Goal: Task Accomplishment & Management: Use online tool/utility

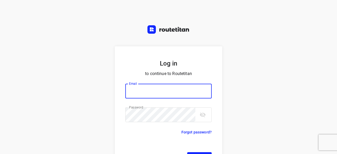
type input "yvonne5611@gmail.com"
click at [281, 85] on div "Log in to continue to Routetitan Email yvonne5611@gmail.com Email ​ Password Pa…" at bounding box center [168, 77] width 337 height 154
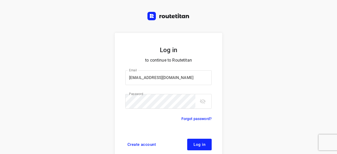
scroll to position [20, 0]
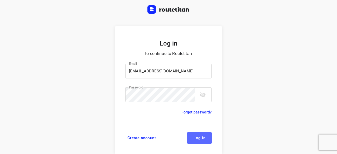
click at [203, 134] on button "Log in" at bounding box center [199, 138] width 25 height 12
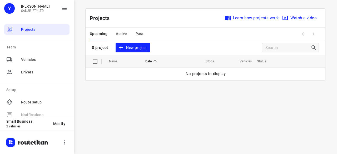
click at [134, 49] on span "New project" at bounding box center [133, 48] width 28 height 7
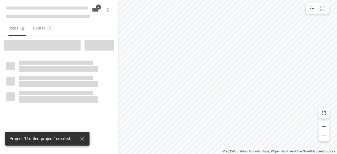
type input "distance"
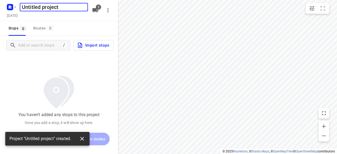
click at [82, 138] on icon "button" at bounding box center [82, 139] width 4 height 4
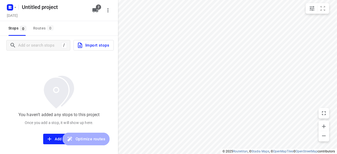
click at [55, 11] on h5 "Untitled project" at bounding box center [54, 7] width 68 height 8
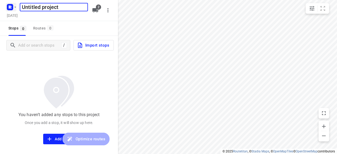
drag, startPoint x: 66, startPoint y: 10, endPoint x: 10, endPoint y: 10, distance: 56.1
click at [10, 10] on div "Untitled project ​" at bounding box center [47, 6] width 84 height 9
type input "[DATE]"
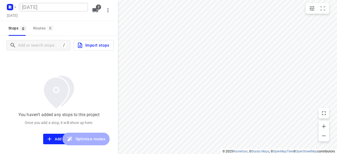
click at [23, 60] on div "You haven’t added any stops to this project Once you add a stop, it will show u…" at bounding box center [59, 100] width 118 height 90
click at [31, 44] on input "Add or search stops" at bounding box center [39, 45] width 43 height 8
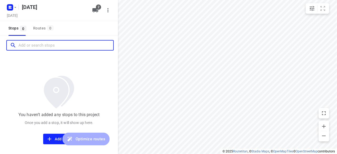
paste input "20 Glover Street Bentleigh East 3165"
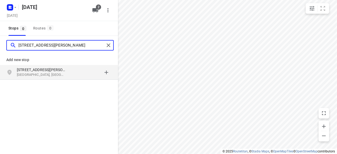
type input "20 Glover Street Bentleigh East 3165"
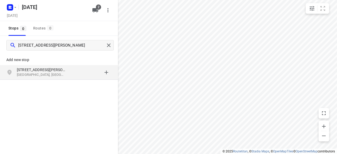
click at [40, 74] on p "Bentleigh East VIC 3165, Australia" at bounding box center [41, 74] width 48 height 5
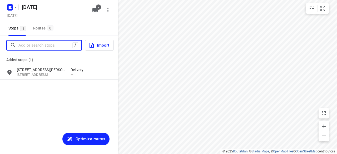
click at [62, 44] on input "Add or search stops" at bounding box center [45, 45] width 54 height 8
paste input "1b Witken Avenue Wantirna South 3152"
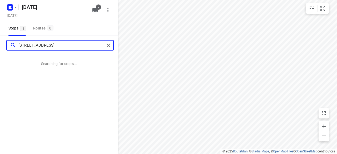
type input "1b Witken Avenue Wantirna South 3152"
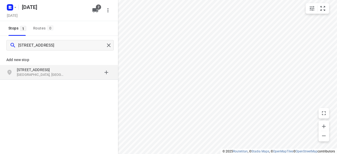
click at [77, 74] on div "grid" at bounding box center [91, 72] width 41 height 11
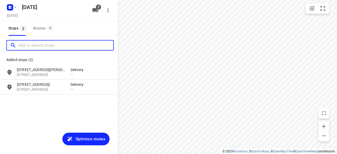
paste input "39 Railway Road Blackburn South 3130"
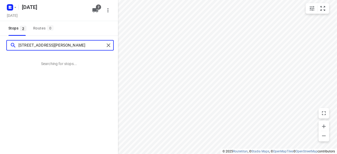
type input "39 Railway Road Blackburn South 3130"
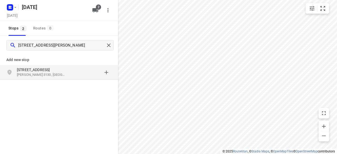
click at [51, 77] on p "Blackburn VIC 3130, Australia" at bounding box center [41, 74] width 48 height 5
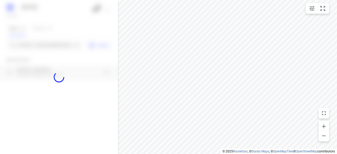
click at [35, 46] on div at bounding box center [59, 77] width 118 height 154
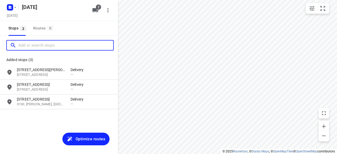
paste input "4 Talara Close Springvale VIC 3171"
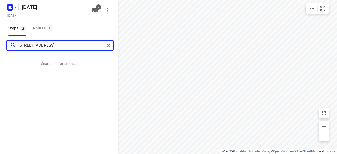
type input "4 Talara Close Springvale VIC 3171"
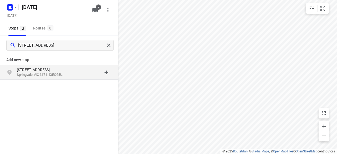
click at [54, 69] on p "[STREET_ADDRESS]" at bounding box center [41, 69] width 48 height 5
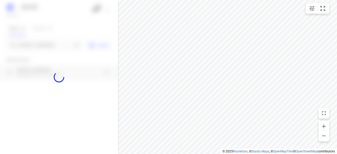
click at [41, 46] on div at bounding box center [59, 77] width 118 height 154
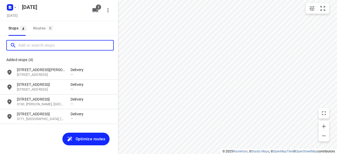
click at [41, 46] on input "Add or search stops" at bounding box center [65, 45] width 95 height 8
paste input "18 Treeby Court Springvale South Vic 3172"
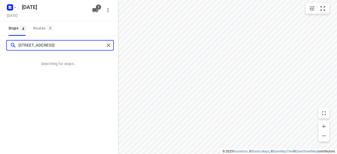
type input "18 Treeby Court Springvale South Vic 3172"
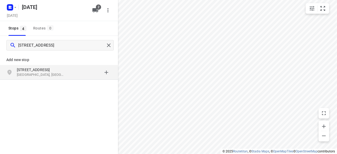
click at [60, 76] on p "Springvale South VIC 3172, Australia" at bounding box center [41, 74] width 48 height 5
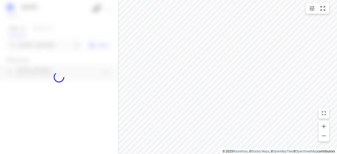
click at [28, 47] on div at bounding box center [59, 77] width 118 height 154
click at [36, 43] on div at bounding box center [59, 77] width 118 height 154
click at [37, 44] on div at bounding box center [59, 77] width 118 height 154
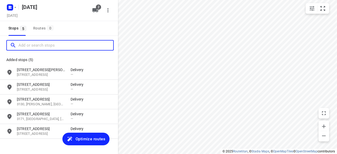
paste input "5 Charles court Wantirna South VIC"
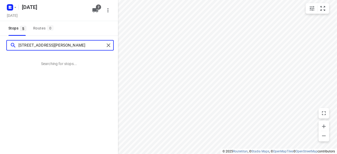
type input "5 Charles court Wantirna South VIC"
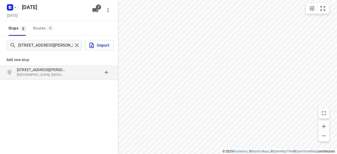
click at [73, 70] on div "grid" at bounding box center [91, 72] width 41 height 11
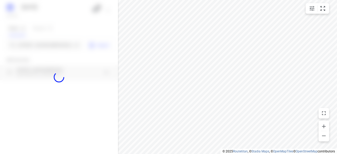
click at [35, 41] on div at bounding box center [59, 77] width 118 height 154
click at [34, 45] on div at bounding box center [59, 77] width 118 height 154
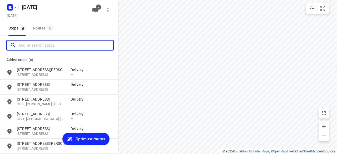
paste input "24 Marsden Cresent Doncaster East 3109"
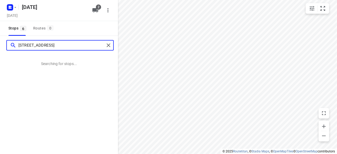
type input "24 Marsden Cresent Doncaster East 3109"
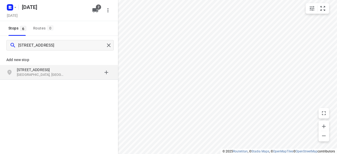
click at [71, 71] on div "grid" at bounding box center [91, 72] width 41 height 11
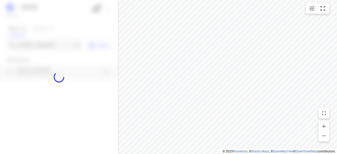
click at [28, 48] on div at bounding box center [59, 77] width 118 height 154
paste input "10 Mountview Rd, Malvern 3144"
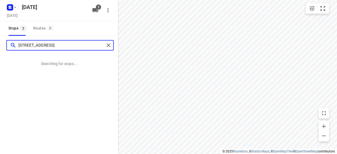
type input "10 Mountview Rd, Malvern 3144"
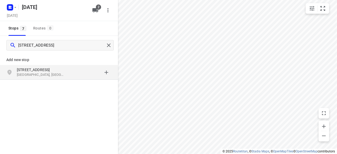
click at [70, 68] on p "10 Mountview Rd" at bounding box center [44, 69] width 54 height 5
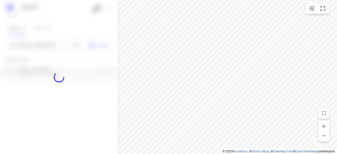
click at [37, 45] on div at bounding box center [59, 77] width 118 height 154
click at [37, 47] on div at bounding box center [59, 77] width 118 height 154
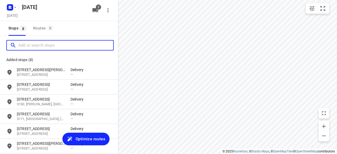
paste input "64 whites lane. Glen Waverley 3150"
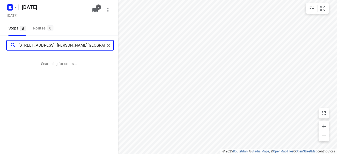
type input "64 whites lane. Glen Waverley 3150"
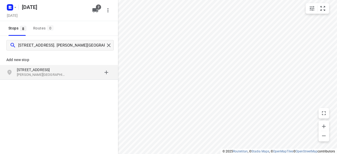
click at [70, 79] on div "64 Whites Lane Glen Waverley VIC 3150, Australia" at bounding box center [59, 72] width 118 height 15
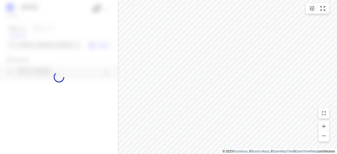
click at [34, 45] on div at bounding box center [59, 77] width 118 height 154
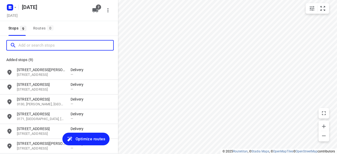
paste input "6 Burnett Court, Ringwood VIC 3134"
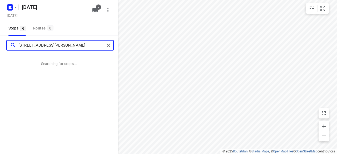
type input "6 Burnett Court, Ringwood VIC 3134"
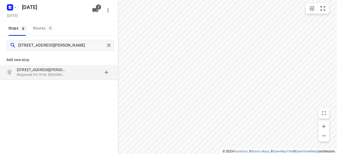
click at [80, 69] on div "grid" at bounding box center [91, 72] width 41 height 11
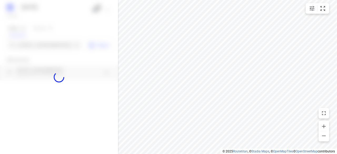
click at [43, 46] on div at bounding box center [59, 77] width 118 height 154
paste input "3 Kenworth Court Rowville 3178"
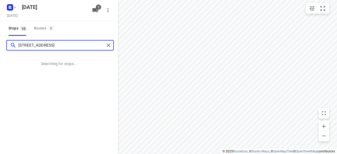
type input "3 Kenworth Court Rowville 3178"
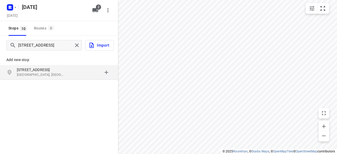
click at [48, 69] on p "[STREET_ADDRESS]" at bounding box center [41, 69] width 48 height 5
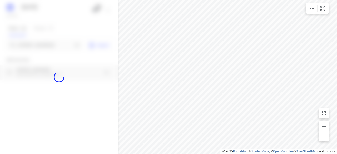
click at [34, 48] on div at bounding box center [59, 77] width 118 height 154
click at [33, 45] on div at bounding box center [59, 77] width 118 height 154
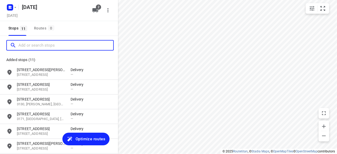
paste input "134 -140 Boronia Road Vermont 3133"
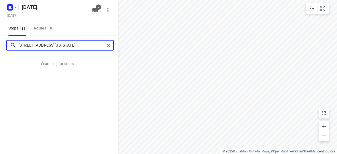
type input "134 -140 Boronia Road Vermont 3133"
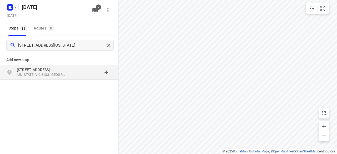
click at [66, 71] on p "[STREET_ADDRESS]" at bounding box center [44, 69] width 54 height 5
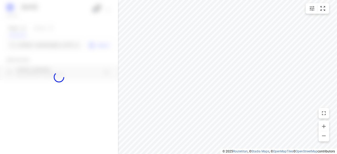
click at [41, 44] on div at bounding box center [59, 77] width 118 height 154
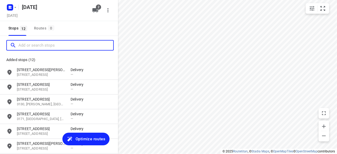
paste input "9 Gilbert Parade, Camberwell 3124"
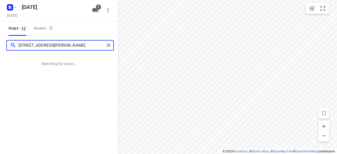
type input "9 Gilbert Parade, Camberwell 3124"
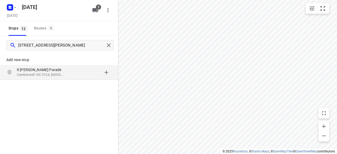
drag, startPoint x: 77, startPoint y: 84, endPoint x: 70, endPoint y: 79, distance: 8.6
click at [75, 82] on div "Add new stop 9 Gilbert Parade Camberwell VIC 3124, Australia" at bounding box center [59, 84] width 118 height 59
click at [62, 71] on p "9 [PERSON_NAME] Parade" at bounding box center [41, 69] width 48 height 5
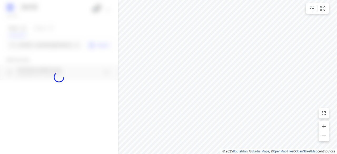
click at [40, 42] on div at bounding box center [59, 77] width 118 height 154
click at [38, 45] on div at bounding box center [59, 77] width 118 height 154
click at [38, 45] on div "29 SEPTEMBER 2025 Sunday, Sep 28 2 Stops 12 Routes 0 9 Gilbert Parade, Camberwe…" at bounding box center [59, 77] width 118 height 154
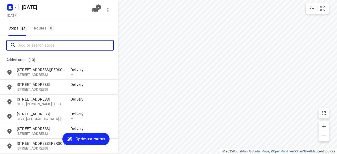
paste input "44 Blackwood Street, Carnegie 3163"
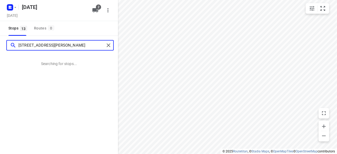
type input "44 Blackwood Street, Carnegie 3163"
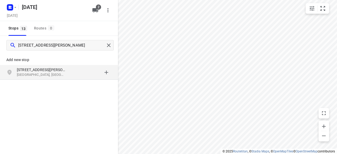
click at [61, 69] on p "[STREET_ADDRESS][PERSON_NAME]" at bounding box center [41, 69] width 48 height 5
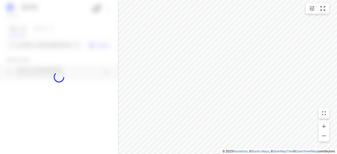
click at [38, 46] on div at bounding box center [59, 77] width 118 height 154
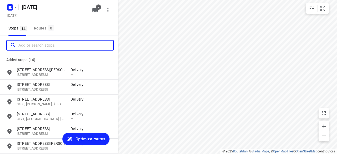
paste input "4 Donald St Clayton 3168"
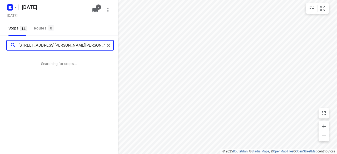
type input "4 Donald St Clayton 3168"
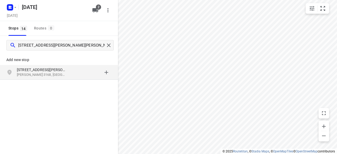
click at [58, 75] on p "Clayton VIC 3168, Australia" at bounding box center [41, 74] width 48 height 5
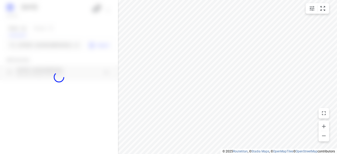
click at [52, 43] on div at bounding box center [59, 77] width 118 height 154
click at [52, 44] on div at bounding box center [59, 77] width 118 height 154
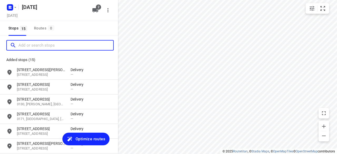
paste input "87 Albion Rd BOX HILL 3128"
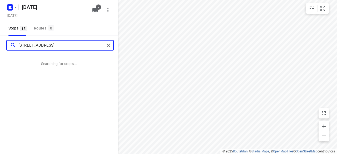
type input "87 Albion Rd BOX HILL 3128"
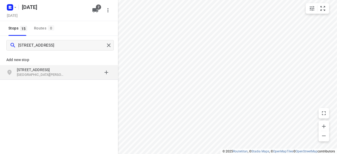
click at [55, 69] on p "87 Albion Rd" at bounding box center [41, 69] width 48 height 5
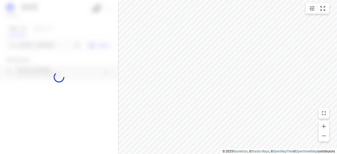
click at [33, 36] on div "29 SEPTEMBER 2025 Sunday, Sep 28 2 Stops 15 Routes 0 87 Albion Rd BOX HILL 3128…" at bounding box center [59, 77] width 118 height 154
click at [37, 46] on div at bounding box center [59, 77] width 118 height 154
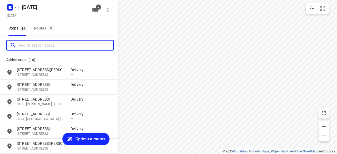
paste input "8 Brindalee Mews, Chadstone, VIC3148"
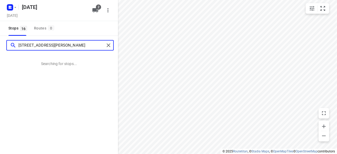
type input "8 Brindalee Mews, Chadstone, VIC3148"
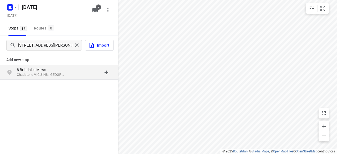
click at [71, 76] on div "grid" at bounding box center [91, 72] width 41 height 11
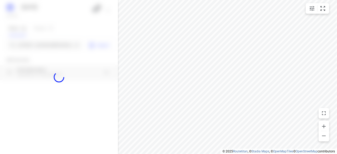
click at [30, 45] on div at bounding box center [59, 77] width 118 height 154
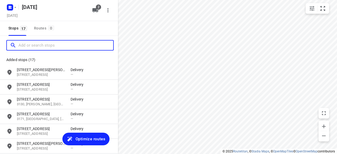
paste input "16 Tranmere Avenue Carnegie 3163"
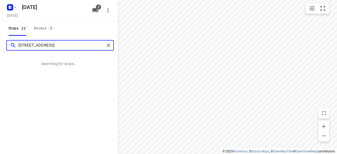
type input "16 Tranmere Avenue Carnegie 3163"
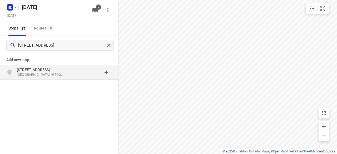
click at [79, 71] on div "grid" at bounding box center [91, 72] width 41 height 11
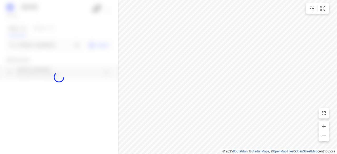
click at [42, 39] on div at bounding box center [59, 77] width 118 height 154
click at [44, 44] on div at bounding box center [59, 77] width 118 height 154
paste input "32 Tormey Street Balwyn North 3104"
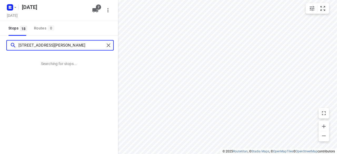
type input "32 Tormey Street Balwyn North 3104"
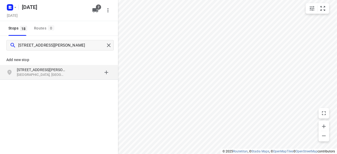
click at [58, 75] on p "Balwyn North VIC 3104, Australia" at bounding box center [41, 74] width 48 height 5
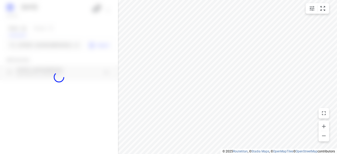
click at [34, 41] on div at bounding box center [59, 77] width 118 height 154
click at [35, 45] on div at bounding box center [59, 77] width 118 height 154
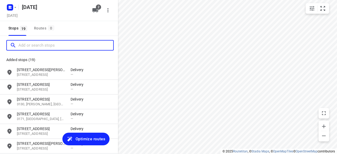
paste input "17 Karen Street Box Hill North 3129"
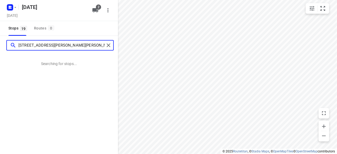
type input "17 Karen Street Box Hill North 3129"
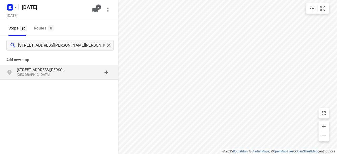
click at [75, 86] on div "Add new stop 17 Karen Street Box Hill North VIC 3129, Australia" at bounding box center [59, 84] width 118 height 59
click at [67, 75] on div "17 Karen Street Box Hill North VIC 3129, Australia" at bounding box center [44, 72] width 54 height 11
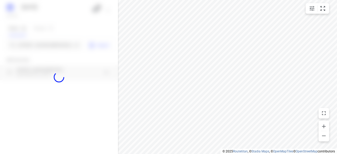
click at [43, 45] on div at bounding box center [59, 77] width 118 height 154
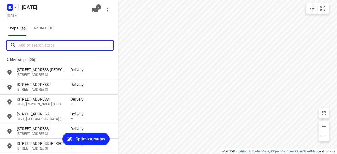
paste input "94 Herriotts Blvd Glen Waverley 3150"
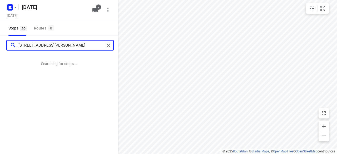
type input "94 Herriotts Blvd Glen Waverley 3150"
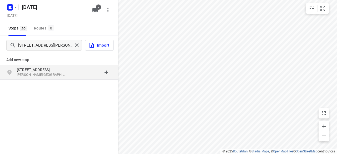
click at [73, 79] on div "94 Herriotts Blvd Glen Waverley VIC 3150, Australia" at bounding box center [59, 72] width 118 height 15
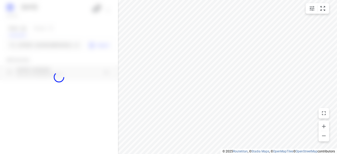
click at [47, 48] on div at bounding box center [59, 77] width 118 height 154
click at [46, 45] on div at bounding box center [59, 77] width 118 height 154
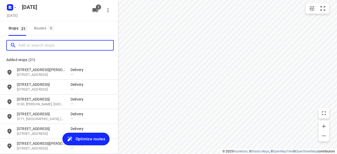
paste input "4 Locksley Avenue Kew 3101"
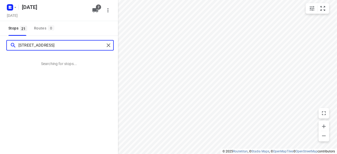
type input "4 Locksley Avenue Kew 3101"
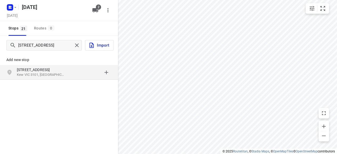
click at [77, 73] on div "grid" at bounding box center [91, 72] width 41 height 11
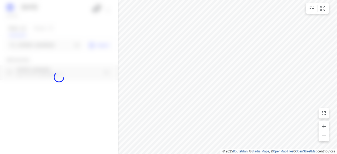
click at [51, 43] on div at bounding box center [59, 77] width 118 height 154
click at [50, 44] on div at bounding box center [59, 77] width 118 height 154
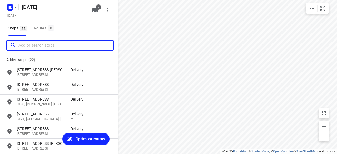
paste input "44A Hillview Avenue Mount Waverley 3149"
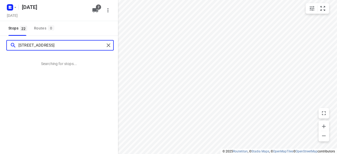
type input "44A Hillview Avenue Mount Waverley 3149"
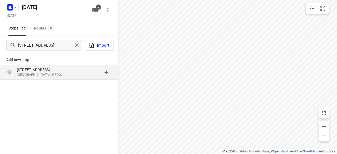
click at [69, 88] on div "Add new stop 44A Hillview Avenue Mount Waverley VIC 3149, Australia" at bounding box center [59, 84] width 118 height 59
click at [62, 77] on p "Mount Waverley VIC 3149, Australia" at bounding box center [41, 74] width 48 height 5
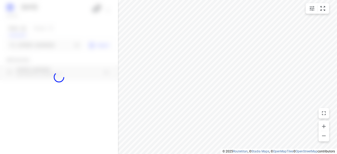
click at [36, 44] on div at bounding box center [59, 77] width 118 height 154
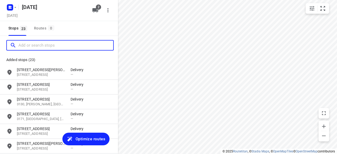
paste input "387 Auburn rd Hawthorn 3122"
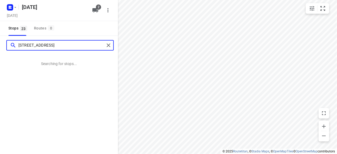
type input "387 Auburn rd Hawthorn 3122"
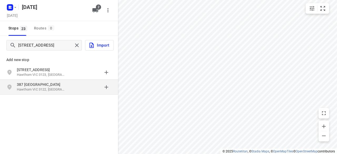
click at [71, 83] on div "grid" at bounding box center [91, 87] width 41 height 11
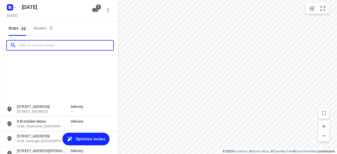
scroll to position [289, 0]
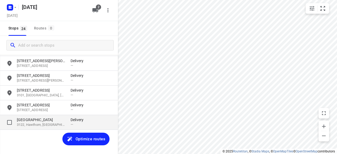
click at [2, 125] on div "Auburn Grove 3122, Hawthorn, AU Delivery —" at bounding box center [59, 122] width 118 height 15
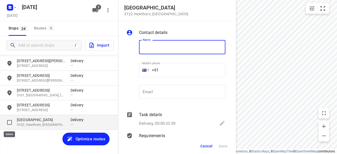
click at [9, 121] on input "grid" at bounding box center [9, 122] width 11 height 11
checkbox input "true"
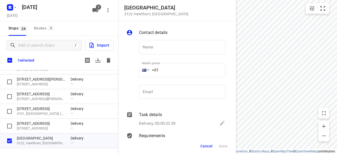
scroll to position [286, 0]
click at [109, 61] on icon "button" at bounding box center [109, 60] width 4 height 5
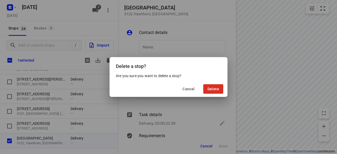
click at [211, 89] on span "Delete" at bounding box center [214, 89] width 12 height 4
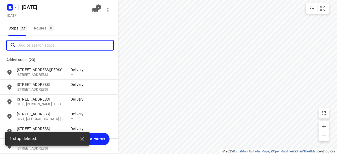
click at [26, 49] on input "Add or search stops" at bounding box center [65, 45] width 95 height 8
paste input "387 Auburn rd Hawthorn 3122"
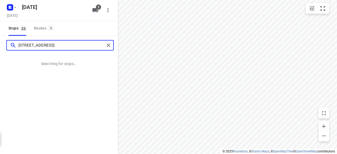
type input "387 Auburn rd Hawthorn 3122"
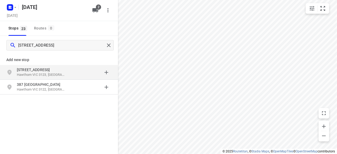
click at [47, 68] on p "387 Auburn Rd" at bounding box center [41, 69] width 48 height 5
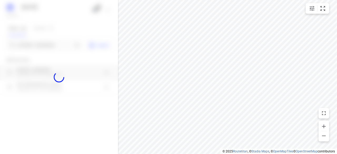
click at [53, 40] on div at bounding box center [59, 77] width 118 height 154
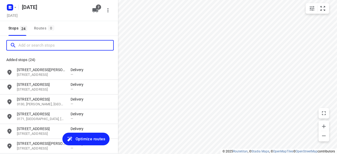
paste input "53 Heathfield Rise Box Hill North 3129"
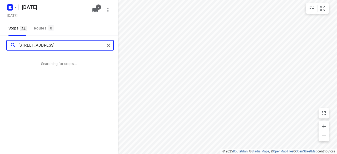
type input "53 Heathfield Rise Box Hill North 3129"
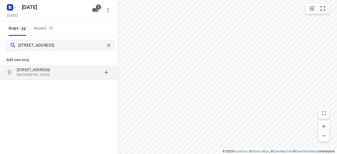
click at [16, 71] on div "grid" at bounding box center [11, 72] width 11 height 11
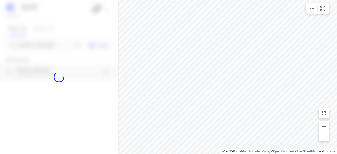
click at [26, 49] on div at bounding box center [59, 77] width 118 height 154
click at [30, 44] on div at bounding box center [59, 77] width 118 height 154
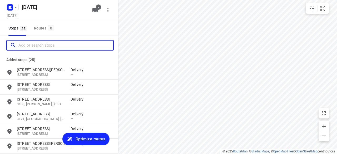
paste input "28 Norbert St Balwyn 3103"
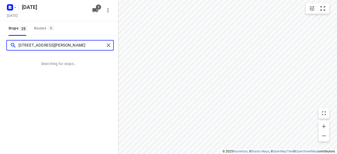
type input "28 Norbert St Balwyn 3103"
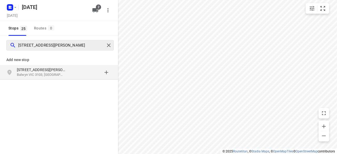
click at [112, 41] on div "28 Norbert St Balwyn 3103" at bounding box center [59, 45] width 118 height 19
click at [42, 70] on p "28 Norbert St" at bounding box center [41, 69] width 48 height 5
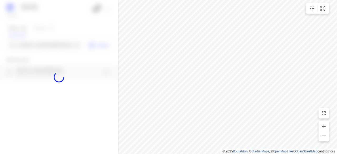
click at [47, 48] on div at bounding box center [59, 77] width 118 height 154
click at [47, 47] on div at bounding box center [59, 77] width 118 height 154
paste input "26a Carlton st McKinnon 3203"
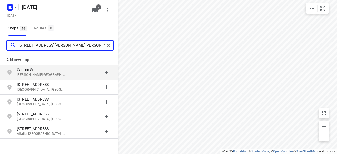
click at [35, 45] on input "26a Carlton st McKinnon 3203" at bounding box center [61, 45] width 86 height 8
click at [43, 46] on input "26a Carlton st McKinnon 3203" at bounding box center [61, 45] width 86 height 8
click at [44, 43] on input "26a Carlton st McKinnon 3203" at bounding box center [61, 45] width 86 height 8
drag, startPoint x: 46, startPoint y: 45, endPoint x: 75, endPoint y: 46, distance: 29.3
click at [75, 46] on input "26a Carlton st McKinnon 3203" at bounding box center [61, 45] width 86 height 8
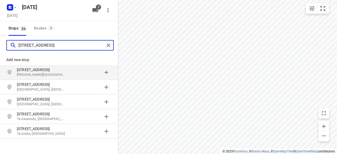
type input "26a Carlton st"
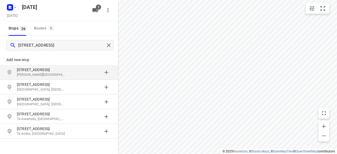
click at [43, 71] on p "26a Carlton St" at bounding box center [41, 69] width 48 height 5
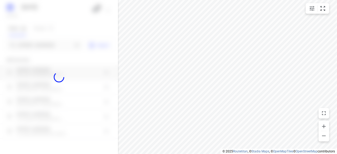
click at [47, 38] on div at bounding box center [59, 77] width 118 height 154
click at [47, 43] on div at bounding box center [59, 77] width 118 height 154
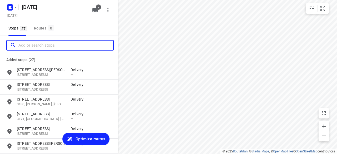
paste input "11 Llanos Ave Malvern East 3145"
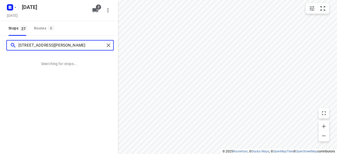
type input "11 Llanos Ave Malvern East 3145"
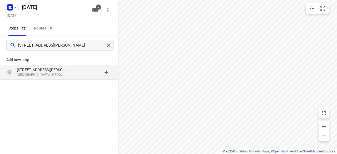
click at [52, 73] on p "Malvern East VIC 3145, Australia" at bounding box center [41, 74] width 48 height 5
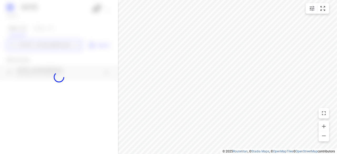
click at [37, 48] on input "11 Llanos Ave Malvern East 3145" at bounding box center [45, 45] width 54 height 8
click at [37, 48] on div at bounding box center [59, 77] width 118 height 154
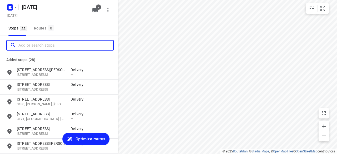
paste input "/4 Frank Street Doncaster 3108"
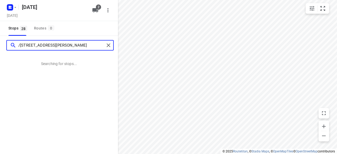
type input "/4 Frank Street Doncaster 3108"
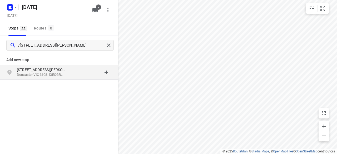
click at [41, 80] on div "Add new stop 4 Frank Street Doncaster VIC 3108, Australia" at bounding box center [59, 65] width 118 height 30
click at [40, 78] on div "4 Frank Street Doncaster VIC 3108, Australia" at bounding box center [59, 72] width 118 height 15
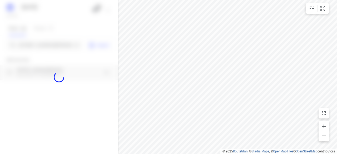
click at [26, 43] on div at bounding box center [59, 77] width 118 height 154
click at [27, 46] on div at bounding box center [59, 77] width 118 height 154
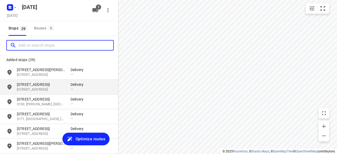
paste input "39 Burlington crescent wantirna 3152"
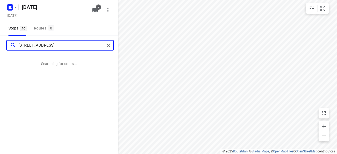
type input "39 Burlington crescent wantirna 3152"
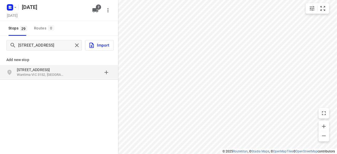
click at [66, 77] on div "39 Burlington Crescent Wantirna VIC 3152, Australia" at bounding box center [44, 72] width 54 height 11
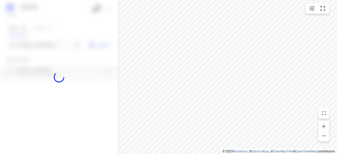
click at [39, 42] on div at bounding box center [59, 77] width 118 height 154
click at [40, 46] on div at bounding box center [59, 77] width 118 height 154
paste input "369, High Street Kew 3101"
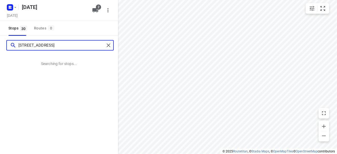
type input "369, High Street Kew 3101"
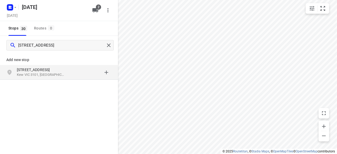
click at [49, 69] on p "[STREET_ADDRESS]" at bounding box center [41, 69] width 48 height 5
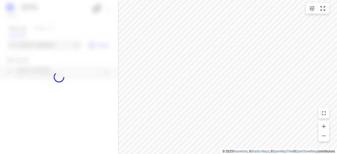
click at [39, 45] on div at bounding box center [59, 77] width 118 height 154
paste input "6 Tara Ave KEW 3101"
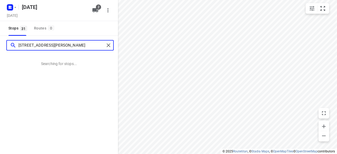
type input "6 Tara Ave KEW 3101"
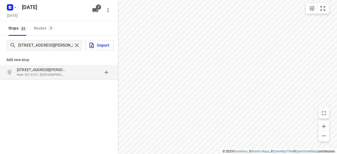
click at [59, 68] on p "6 Tara Ave" at bounding box center [41, 69] width 48 height 5
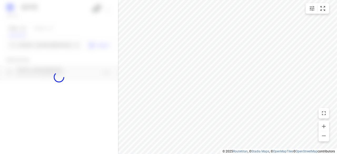
click at [39, 46] on div at bounding box center [59, 77] width 118 height 154
paste input "12 Oxley Close Glen Waverley 3150"
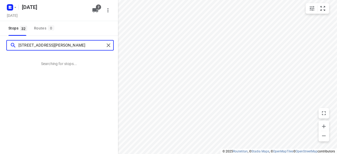
type input "12 Oxley Close Glen Waverley 3150"
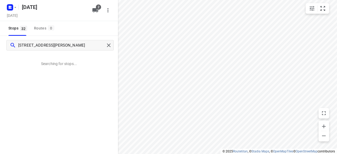
click at [238, 154] on div "i © 2025 Routetitan , © Stadia Maps , © OpenMapTiles © OpenStreetMap contributo…" at bounding box center [279, 151] width 117 height 5
click at [233, 152] on link "Routetitan" at bounding box center [240, 152] width 15 height 4
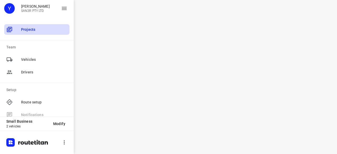
click at [37, 28] on span "Projects" at bounding box center [44, 30] width 46 height 6
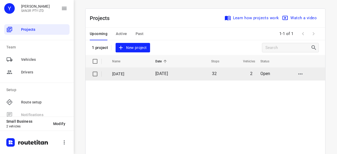
click at [136, 79] on td "[DATE]" at bounding box center [129, 74] width 44 height 13
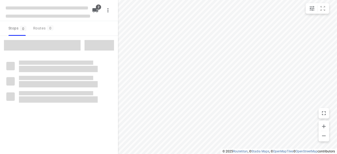
click at [38, 44] on span at bounding box center [42, 45] width 77 height 11
type input "distance"
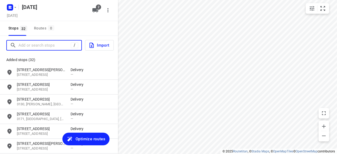
click at [38, 44] on input "Add or search stops" at bounding box center [44, 45] width 52 height 8
paste input "7 Rodney Close Blackburn South 3130"
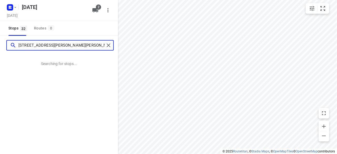
type input "7 Rodney Close Blackburn South 3130"
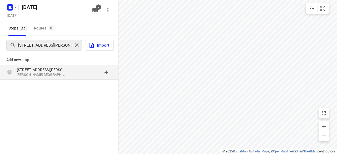
click at [10, 50] on div "7 Rodney Close Blackburn South 3130" at bounding box center [44, 45] width 76 height 11
click at [22, 68] on p "[STREET_ADDRESS][PERSON_NAME]" at bounding box center [41, 69] width 48 height 5
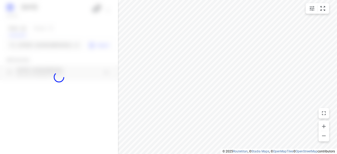
click at [25, 45] on div at bounding box center [59, 77] width 118 height 154
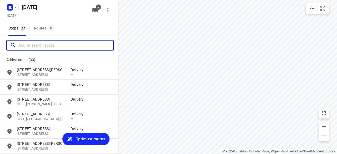
click at [25, 45] on input "Add or search stops" at bounding box center [65, 45] width 95 height 8
paste input "19 panorama court Bulleen 3105"
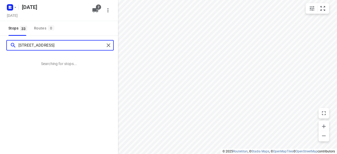
type input "19 panorama court Bulleen 3105"
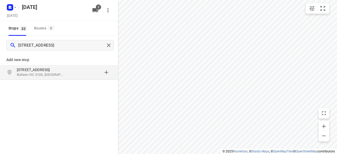
click at [56, 74] on p "Bulleen VIC 3105, Australia" at bounding box center [41, 74] width 48 height 5
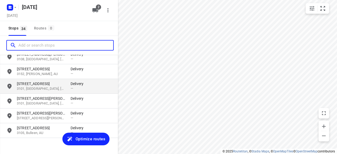
scroll to position [437, 0]
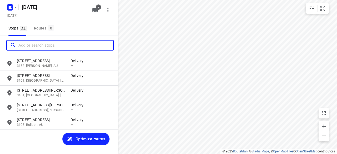
click at [29, 44] on input "Add or search stops" at bounding box center [65, 45] width 95 height 8
paste input "12 Oxley Close Glen Waverley 3150"
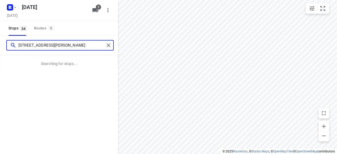
type input "12 Oxley Close Glen Waverley 3150"
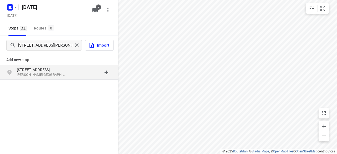
click at [48, 70] on p "[STREET_ADDRESS]" at bounding box center [41, 69] width 48 height 5
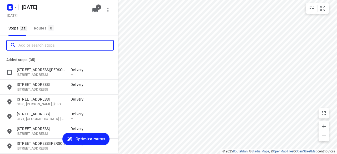
scroll to position [0, 0]
paste input "19 panorama court Bulleen 3105"
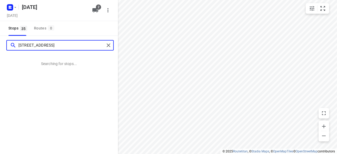
type input "19 panorama court Bulleen 3105"
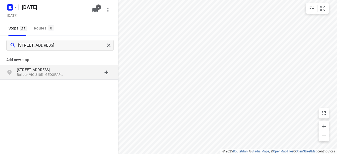
click at [54, 71] on p "[STREET_ADDRESS]" at bounding box center [41, 69] width 48 height 5
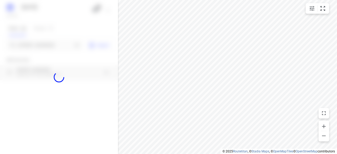
click at [36, 48] on div at bounding box center [59, 77] width 118 height 154
click at [34, 46] on div at bounding box center [59, 77] width 118 height 154
paste input "3/8 Dickens Street Glen Iris 3146"
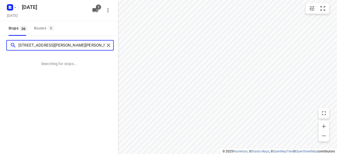
drag, startPoint x: 26, startPoint y: 45, endPoint x: 23, endPoint y: 45, distance: 3.7
click at [26, 45] on input "3/8 Dickens Street Glen Iris 3146" at bounding box center [61, 45] width 86 height 8
click at [22, 45] on input "3/8 Dickens Street Glen Iris 3146" at bounding box center [61, 45] width 86 height 8
type input "8 Dickens Street Glen Iris 3146"
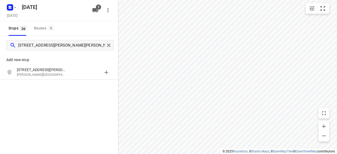
click at [53, 63] on p "Add new stop" at bounding box center [58, 60] width 105 height 6
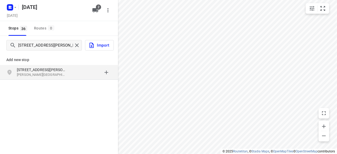
click at [54, 70] on p "[STREET_ADDRESS][PERSON_NAME]" at bounding box center [41, 69] width 48 height 5
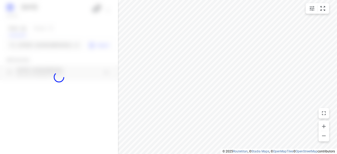
click at [38, 48] on div at bounding box center [59, 77] width 118 height 154
click at [37, 47] on div at bounding box center [59, 77] width 118 height 154
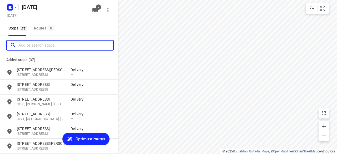
paste input "2a Montreal Street Bentleigh 3204"
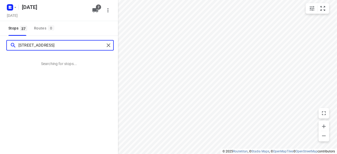
type input "2a Montreal Street Bentleigh 3204"
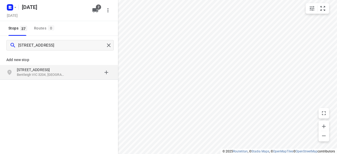
click at [42, 76] on p "Bentleigh VIC 3204, Australia" at bounding box center [41, 74] width 48 height 5
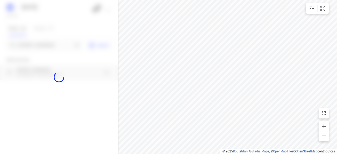
click at [35, 44] on div at bounding box center [59, 77] width 118 height 154
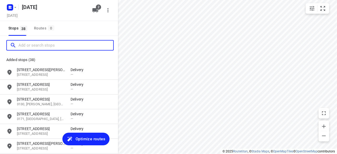
paste input "3 Broomhill Avenue, Blackburn 3130"
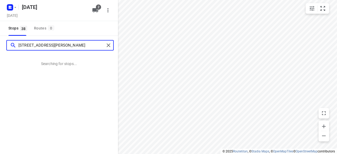
type input "3 Broomhill Avenue, Blackburn 3130"
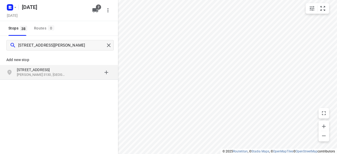
click at [58, 81] on div "Add new stop 3 Broomhill Avenue Blackburn VIC 3130, Australia" at bounding box center [59, 84] width 118 height 59
click at [56, 78] on div "3 Broomhill Avenue Blackburn VIC 3130, Australia" at bounding box center [59, 72] width 118 height 15
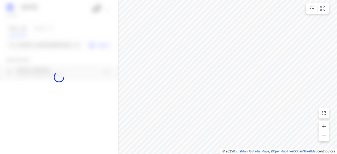
click at [28, 46] on div at bounding box center [59, 77] width 118 height 154
paste input "/421 Middleborough Road Box Hill 3128"
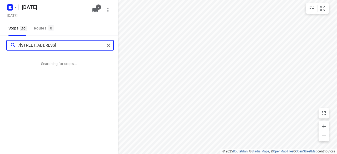
type input "/421 Middleborough Road Box Hill 3128"
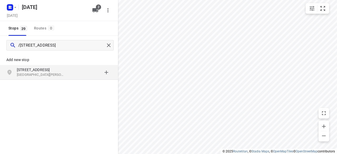
click at [41, 74] on p "Box Hill VIC 3128, Australia" at bounding box center [41, 74] width 48 height 5
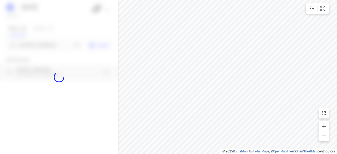
click at [35, 48] on div at bounding box center [59, 77] width 118 height 154
click at [37, 45] on div at bounding box center [59, 77] width 118 height 154
paste input "/152 Andersons Creek Road, Doncaster East, 3109"
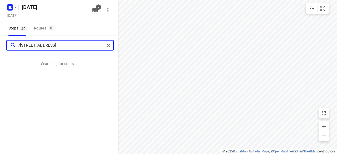
type input "/152 Andersons Creek Road, Doncaster East, 3109"
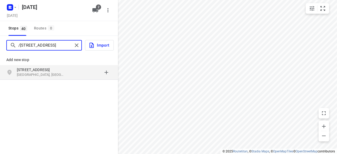
scroll to position [0, 0]
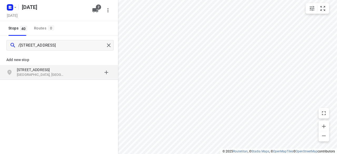
click at [66, 71] on p "[STREET_ADDRESS]" at bounding box center [44, 69] width 54 height 5
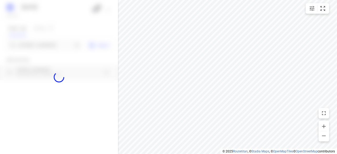
click at [49, 45] on div at bounding box center [59, 77] width 118 height 154
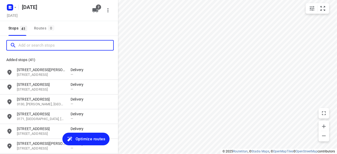
paste input "15 Hender Street Doncaster 3108"
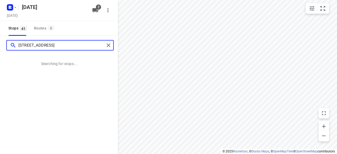
type input "15 Hender Street Doncaster 3108"
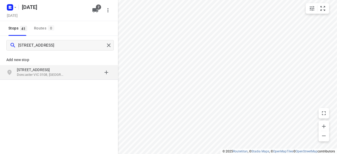
click at [66, 73] on div "15 Hender Street Doncaster VIC 3108, Australia" at bounding box center [44, 72] width 54 height 11
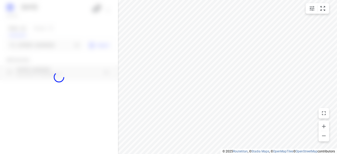
click at [51, 51] on div at bounding box center [59, 77] width 118 height 154
click at [45, 47] on div at bounding box center [59, 77] width 118 height 154
paste input "/369 High st Kew 3101"
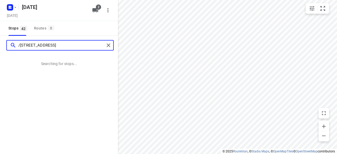
type input "/369 High st Kew 3101"
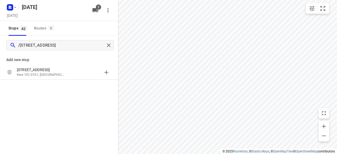
click at [60, 62] on p "Add new stop" at bounding box center [58, 60] width 105 height 6
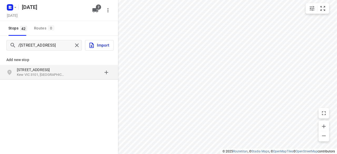
click at [61, 66] on div "369 High St Kew VIC 3101, Australia" at bounding box center [59, 72] width 118 height 15
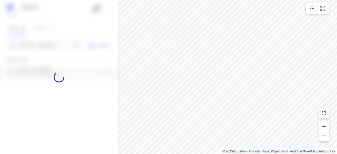
click at [51, 47] on div at bounding box center [59, 77] width 118 height 154
click at [50, 45] on div at bounding box center [59, 77] width 118 height 154
paste input "23 Meryl St Doncaster East 3109"
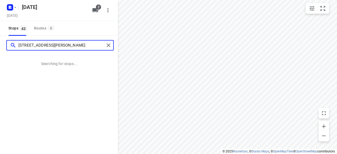
type input "23 Meryl St Doncaster East 3109"
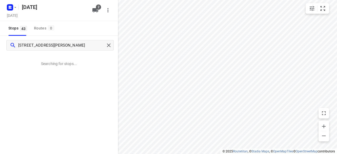
click at [235, 154] on div "i © 2025 Routetitan , © Stadia Maps , © OpenMapTiles © OpenStreetMap contributo…" at bounding box center [279, 151] width 117 height 5
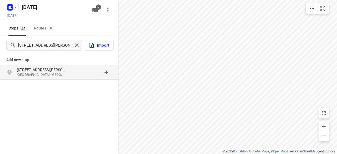
click at [78, 74] on div "grid" at bounding box center [91, 72] width 41 height 11
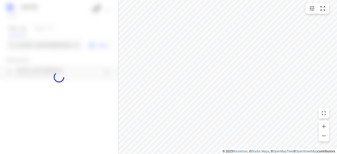
click at [51, 46] on div at bounding box center [59, 77] width 118 height 154
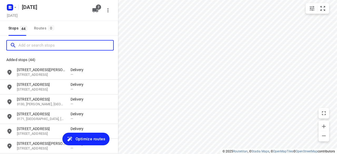
paste input "15 Jamieson Avenue Rowville 3178"
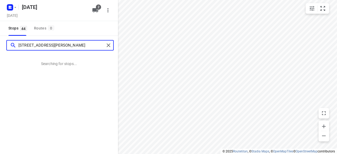
type input "15 Jamieson Avenue Rowville 3178"
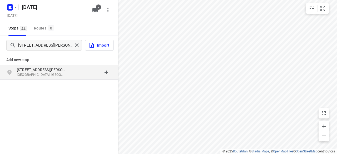
drag, startPoint x: 114, startPoint y: 105, endPoint x: 110, endPoint y: 102, distance: 5.2
click at [111, 103] on div "Add new stop 15 Jamieson Avenue Rowville VIC 3178, Australia" at bounding box center [59, 84] width 118 height 59
click at [70, 80] on div "Add new stop 15 Jamieson Avenue Rowville VIC 3178, Australia" at bounding box center [59, 65] width 118 height 30
click at [69, 79] on div "15 Jamieson Avenue Rowville VIC 3178, Australia" at bounding box center [59, 72] width 118 height 15
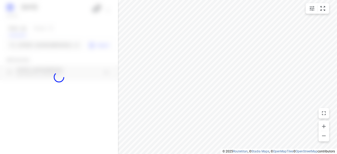
click at [37, 52] on div at bounding box center [59, 77] width 118 height 154
click at [40, 48] on div at bounding box center [59, 77] width 118 height 154
click at [39, 48] on div "29 SEPTEMBER 2025 Sunday, Sep 28 2 Stops 44 Routes 0 15 Jamieson Avenue Rowvill…" at bounding box center [59, 77] width 118 height 154
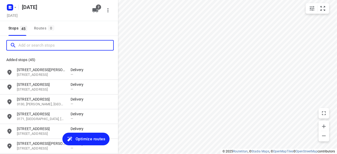
paste input "17A Powers Street Donvale 3111"
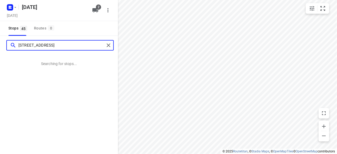
type input "17A Powers Street Donvale 3111"
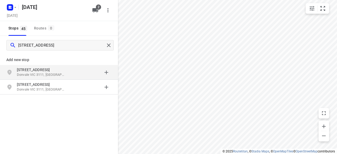
click at [70, 75] on div "17A Powers Street Donvale VIC 3111, Australia" at bounding box center [44, 72] width 54 height 11
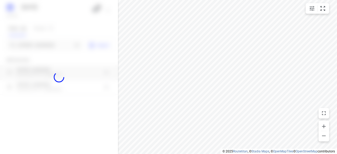
click at [41, 45] on div at bounding box center [59, 77] width 118 height 154
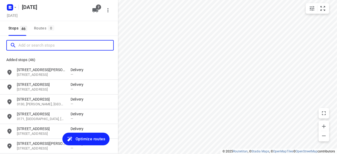
paste input "4 Fromhold Dr Doncaster 3108"
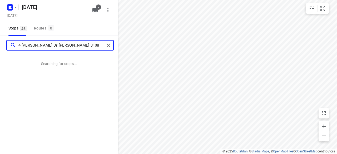
type input "4 Fromhold Dr Doncaster 3108"
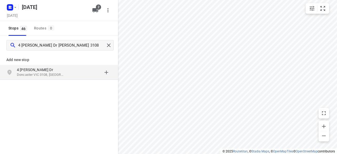
click at [89, 88] on div "Add new stop 4 Fromhold Dr Doncaster VIC 3108, Australia" at bounding box center [59, 84] width 118 height 59
click at [72, 72] on div "grid" at bounding box center [91, 72] width 41 height 11
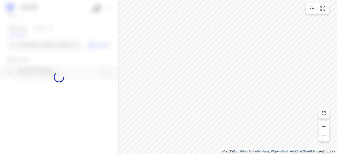
click at [54, 48] on div at bounding box center [59, 77] width 118 height 154
click at [50, 43] on div at bounding box center [59, 77] width 118 height 154
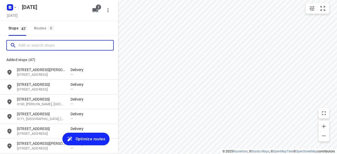
paste input "8A Florence Street Ormond 3204"
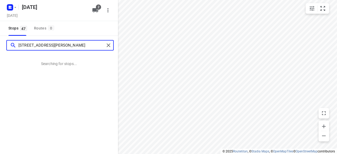
type input "8A Florence Street Ormond 3204"
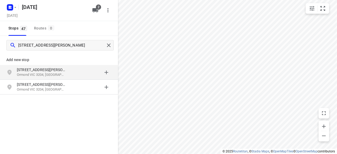
click at [45, 72] on p "8 A Florence Street" at bounding box center [41, 69] width 48 height 5
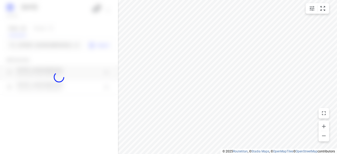
click at [37, 39] on div at bounding box center [59, 77] width 118 height 154
click at [38, 42] on div at bounding box center [59, 77] width 118 height 154
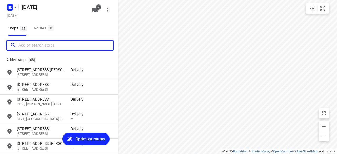
paste input "33 Mt Ida Ave Hawthorn East 3123"
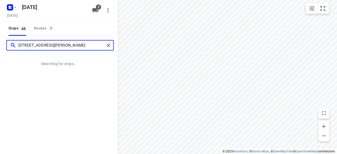
type input "33 Mt Ida Ave Hawthorn East 3123"
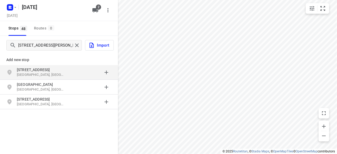
click at [47, 70] on p "33 Mount Ida Ave" at bounding box center [41, 69] width 48 height 5
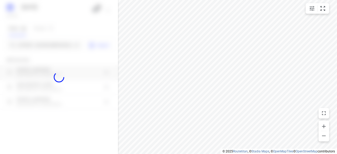
click at [47, 44] on div at bounding box center [59, 77] width 118 height 154
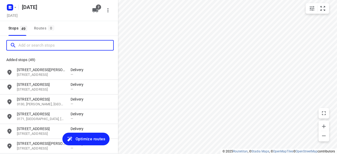
paste input "290 Church Road Templestowe 3106"
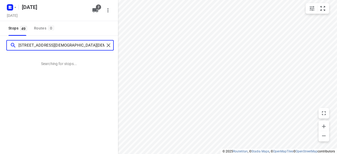
type input "290 Church Road Templestowe 3106"
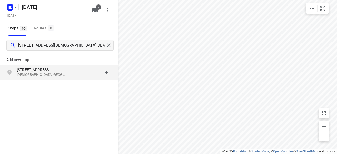
click at [61, 60] on p "Add new stop" at bounding box center [58, 60] width 105 height 6
click at [67, 72] on p "290 Church Road" at bounding box center [44, 69] width 54 height 5
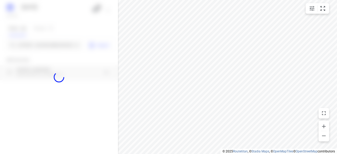
click at [46, 46] on div at bounding box center [59, 77] width 118 height 154
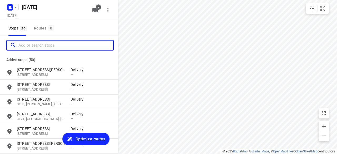
paste input "637 CANTERBURY RD VERMONT 3133"
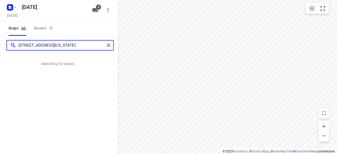
type input "637 CANTERBURY RD VERMONT 3133"
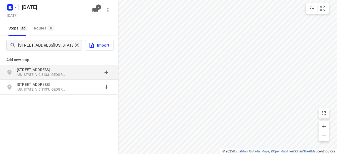
click at [55, 71] on p "637 Canterbury Rd" at bounding box center [41, 69] width 48 height 5
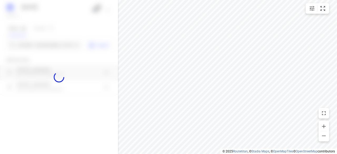
click at [44, 38] on div at bounding box center [59, 77] width 118 height 154
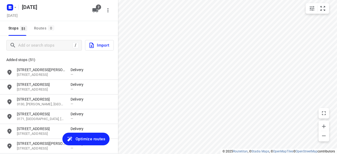
click at [44, 38] on div "/ Import" at bounding box center [59, 45] width 118 height 19
click at [53, 48] on input "Add or search stops" at bounding box center [45, 45] width 54 height 8
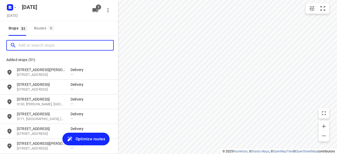
paste input "13 Elliott Avenue Balwyn 3103"
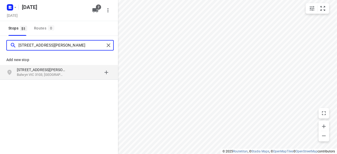
type input "13 Elliott Avenue Balwyn 3103"
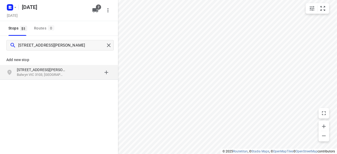
click at [55, 70] on p "13 Elliott Avenue" at bounding box center [41, 69] width 48 height 5
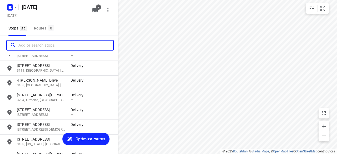
scroll to position [703, 0]
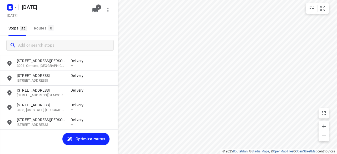
click at [55, 37] on div at bounding box center [59, 45] width 118 height 19
click at [55, 41] on div "/ Import" at bounding box center [59, 45] width 118 height 19
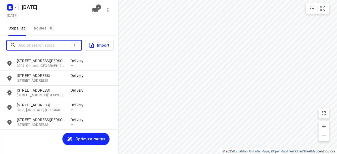
click at [55, 42] on input "Add or search stops" at bounding box center [44, 45] width 52 height 8
paste input "436 High Street Road Mt Waverley 3149"
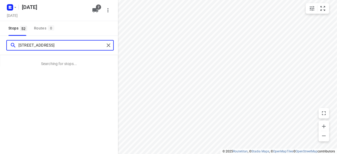
type input "436 High Street Road Mt Waverley 3149"
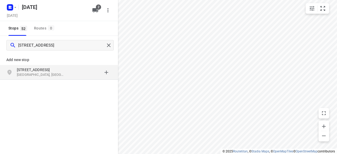
click at [62, 60] on p "Add new stop" at bounding box center [58, 60] width 105 height 6
click at [65, 69] on p "436 High Street Road" at bounding box center [44, 69] width 54 height 5
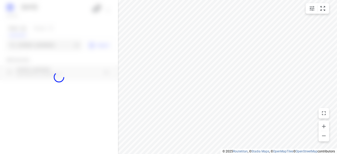
click at [44, 43] on div at bounding box center [59, 77] width 118 height 154
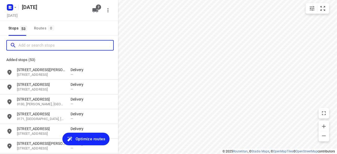
scroll to position [0, 0]
paste input "9A Waiora Road Caulfield North 3161"
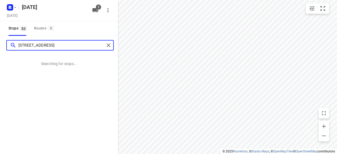
type input "9A Waiora Road Caulfield North 3161"
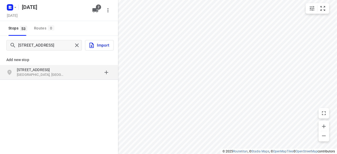
click at [63, 71] on p "9A Waiora Road" at bounding box center [41, 69] width 48 height 5
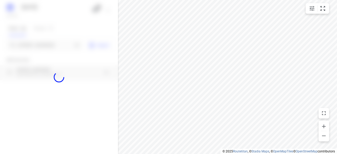
click at [40, 44] on div at bounding box center [59, 77] width 118 height 154
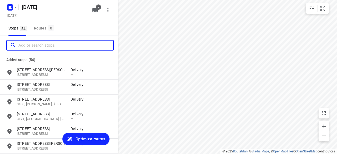
paste input "5 Cinder Court, Mulgrave Vic 3170"
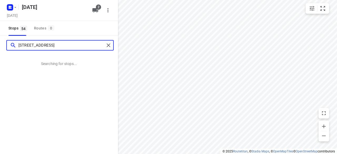
type input "5 Cinder Court, Mulgrave Vic 3170"
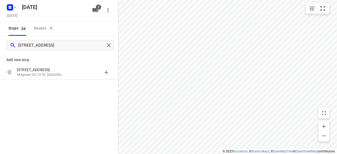
click at [62, 65] on div "Add new stop" at bounding box center [59, 57] width 118 height 15
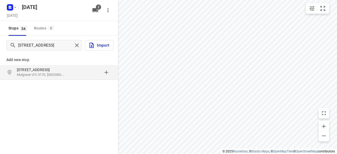
click at [63, 67] on div "5 Cinder Court Mulgrave VIC 3170, Australia" at bounding box center [59, 72] width 118 height 15
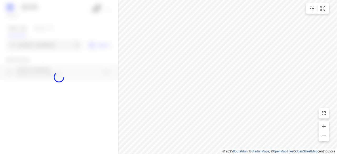
click at [39, 41] on div "29 SEPTEMBER 2025 Sunday, Sep 28 2 Stops 54 Routes 0 5 Cinder Court, Mulgrave V…" at bounding box center [59, 77] width 118 height 154
click at [41, 43] on div at bounding box center [59, 77] width 118 height 154
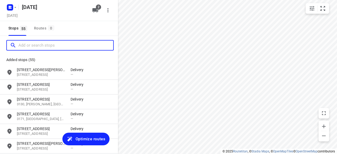
paste input "55 Milpera Crescent WANTIRNA 3152"
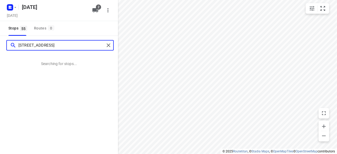
type input "55 Milpera Crescent WANTIRNA 3152"
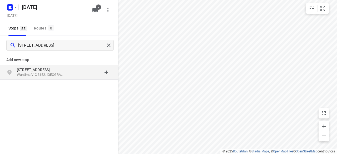
click at [66, 79] on div "55 Milpera Crescent Wantirna VIC 3152, Australia" at bounding box center [59, 72] width 118 height 15
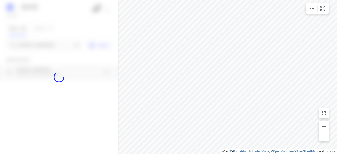
click at [37, 46] on div at bounding box center [59, 77] width 118 height 154
paste input "7A Baranbali Drive Vermont South 3133"
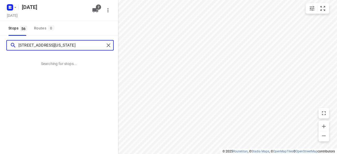
type input "7A Baranbali Drive Vermont South 3133"
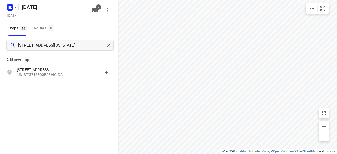
click at [62, 62] on p "Add new stop" at bounding box center [58, 60] width 105 height 6
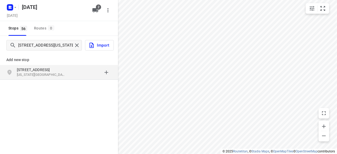
click at [62, 68] on p "7a Baranbali Drive" at bounding box center [41, 69] width 48 height 5
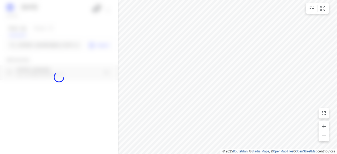
click at [43, 46] on div at bounding box center [59, 77] width 118 height 154
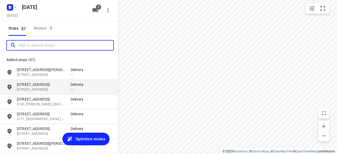
paste input "13 Totara Court Templestowe Lower 3107"
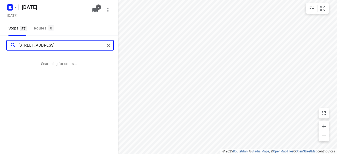
type input "13 Totara Court Templestowe Lower 3107"
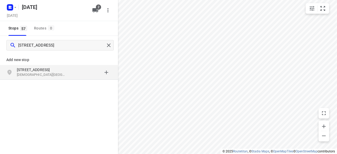
click at [56, 64] on div "Add new stop" at bounding box center [59, 57] width 118 height 15
click at [56, 69] on p "13 Totara Court" at bounding box center [41, 69] width 48 height 5
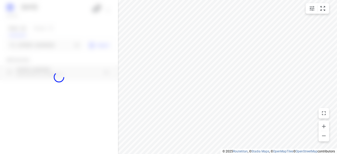
click at [32, 45] on div at bounding box center [59, 77] width 118 height 154
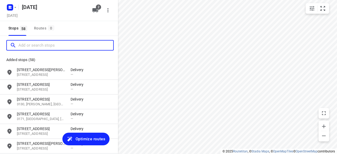
paste input "12 Wattle Gr Malvern East 3145"
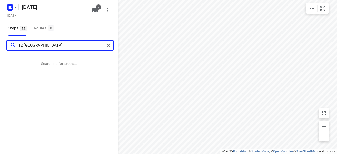
type input "12 Wattle Gr Malvern East 3145"
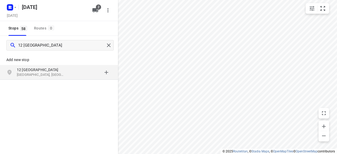
click at [71, 78] on div "12 Wattle Grove Malvern East VIC 3145, Australia" at bounding box center [59, 72] width 118 height 15
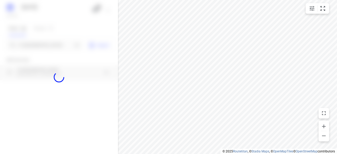
click at [35, 46] on div at bounding box center [59, 77] width 118 height 154
click at [34, 44] on div at bounding box center [59, 77] width 118 height 154
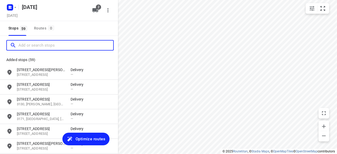
paste input "2 Knutsford Street , Balwyn ."
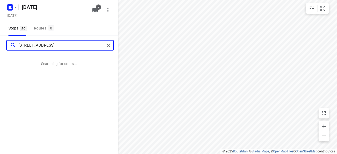
type input "2 Knutsford Street , Balwyn ."
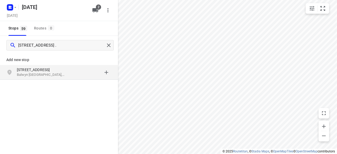
click at [68, 68] on p "2 Knutsford Street" at bounding box center [44, 69] width 54 height 5
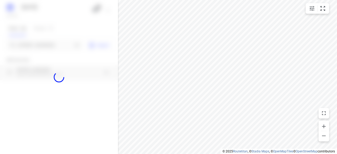
click at [35, 35] on div at bounding box center [59, 77] width 118 height 154
click at [41, 40] on div at bounding box center [59, 77] width 118 height 154
paste input "27-29 Canterbury Road Blackburn 3130"
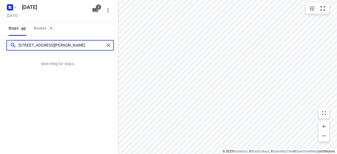
type input "27-29 Canterbury Road Blackburn 3130"
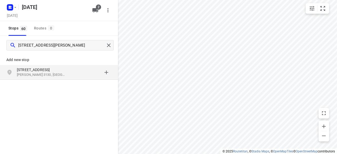
click at [69, 80] on div "Add new stop 27-29 Canterbury Road Blackburn VIC 3130, Australia" at bounding box center [59, 65] width 118 height 30
click at [68, 77] on div "27-29 Canterbury Road Blackburn VIC 3130, Australia" at bounding box center [44, 72] width 54 height 11
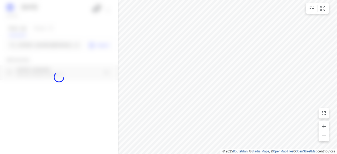
click at [38, 47] on div at bounding box center [59, 77] width 118 height 154
click at [38, 47] on div "29 SEPTEMBER 2025 Sunday, Sep 28 2 Stops 60 Routes 0 27-29 Canterbury Road Blac…" at bounding box center [59, 77] width 118 height 154
paste input "28 Yarran Grove, Bayswater 3153"
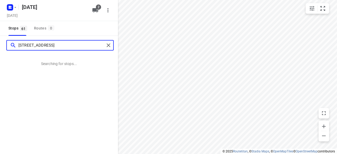
type input "28 Yarran Grove, Bayswater 3153"
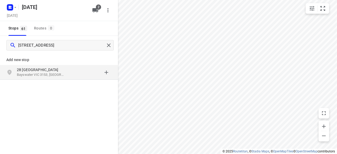
click at [47, 56] on div "Add new stop" at bounding box center [59, 57] width 118 height 15
click at [46, 67] on p "28 Yarran Grove" at bounding box center [41, 69] width 48 height 5
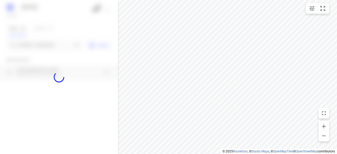
click at [44, 41] on div at bounding box center [59, 77] width 118 height 154
click at [46, 44] on div at bounding box center [59, 77] width 118 height 154
paste input "96 Bowen Street, Camberwell, VIC 3124"
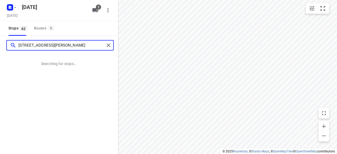
type input "96 Bowen Street, Camberwell, VIC 3124"
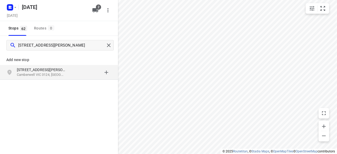
click at [64, 76] on p "Camberwell VIC 3124, Australia" at bounding box center [41, 74] width 48 height 5
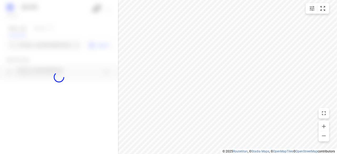
click at [37, 44] on div at bounding box center [59, 77] width 118 height 154
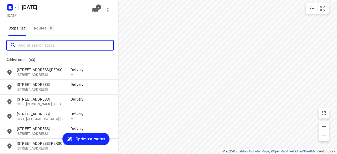
paste input "/27-29 Canterbury Road Blackburn 3130"
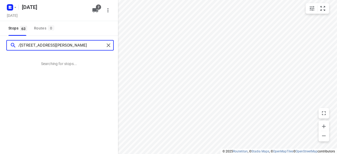
type input "/27-29 Canterbury Road Blackburn 3130"
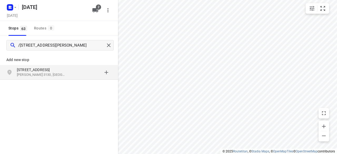
click at [78, 76] on div "grid" at bounding box center [91, 72] width 41 height 11
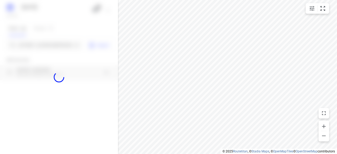
click at [46, 49] on div at bounding box center [59, 77] width 118 height 154
click at [43, 45] on div at bounding box center [59, 77] width 118 height 154
paste input "2 mile end road Carnegie 3163"
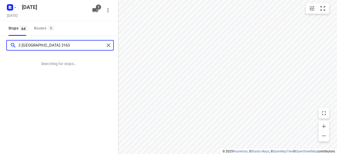
type input "2 mile end road Carnegie 3163"
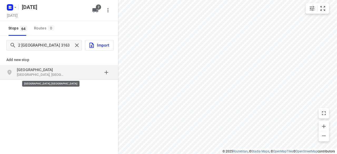
click at [56, 74] on p "Carnegie VIC 3163, Australia" at bounding box center [41, 74] width 48 height 5
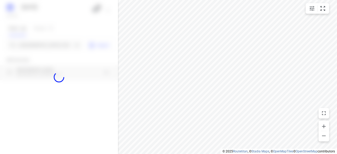
click at [42, 46] on div at bounding box center [59, 77] width 118 height 154
paste input "2-4 Blair Road, Glen Waverley, 3150"
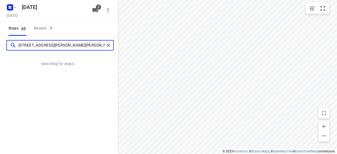
type input "2-4 Blair Road, Glen Waverley, 3150"
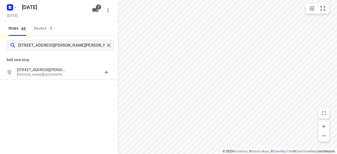
click at [70, 64] on div "Add new stop" at bounding box center [59, 57] width 118 height 15
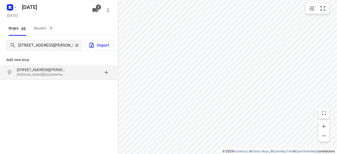
click at [70, 67] on p "2-4 Blair Road" at bounding box center [44, 69] width 54 height 5
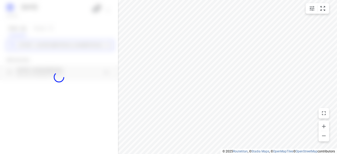
click at [37, 42] on input "2-4 Blair Road, Glen Waverley, 3150" at bounding box center [61, 45] width 86 height 8
click at [37, 43] on div at bounding box center [59, 77] width 118 height 154
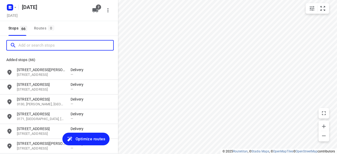
click at [37, 43] on input "Add or search stops" at bounding box center [65, 45] width 95 height 8
paste input "[STREET_ADDRESS][PERSON_NAME]"
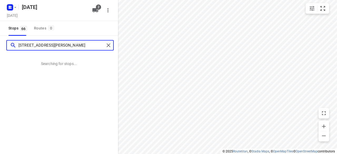
type input "[STREET_ADDRESS][PERSON_NAME]"
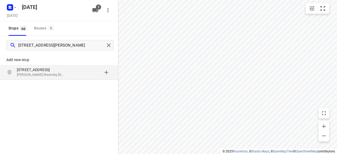
click at [80, 78] on div "816 High Street Road Glen Waverley VIC, Australia" at bounding box center [59, 72] width 118 height 15
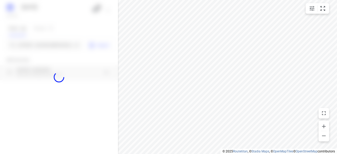
click at [45, 46] on div at bounding box center [59, 77] width 118 height 154
paste input "13 Emden Crescent Mulgrave 3170"
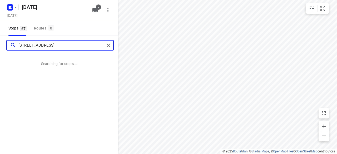
type input "13 Emden Crescent Mulgrave 3170"
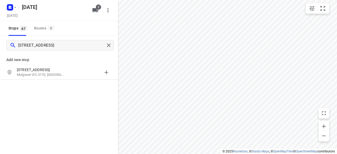
click at [46, 64] on div "Add new stop" at bounding box center [59, 57] width 118 height 15
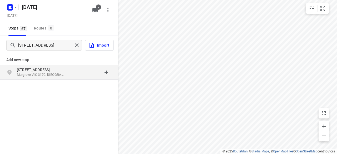
click at [47, 66] on div "13 Emden Crescent Mulgrave VIC 3170, Australia" at bounding box center [59, 72] width 118 height 15
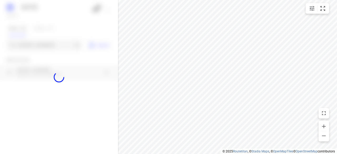
click at [37, 40] on div "29 SEPTEMBER 2025 Sunday, Sep 28 2 Stops 67 Routes 0 13 Emden Crescent Mulgrave…" at bounding box center [59, 77] width 118 height 154
click at [40, 45] on div at bounding box center [59, 77] width 118 height 154
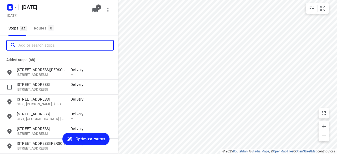
paste input "78 Fillmore rd, Dandenong north"
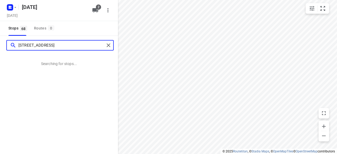
type input "78 Fillmore rd, Dandenong north"
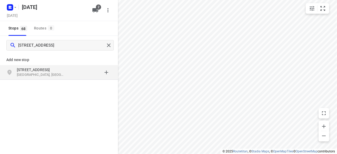
click at [80, 86] on div "Add new stop 78 Fillmore Rd Dandenong North VIC, Australia" at bounding box center [59, 84] width 118 height 59
click at [70, 75] on div "78 Fillmore Rd Dandenong North VIC, Australia" at bounding box center [44, 72] width 54 height 11
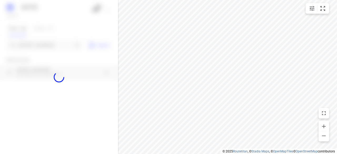
click at [48, 39] on div at bounding box center [59, 77] width 118 height 154
click at [52, 44] on div at bounding box center [59, 77] width 118 height 154
click at [52, 45] on div at bounding box center [59, 77] width 118 height 154
paste input "4 Glenda st. Doncaster 3108"
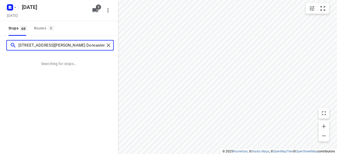
type input "4 Glenda st. Doncaster 3108"
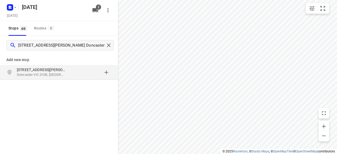
click at [41, 73] on p "Doncaster VIC 3108, Australia" at bounding box center [41, 74] width 48 height 5
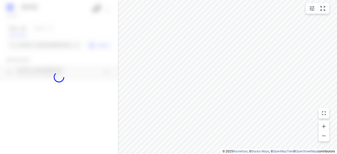
click at [32, 49] on div at bounding box center [59, 77] width 118 height 154
click at [31, 45] on div at bounding box center [59, 77] width 118 height 154
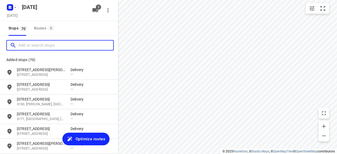
paste input "40 Denis Street Vermont 3133"
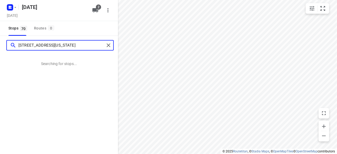
type input "40 Denis Street Vermont 3133"
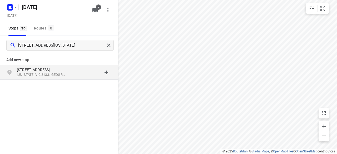
click at [90, 79] on div "40 Denis Street Vermont VIC 3133, Australia" at bounding box center [59, 72] width 118 height 15
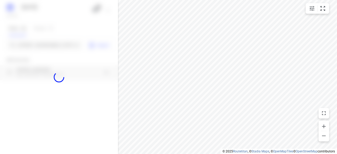
click at [59, 49] on div at bounding box center [59, 77] width 118 height 154
click at [56, 44] on div at bounding box center [59, 77] width 118 height 154
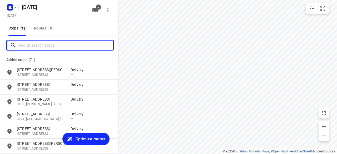
paste input "/8 Grayson Dr, Scoresby 3179"
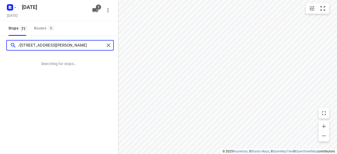
type input "/8 Grayson Dr, Scoresby 3179"
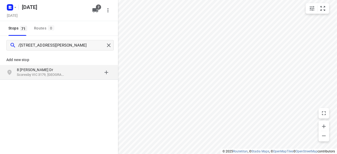
click at [34, 60] on p "Add new stop" at bounding box center [58, 60] width 105 height 6
click at [34, 68] on p "8 Grayson Dr" at bounding box center [41, 69] width 48 height 5
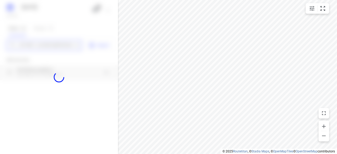
click at [35, 49] on input "/8 Grayson Dr, Scoresby 3179" at bounding box center [45, 45] width 54 height 8
click at [35, 47] on div at bounding box center [59, 77] width 118 height 154
click at [34, 47] on div at bounding box center [59, 77] width 118 height 154
paste input "1/12 Milton Avenue, Clayton south 3169"
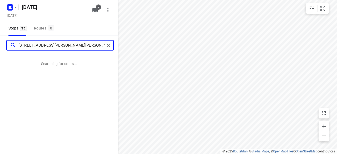
click at [23, 45] on input "1/12 Milton Avenue, Clayton south 3169" at bounding box center [61, 45] width 86 height 8
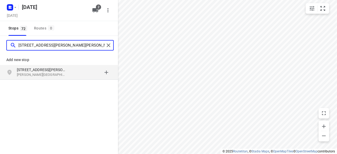
type input "12 Milton Avenue, Clayton south 3169"
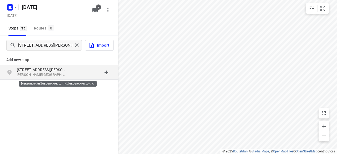
click at [49, 72] on p "Clayton South VIC 3169, Australia" at bounding box center [41, 74] width 48 height 5
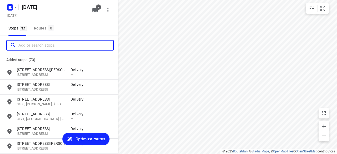
click at [28, 46] on input "Add or search stops" at bounding box center [65, 45] width 95 height 8
paste input "39 Waverley park drive Mulgrave 3170"
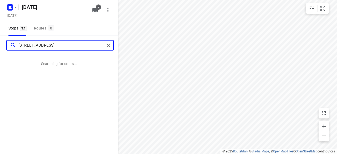
type input "39 Waverley park drive Mulgrave 3170"
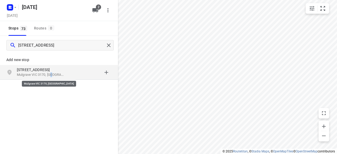
click at [51, 75] on p "Mulgrave VIC 3170, Australia" at bounding box center [41, 74] width 48 height 5
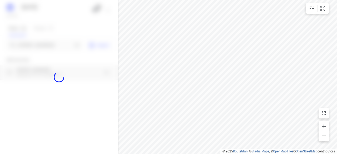
click at [40, 48] on div at bounding box center [59, 77] width 118 height 154
click at [39, 47] on div at bounding box center [59, 77] width 118 height 154
paste input "34 Orchard Crescent Mont Albert north 3129"
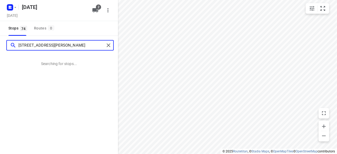
type input "34 Orchard Crescent Mont Albert north 3129"
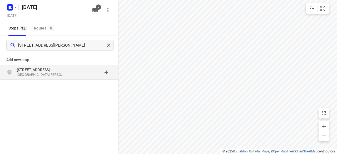
click at [54, 76] on p "[GEOGRAPHIC_DATA][PERSON_NAME], [GEOGRAPHIC_DATA]" at bounding box center [41, 74] width 48 height 5
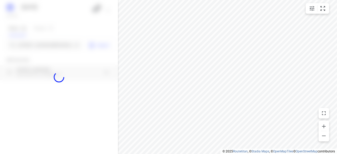
click at [49, 51] on div at bounding box center [59, 77] width 118 height 154
click at [47, 47] on div at bounding box center [59, 77] width 118 height 154
click at [47, 47] on input "34 Orchard Crescent Mont Albert north 3129" at bounding box center [45, 45] width 54 height 8
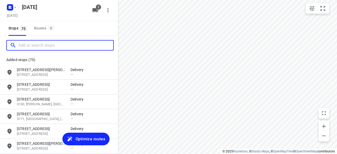
paste input "2A HILDA STREET Balwyn 3103"
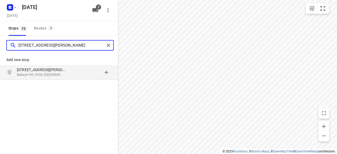
type input "2A HILDA STREET Balwyn 3103"
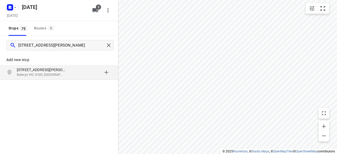
click at [53, 86] on div "Add new stop 2A Hilda Street Balwyn VIC 3103, Australia" at bounding box center [59, 84] width 118 height 59
click at [45, 78] on div "2A Hilda Street Balwyn VIC 3103, Australia" at bounding box center [59, 72] width 118 height 15
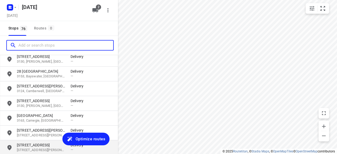
scroll to position [872, 0]
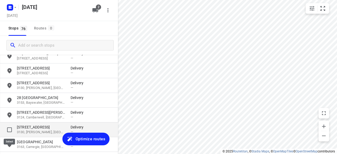
click at [12, 131] on input "grid" at bounding box center [9, 130] width 11 height 11
checkbox input "true"
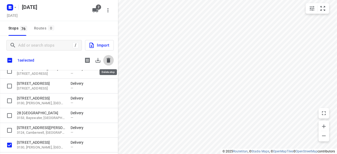
click at [112, 63] on button "button" at bounding box center [108, 60] width 11 height 11
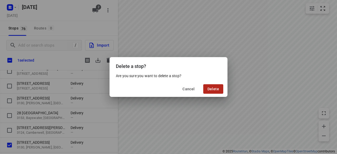
click at [207, 87] on button "Delete" at bounding box center [213, 88] width 20 height 9
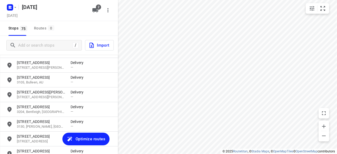
scroll to position [501, 0]
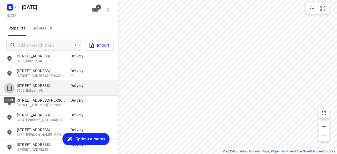
click at [10, 88] on input "grid" at bounding box center [9, 88] width 11 height 11
checkbox input "true"
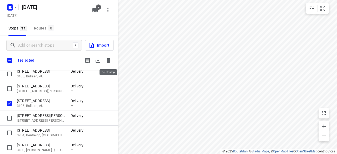
click at [110, 62] on icon "button" at bounding box center [108, 60] width 6 height 6
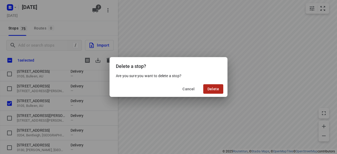
click at [208, 88] on span "Delete" at bounding box center [214, 89] width 12 height 4
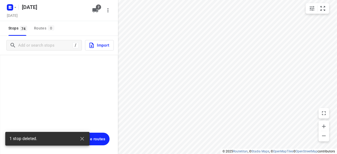
scroll to position [1027, 0]
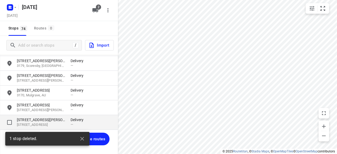
click at [32, 119] on p "2A Hilda Street" at bounding box center [41, 119] width 48 height 5
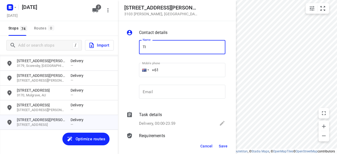
type input "[PERSON_NAME]"
click at [164, 70] on input "+61" at bounding box center [182, 70] width 86 height 14
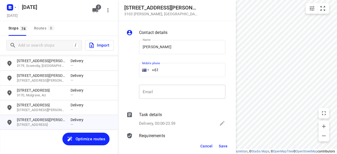
paste input "415997277"
type input "+61 415997277"
click at [222, 148] on span "Save" at bounding box center [223, 146] width 9 height 4
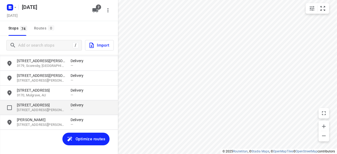
click at [34, 103] on p "34 Orchard Crescent" at bounding box center [41, 105] width 48 height 5
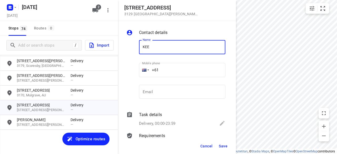
type input "KEE"
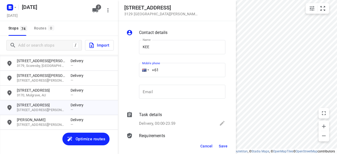
click at [166, 70] on input "+61" at bounding box center [182, 70] width 86 height 14
paste input "0433339910"
click at [162, 70] on input "+61 0433339910" at bounding box center [182, 70] width 86 height 14
type input "+61 433339910"
click at [224, 147] on span "Save" at bounding box center [223, 146] width 9 height 4
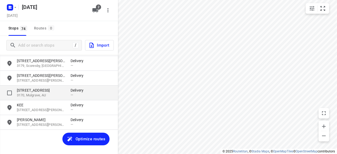
click at [47, 90] on p "39 Waverley Park Drive" at bounding box center [41, 90] width 48 height 5
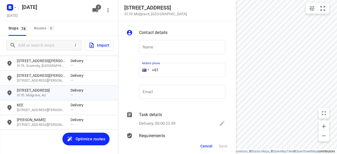
click at [165, 67] on input "+61" at bounding box center [182, 70] width 86 height 14
paste input "0450569255"
click at [160, 71] on input "+61 0450569255" at bounding box center [182, 70] width 86 height 14
click at [162, 71] on input "+61 0450569255" at bounding box center [182, 70] width 86 height 14
type input "+61 450569255"
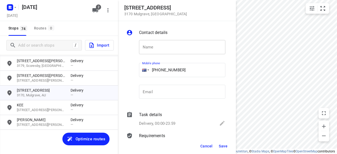
click at [161, 45] on input "text" at bounding box center [182, 47] width 86 height 14
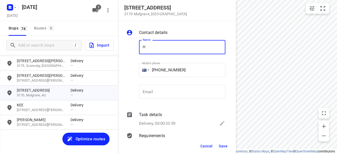
type input "HAN"
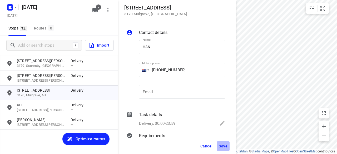
click at [222, 143] on button "Save" at bounding box center [223, 146] width 13 height 9
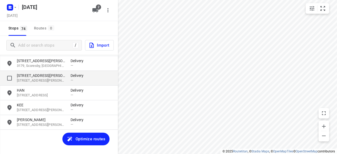
click at [38, 74] on p "12 Milton Avenue" at bounding box center [41, 75] width 48 height 5
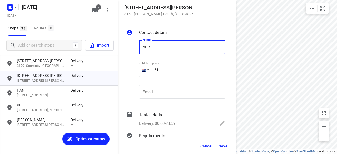
type input "ADRINA 1/12"
click at [168, 70] on input "+61" at bounding box center [182, 70] width 86 height 14
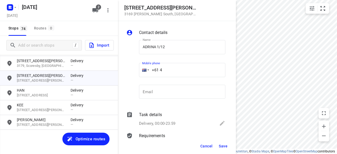
paste input "50352962"
type input "+61 450352962"
click at [223, 148] on span "Save" at bounding box center [223, 146] width 9 height 4
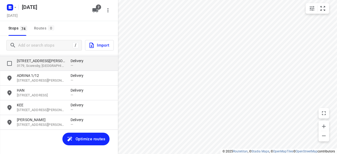
click at [25, 67] on p "3179, Scoresby, AU" at bounding box center [41, 66] width 48 height 5
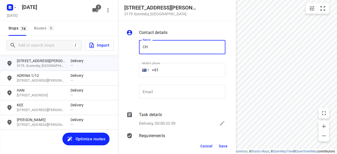
type input "[PERSON_NAME]"
click at [163, 73] on input "+61" at bounding box center [182, 70] width 86 height 14
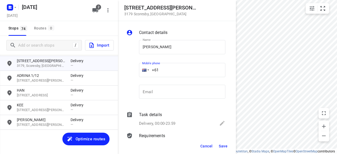
paste input "433734204"
click at [161, 72] on input "+61 433734204" at bounding box center [182, 70] width 86 height 14
type input "+61 433734204"
click at [225, 147] on span "Save" at bounding box center [223, 146] width 9 height 4
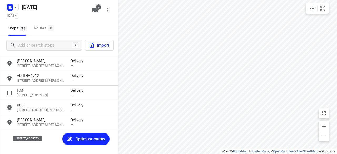
scroll to position [974, 0]
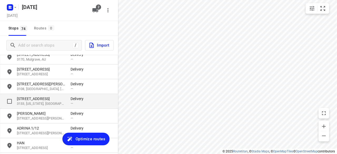
click at [28, 102] on p "3133, [US_STATE], [GEOGRAPHIC_DATA]" at bounding box center [41, 103] width 48 height 5
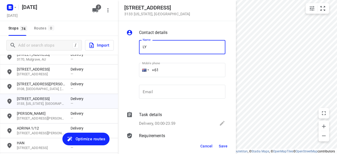
type input "[PERSON_NAME]"
click at [168, 70] on input "+61" at bounding box center [182, 70] width 86 height 14
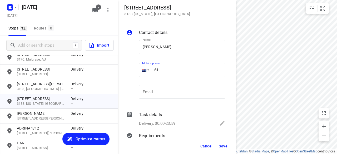
paste input "421967070"
type input "+61 421967070"
click at [218, 146] on button "Save" at bounding box center [223, 146] width 13 height 9
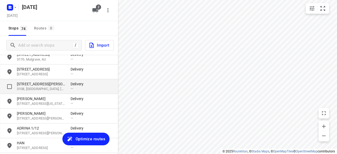
click at [42, 86] on p "4 Glenda Street" at bounding box center [41, 83] width 48 height 5
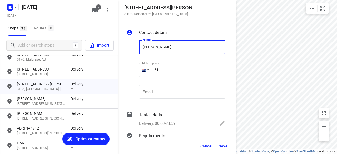
type input "[PERSON_NAME]"
drag, startPoint x: 158, startPoint y: 77, endPoint x: 164, endPoint y: 72, distance: 7.7
click at [158, 77] on div "Mobile phone +61 ​" at bounding box center [182, 71] width 86 height 21
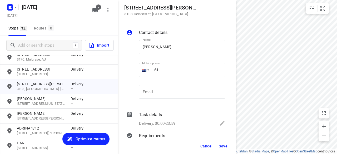
click at [165, 70] on input "+61" at bounding box center [182, 70] width 86 height 14
paste input "433967007"
type input "+61 433967007"
click at [225, 147] on span "Save" at bounding box center [223, 146] width 9 height 4
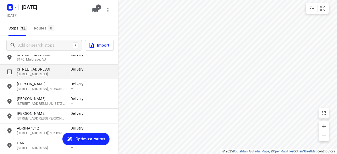
click at [26, 73] on p "3175, Dandenong North, AU" at bounding box center [41, 74] width 48 height 5
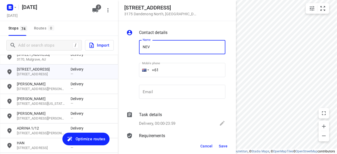
type input "[PERSON_NAME]"
click at [163, 71] on input "+61" at bounding box center [182, 70] width 86 height 14
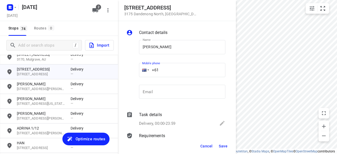
paste input "433614003"
type input "+61 433614003"
click at [225, 149] on button "Save" at bounding box center [223, 146] width 13 height 9
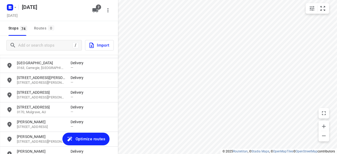
scroll to position [895, 0]
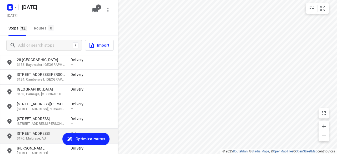
click at [33, 139] on p "3170, Mulgrave, AU" at bounding box center [41, 138] width 48 height 5
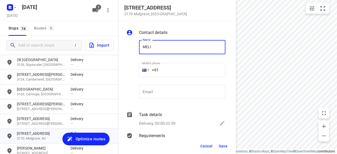
type input "[PERSON_NAME]"
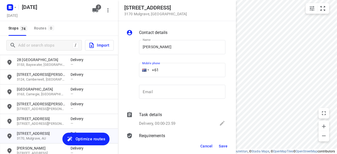
click at [165, 71] on input "+61" at bounding box center [182, 70] width 86 height 14
paste input "434851126"
type input "+61 434851126"
click at [224, 147] on span "Save" at bounding box center [223, 146] width 9 height 4
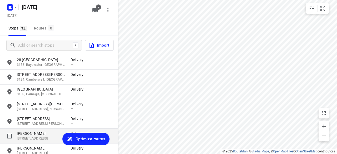
click at [31, 131] on p "[PERSON_NAME]" at bounding box center [41, 133] width 48 height 5
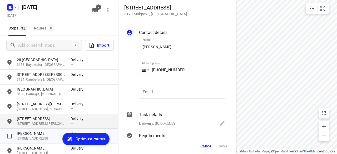
click at [31, 122] on p "[STREET_ADDRESS][PERSON_NAME]" at bounding box center [41, 123] width 48 height 5
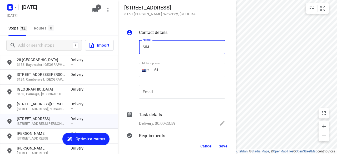
type input "[PERSON_NAME] 1/816"
click at [167, 73] on input "+61" at bounding box center [182, 70] width 86 height 14
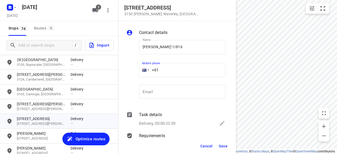
paste input "437353113"
type input "+61 437353113"
click at [226, 149] on button "Save" at bounding box center [223, 146] width 13 height 9
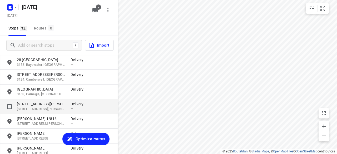
click at [51, 103] on p "2-4 Blair Road" at bounding box center [41, 103] width 48 height 5
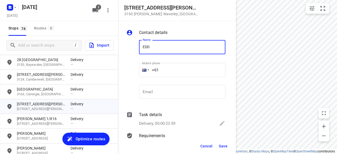
type input "[PERSON_NAME] 17/2-4"
click at [167, 69] on input "+61" at bounding box center [182, 70] width 86 height 14
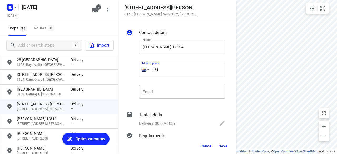
paste input "411136655"
type input "+61 411136655"
click at [224, 147] on span "Save" at bounding box center [223, 146] width 9 height 4
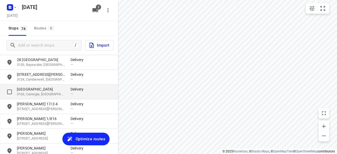
click at [38, 92] on p "3163, Carnegie, [GEOGRAPHIC_DATA]" at bounding box center [41, 94] width 48 height 5
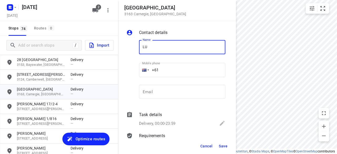
type input "[PERSON_NAME]"
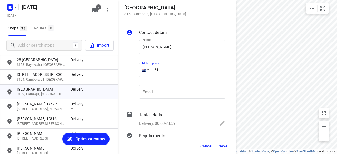
click at [169, 71] on input "+61" at bounding box center [182, 70] width 86 height 14
paste input "433551011"
click at [168, 72] on input "+61 433551011" at bounding box center [182, 70] width 86 height 14
type input "+61 433551011"
click at [226, 150] on button "Save" at bounding box center [223, 146] width 13 height 9
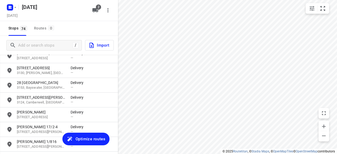
scroll to position [843, 0]
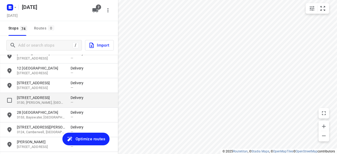
click at [26, 98] on p "27 Canterbury Road" at bounding box center [41, 97] width 48 height 5
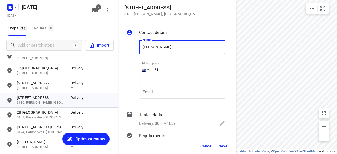
type input "[PERSON_NAME] 2/27-29"
click at [170, 70] on input "+61" at bounding box center [182, 70] width 86 height 14
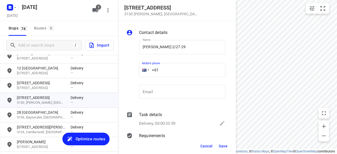
paste input "61475128833"
drag, startPoint x: 163, startPoint y: 74, endPoint x: 122, endPoint y: 79, distance: 41.4
click at [122, 79] on div "Contact details Name NICKI TAN 2/27-29 Name Mobile phone +61 61475128833 ​ Emai…" at bounding box center [177, 79] width 118 height 117
paste input "tel"
type input "+61 475128833"
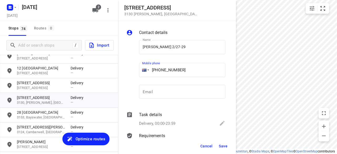
click at [216, 144] on div "Cancel Save" at bounding box center [177, 146] width 118 height 16
click at [221, 145] on span "Save" at bounding box center [223, 146] width 9 height 4
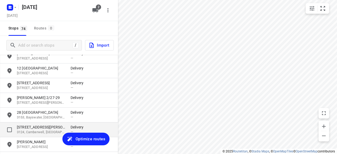
click at [33, 132] on p "3124, Camberwell, [GEOGRAPHIC_DATA]" at bounding box center [41, 132] width 48 height 5
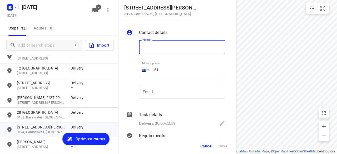
click at [202, 74] on input "+61" at bounding box center [182, 70] width 86 height 14
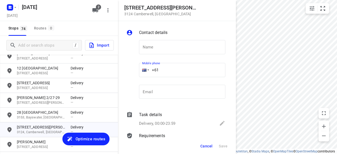
paste input "426819711"
type input "+61 426819711"
click at [162, 49] on input "text" at bounding box center [182, 47] width 86 height 14
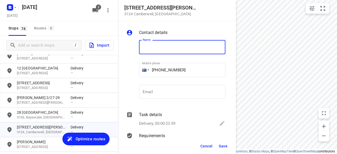
paste input "Dr [PERSON_NAME]"
type input "Dr [PERSON_NAME]"
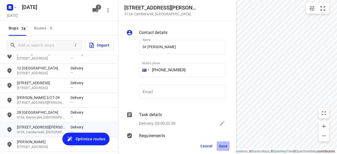
click at [223, 147] on span "Save" at bounding box center [223, 146] width 9 height 4
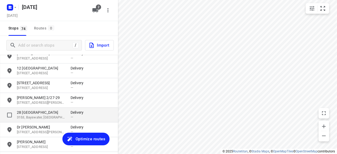
click at [26, 111] on p "28 Yarran Grove" at bounding box center [41, 112] width 48 height 5
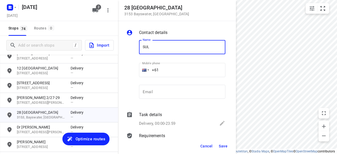
type input "SULENI MULIA TUNGGAL"
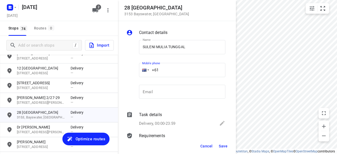
click at [169, 70] on input "+61" at bounding box center [182, 70] width 86 height 14
paste input "468533038"
type input "+61 468533038"
click at [221, 146] on span "Save" at bounding box center [223, 146] width 9 height 4
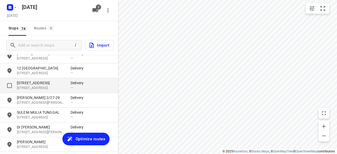
click at [31, 81] on p "2 Knutsford Street" at bounding box center [41, 82] width 48 height 5
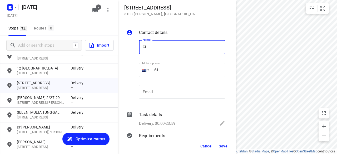
type input "[PERSON_NAME] 3/2"
click at [163, 71] on input "+61" at bounding box center [182, 70] width 86 height 14
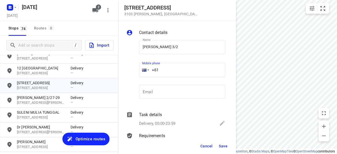
drag, startPoint x: 136, startPoint y: 70, endPoint x: 132, endPoint y: 70, distance: 4.0
click at [132, 70] on div "Name CLARA CHEAH 3/2 Name Mobile phone +61 ​ Email Email" at bounding box center [175, 71] width 101 height 70
paste input "449848915"
type input "+61 449848915"
click at [224, 144] on span "Save" at bounding box center [223, 146] width 9 height 4
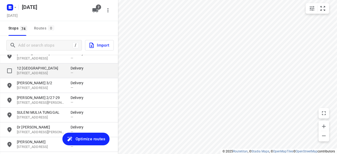
click at [27, 70] on p "12 Wattle Grove" at bounding box center [41, 68] width 48 height 5
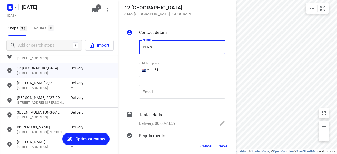
type input "[PERSON_NAME]"
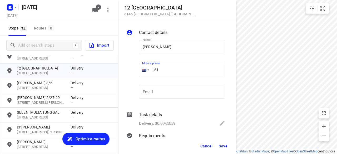
drag, startPoint x: 160, startPoint y: 70, endPoint x: 139, endPoint y: 70, distance: 20.8
click at [140, 70] on div "+61" at bounding box center [182, 70] width 86 height 14
paste input "466886805"
type input "+61 466886805"
click at [225, 145] on span "Save" at bounding box center [223, 146] width 9 height 4
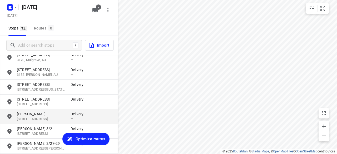
scroll to position [790, 0]
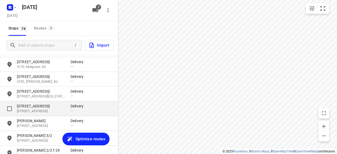
click at [30, 105] on p "13 Totara Court" at bounding box center [41, 106] width 48 height 5
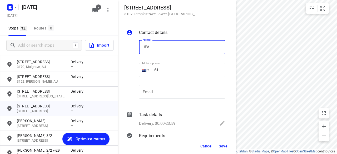
type input "[PERSON_NAME]"
drag, startPoint x: 166, startPoint y: 68, endPoint x: 162, endPoint y: 69, distance: 4.0
click at [164, 68] on input "+61" at bounding box center [182, 70] width 86 height 14
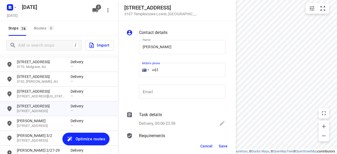
click at [162, 69] on input "+61" at bounding box center [182, 70] width 86 height 14
paste input "0416176300"
click at [159, 71] on input "+61 0416176300" at bounding box center [182, 70] width 86 height 14
click at [161, 71] on input "+61 0416176300" at bounding box center [182, 70] width 86 height 14
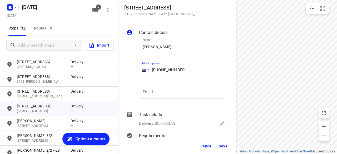
click at [162, 71] on input "+61 0416176300" at bounding box center [182, 70] width 86 height 14
type input "+61 416176300"
click at [227, 145] on span "Save" at bounding box center [223, 146] width 9 height 4
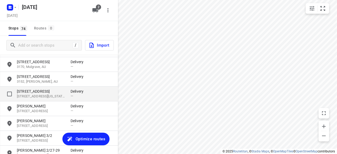
click at [36, 92] on p "7 Baranbali Drive" at bounding box center [41, 91] width 48 height 5
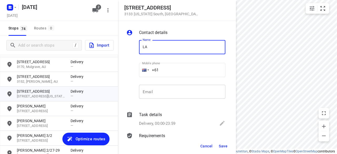
type input "LAPHANG [PERSON_NAME] 7A"
click at [165, 73] on input "+61" at bounding box center [182, 70] width 86 height 14
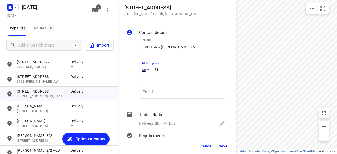
paste input "61403541676"
click at [161, 71] on input "+61 61403541676" at bounding box center [182, 70] width 86 height 14
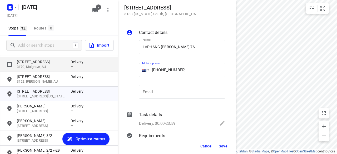
drag, startPoint x: 195, startPoint y: 71, endPoint x: 96, endPoint y: 71, distance: 99.1
click at [96, 71] on div "7 Baranbali Drive 3133 Vermont South , Australia Contact details Name LAPHANG C…" at bounding box center [59, 77] width 118 height 154
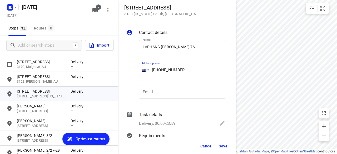
paste input "tel"
type input "+61 403541676"
click at [220, 141] on div "Cancel Save" at bounding box center [177, 146] width 118 height 16
click at [223, 147] on span "Save" at bounding box center [223, 146] width 9 height 4
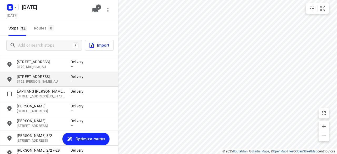
click at [36, 81] on p "3152, [PERSON_NAME], AU" at bounding box center [41, 81] width 48 height 5
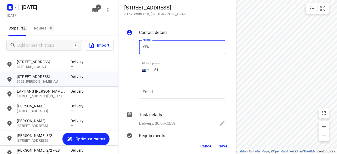
type input "[PERSON_NAME]"
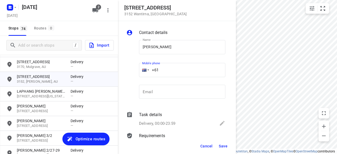
click at [122, 72] on div "Contact details Name YEN MAY LEE Name Mobile phone +61 ​ Email Email Task detai…" at bounding box center [177, 79] width 118 height 117
paste input "450705388"
type input "+61 450705388"
click at [222, 143] on button "Save" at bounding box center [223, 146] width 13 height 9
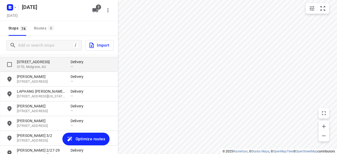
click at [32, 68] on p "3170, Mulgrave, AU" at bounding box center [41, 67] width 48 height 5
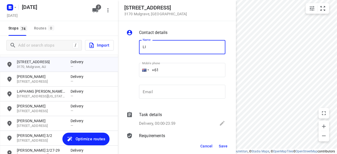
type input "[PERSON_NAME] [PERSON_NAME]"
click at [167, 70] on input "+61" at bounding box center [182, 70] width 86 height 14
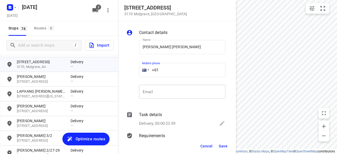
paste input "403367279"
type input "+61 403367279"
click at [223, 148] on span "Save" at bounding box center [223, 146] width 9 height 4
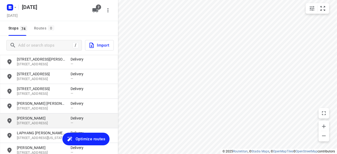
scroll to position [737, 0]
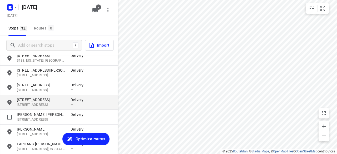
click at [33, 104] on p "3161, Caulfield North, AU" at bounding box center [41, 105] width 48 height 5
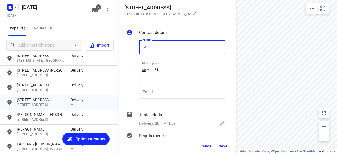
type input "[PERSON_NAME]"
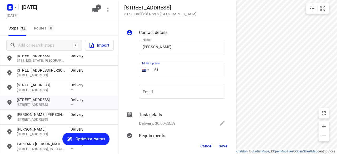
drag, startPoint x: 166, startPoint y: 71, endPoint x: 159, endPoint y: 81, distance: 12.6
click at [141, 71] on div "+61" at bounding box center [182, 70] width 86 height 14
paste input "421077923"
type input "+61 421077923"
click at [224, 149] on button "Save" at bounding box center [223, 146] width 13 height 9
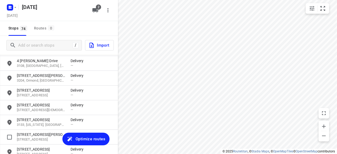
scroll to position [685, 0]
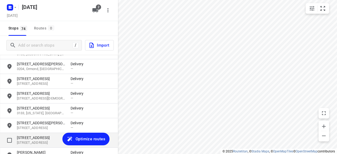
click at [32, 140] on p "[STREET_ADDRESS]" at bounding box center [41, 142] width 48 height 5
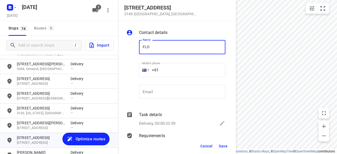
type input "[PERSON_NAME] 3/436"
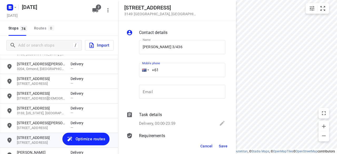
drag, startPoint x: 137, startPoint y: 67, endPoint x: 129, endPoint y: 66, distance: 7.8
click at [131, 67] on div "Name Florence Chooi 3/436 Name Mobile phone +61 ​ Email Email" at bounding box center [175, 71] width 101 height 70
paste input "468493238"
type input "+61 468493238"
click at [224, 146] on span "Save" at bounding box center [223, 146] width 9 height 4
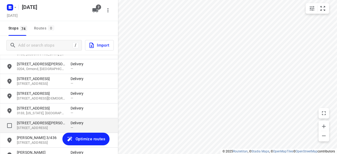
click at [53, 125] on p "13 Elliott Avenue" at bounding box center [41, 122] width 48 height 5
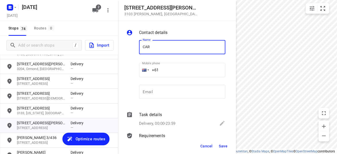
type input "[PERSON_NAME]"
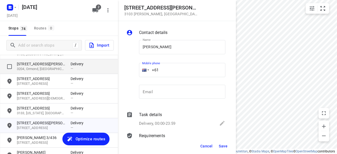
drag, startPoint x: 114, startPoint y: 69, endPoint x: 111, endPoint y: 69, distance: 3.7
click at [111, 69] on div "13 Elliott Avenue 3103 Balwyn , Australia Contact details Name CARA LEUNG Name …" at bounding box center [59, 77] width 118 height 154
paste input "434189288"
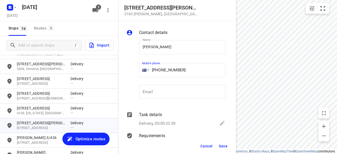
type input "+61 434189288"
click at [223, 145] on span "Save" at bounding box center [223, 146] width 9 height 4
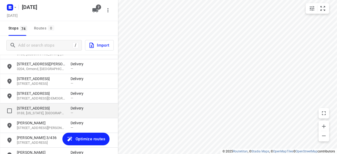
click at [33, 109] on p "637 Canterbury Road" at bounding box center [41, 108] width 48 height 5
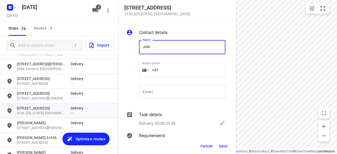
type input "[PERSON_NAME] 1/637"
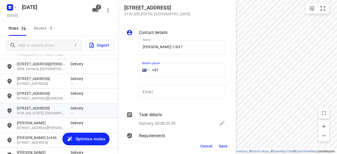
drag, startPoint x: 136, startPoint y: 75, endPoint x: 149, endPoint y: 82, distance: 14.6
click at [136, 75] on div "Name JANE WONG 1/637 Name Mobile phone +61 ​ Email Email" at bounding box center [175, 71] width 101 height 70
paste input "402574360"
type input "+61 402574360"
click at [226, 143] on button "Save" at bounding box center [223, 146] width 13 height 9
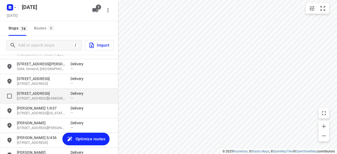
click at [31, 94] on p "290 Church Road" at bounding box center [41, 93] width 48 height 5
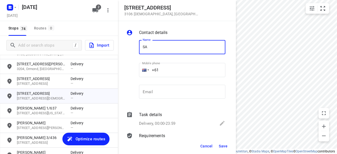
type input "[PERSON_NAME]"
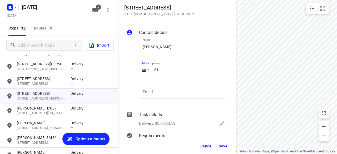
click at [138, 72] on div "Mobile phone +61 ​" at bounding box center [182, 72] width 91 height 24
paste input "448993758"
type input "+61 448993758"
click at [223, 145] on span "Save" at bounding box center [223, 146] width 9 height 4
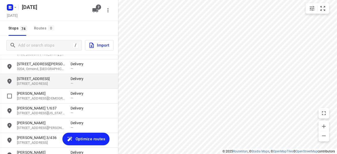
click at [34, 82] on p "3123, Hawthorn East, AU" at bounding box center [41, 83] width 48 height 5
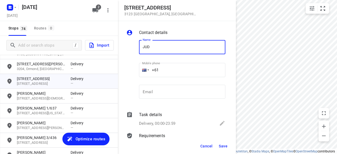
type input "[PERSON_NAME]"
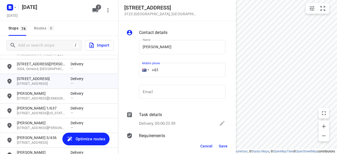
drag, startPoint x: 165, startPoint y: 67, endPoint x: 197, endPoint y: 100, distance: 45.1
click at [133, 68] on div "Name JUDITH ONG Name Mobile phone +61 ​ Email Email" at bounding box center [175, 71] width 101 height 70
paste input "413134184"
type input "+61 413134184"
click at [231, 147] on div "Cancel Save" at bounding box center [177, 146] width 118 height 16
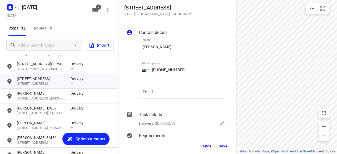
click at [228, 153] on div "Cancel Save" at bounding box center [177, 146] width 118 height 16
click at [223, 148] on span "Save" at bounding box center [223, 146] width 9 height 4
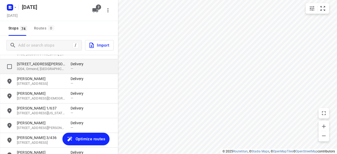
click at [35, 66] on p "8 A Florence Street" at bounding box center [41, 63] width 48 height 5
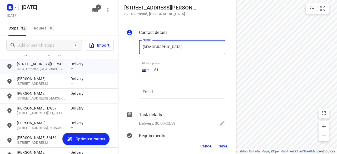
type input "[PERSON_NAME]"
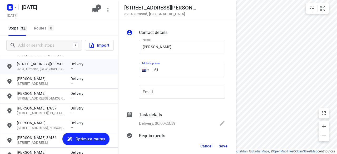
drag, startPoint x: 163, startPoint y: 69, endPoint x: 141, endPoint y: 70, distance: 21.9
click at [141, 70] on div "+61" at bounding box center [182, 70] width 86 height 14
paste input "422500549"
type input "+61 422500549"
click at [220, 142] on button "Save" at bounding box center [223, 146] width 13 height 9
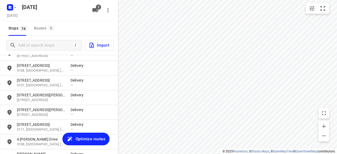
scroll to position [606, 0]
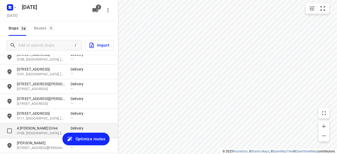
click at [29, 131] on p "3108, [GEOGRAPHIC_DATA], [GEOGRAPHIC_DATA]" at bounding box center [41, 133] width 48 height 5
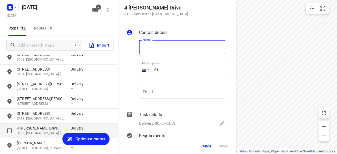
type input "C"
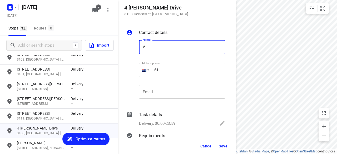
type input "[PERSON_NAME]"
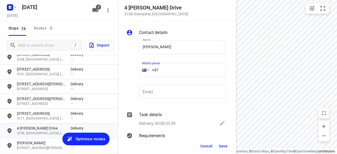
drag, startPoint x: 139, startPoint y: 70, endPoint x: 147, endPoint y: 82, distance: 14.6
click at [139, 70] on div "Mobile phone +61 ​" at bounding box center [182, 72] width 91 height 24
paste input "433196876"
type input "+61 433196876"
click at [224, 149] on button "Save" at bounding box center [223, 146] width 13 height 9
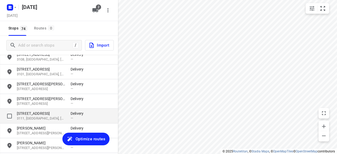
click at [58, 114] on p "17A Powers Street" at bounding box center [41, 113] width 48 height 5
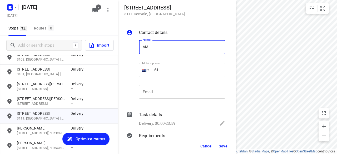
type input "[PERSON_NAME]"
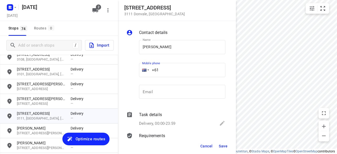
drag, startPoint x: 143, startPoint y: 72, endPoint x: 132, endPoint y: 72, distance: 11.6
click at [133, 72] on div "Name AMANDA YUEN Name Mobile phone +61 ​ Email Email" at bounding box center [175, 71] width 101 height 70
paste input "421906306"
type input "+61 421906306"
click at [221, 145] on span "Save" at bounding box center [223, 146] width 9 height 4
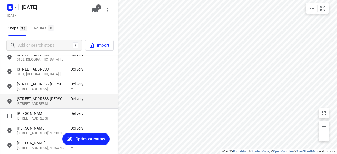
click at [45, 103] on p "[STREET_ADDRESS]" at bounding box center [41, 103] width 48 height 5
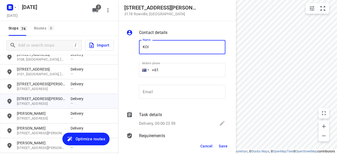
type input "[PERSON_NAME] 4/15"
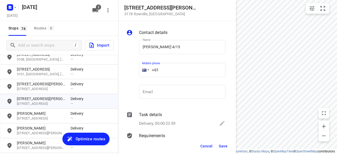
drag, startPoint x: 157, startPoint y: 70, endPoint x: 136, endPoint y: 74, distance: 20.9
click at [136, 70] on div "Name KOI YI 4/15 Name Mobile phone +61 ​ Email Email" at bounding box center [175, 71] width 101 height 70
paste input "tel"
paste input "449039836"
type input "+61 449039836"
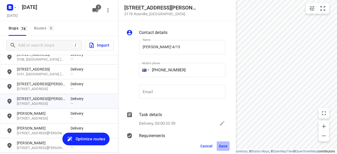
click at [223, 146] on span "Save" at bounding box center [223, 146] width 9 height 4
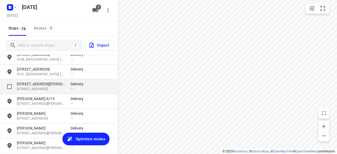
click at [28, 85] on p "23 Meryl Street" at bounding box center [41, 83] width 48 height 5
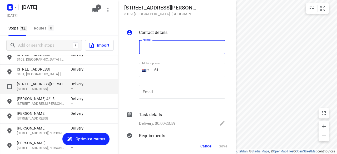
type input "J"
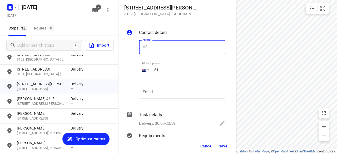
type input "[PERSON_NAME] 2/23"
click at [159, 70] on input "+61" at bounding box center [182, 70] width 86 height 14
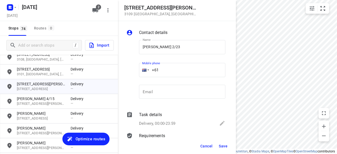
paste input "0420313611"
click at [163, 70] on input "+61 0420313611" at bounding box center [182, 70] width 86 height 14
click at [162, 70] on input "+61 0420313611" at bounding box center [182, 70] width 86 height 14
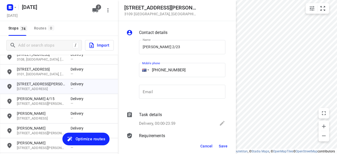
type input "+61 420313611"
click at [222, 149] on button "Save" at bounding box center [223, 146] width 13 height 9
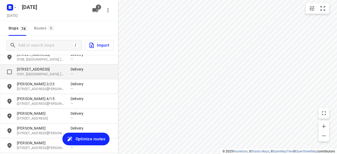
click at [28, 70] on p "[STREET_ADDRESS]" at bounding box center [41, 69] width 48 height 5
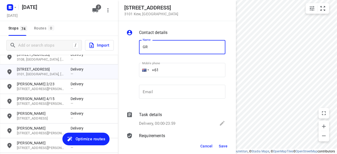
type input "[PERSON_NAME] 309/369"
click at [172, 71] on input "+61" at bounding box center [182, 70] width 86 height 14
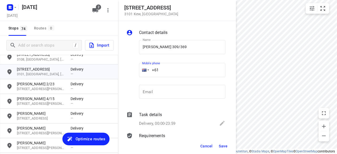
click at [137, 71] on div "Mobile phone +61 ​" at bounding box center [182, 72] width 91 height 24
paste input "417784668"
type input "+61 417784668"
click at [220, 144] on span "Save" at bounding box center [223, 146] width 9 height 4
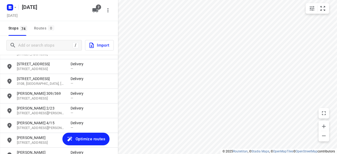
scroll to position [553, 0]
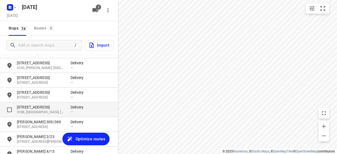
click at [39, 108] on p "[STREET_ADDRESS]" at bounding box center [41, 107] width 48 height 5
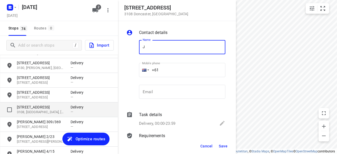
type input "JU"
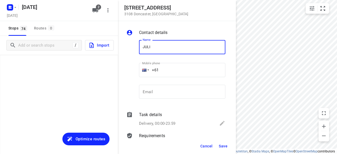
scroll to position [553, 0]
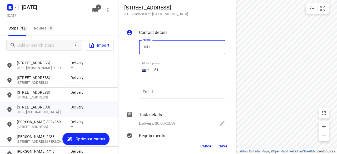
type input "[PERSON_NAME]"
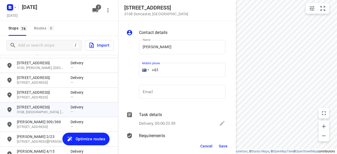
drag, startPoint x: 161, startPoint y: 71, endPoint x: 138, endPoint y: 73, distance: 23.2
click at [137, 72] on div "Mobile phone +61 ​" at bounding box center [182, 72] width 91 height 24
paste input "451074668"
type input "[PHONE_NUMBER]"
click at [219, 144] on button "Save" at bounding box center [223, 146] width 13 height 9
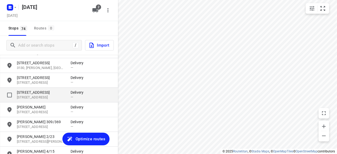
click at [34, 91] on p "[STREET_ADDRESS]" at bounding box center [41, 92] width 48 height 5
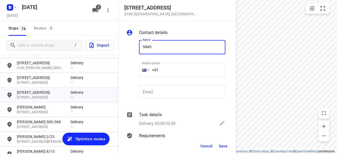
type input "[PERSON_NAME] 3/152"
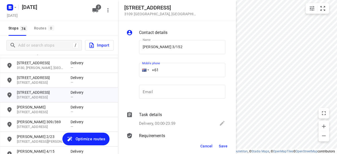
drag, startPoint x: 163, startPoint y: 74, endPoint x: 167, endPoint y: 70, distance: 4.7
click at [167, 70] on input "+61" at bounding box center [182, 70] width 86 height 14
paste input "433799992"
type input "[PHONE_NUMBER]"
click at [222, 146] on span "Save" at bounding box center [223, 146] width 9 height 4
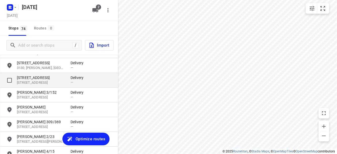
click at [26, 76] on p "[STREET_ADDRESS]" at bounding box center [41, 77] width 48 height 5
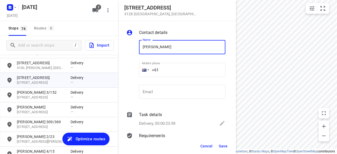
type input "[PERSON_NAME] 2/421"
click at [166, 67] on input "+61" at bounding box center [182, 70] width 86 height 14
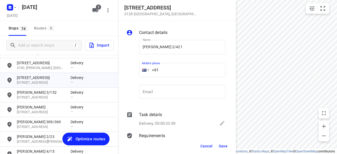
paste input "450581186"
type input "[PHONE_NUMBER]"
click at [227, 144] on span "Save" at bounding box center [223, 146] width 9 height 4
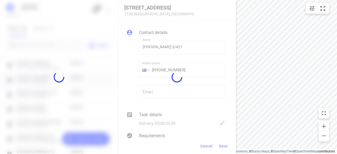
click at [230, 154] on div at bounding box center [177, 77] width 118 height 154
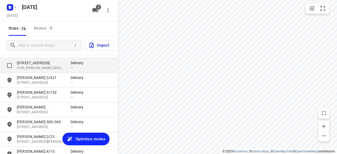
click at [40, 71] on div "[STREET_ADDRESS][PERSON_NAME] Delivery —" at bounding box center [59, 65] width 118 height 15
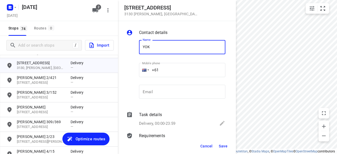
type input "[PERSON_NAME] 3/3"
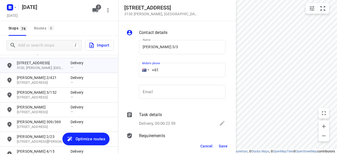
drag, startPoint x: 201, startPoint y: 53, endPoint x: 165, endPoint y: 71, distance: 39.6
click at [165, 71] on input "+61" at bounding box center [182, 70] width 86 height 14
paste input "423708057"
type input "[PHONE_NUMBER]"
click at [222, 145] on span "Save" at bounding box center [223, 146] width 9 height 4
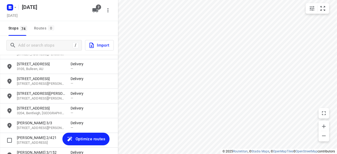
scroll to position [474, 0]
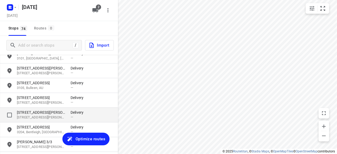
click at [26, 116] on p "[STREET_ADDRESS][PERSON_NAME][PERSON_NAME]" at bounding box center [41, 117] width 48 height 5
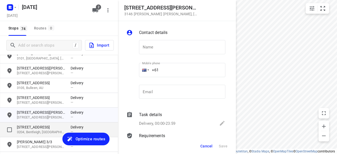
click at [30, 129] on p "[STREET_ADDRESS]" at bounding box center [41, 127] width 48 height 5
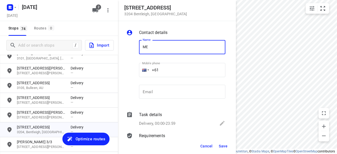
type input "[PERSON_NAME]"
click at [168, 68] on input "+61" at bounding box center [182, 70] width 86 height 14
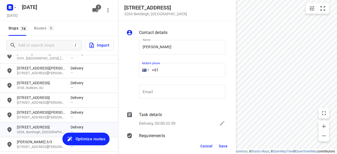
paste input "403220334"
type input "[PHONE_NUMBER]"
click at [224, 148] on button "Save" at bounding box center [223, 146] width 13 height 9
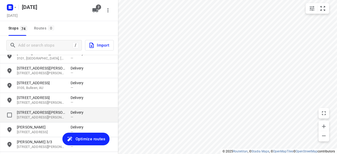
click at [29, 117] on p "[STREET_ADDRESS][PERSON_NAME][PERSON_NAME]" at bounding box center [41, 117] width 48 height 5
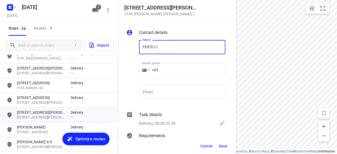
type input "FEIFEI LI 3/8"
click at [170, 63] on div "Mobile phone +61 ​" at bounding box center [182, 71] width 86 height 21
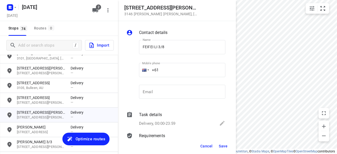
click at [169, 67] on input "+61" at bounding box center [182, 70] width 86 height 14
paste input "0435888928"
drag, startPoint x: 164, startPoint y: 79, endPoint x: 165, endPoint y: 72, distance: 7.2
click at [163, 78] on p "​" at bounding box center [182, 79] width 86 height 3
click at [162, 62] on div "Mobile phone [PHONE_NUMBER] ​" at bounding box center [182, 71] width 86 height 21
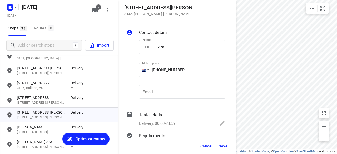
click at [161, 66] on input "[PHONE_NUMBER]" at bounding box center [182, 70] width 86 height 14
click at [160, 69] on input "[PHONE_NUMBER]" at bounding box center [182, 70] width 86 height 14
click at [160, 68] on input "[PHONE_NUMBER]" at bounding box center [182, 70] width 86 height 14
click at [162, 69] on input "[PHONE_NUMBER]" at bounding box center [182, 70] width 86 height 14
type input "[PHONE_NUMBER]"
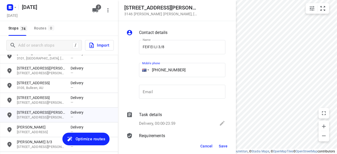
click at [224, 145] on span "Save" at bounding box center [223, 146] width 9 height 4
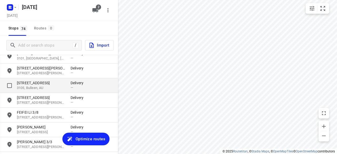
click at [36, 84] on p "[STREET_ADDRESS]" at bounding box center [41, 82] width 48 height 5
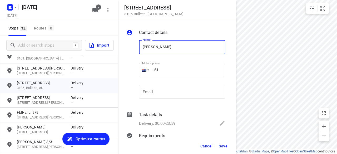
type input "[PERSON_NAME]"
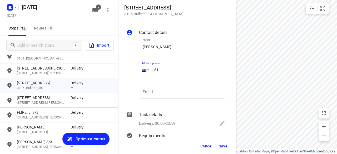
click at [165, 71] on input "+61" at bounding box center [182, 70] width 86 height 14
paste input "0423810764"
click at [162, 71] on input "[PHONE_NUMBER]" at bounding box center [182, 70] width 86 height 14
type input "[PHONE_NUMBER]"
drag, startPoint x: 215, startPoint y: 148, endPoint x: 221, endPoint y: 147, distance: 6.2
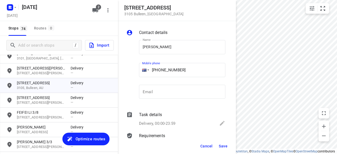
click at [216, 148] on div "Cancel Save" at bounding box center [177, 146] width 118 height 16
click at [224, 146] on span "Save" at bounding box center [223, 146] width 9 height 4
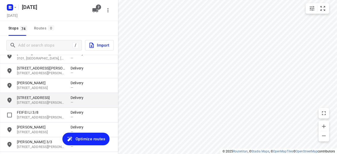
click at [24, 99] on p "[STREET_ADDRESS]" at bounding box center [41, 97] width 48 height 5
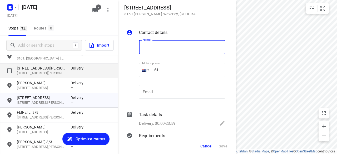
click at [33, 65] on div "[STREET_ADDRESS][PERSON_NAME][PERSON_NAME] Delivery —" at bounding box center [59, 71] width 118 height 15
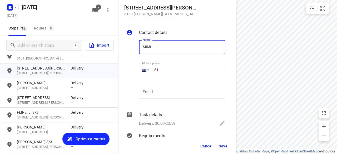
type input "MIMI"
click at [166, 69] on input "+61" at bounding box center [182, 70] width 86 height 14
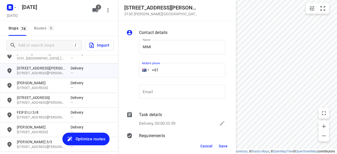
paste input "413163144"
type input "[PHONE_NUMBER]"
click at [223, 147] on span "Save" at bounding box center [223, 146] width 9 height 4
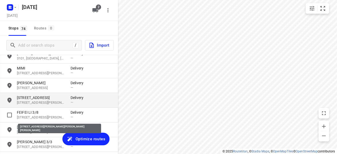
click at [30, 104] on p "[STREET_ADDRESS][PERSON_NAME]" at bounding box center [41, 102] width 48 height 5
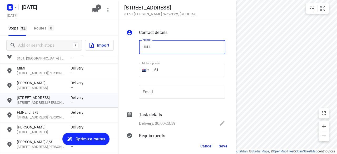
type input "[PERSON_NAME]"
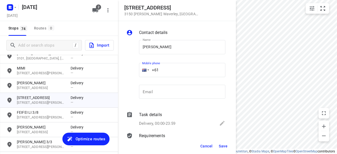
click at [165, 70] on input "+61" at bounding box center [182, 70] width 86 height 14
paste input "0431794720"
click at [160, 69] on input "[PHONE_NUMBER]" at bounding box center [182, 70] width 86 height 14
click at [161, 69] on input "[PHONE_NUMBER]" at bounding box center [182, 70] width 86 height 14
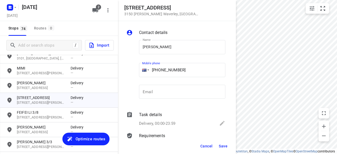
click at [161, 69] on input "[PHONE_NUMBER]" at bounding box center [182, 70] width 86 height 14
click at [163, 70] on input "[PHONE_NUMBER]" at bounding box center [182, 70] width 86 height 14
click at [161, 69] on input "[PHONE_NUMBER]" at bounding box center [182, 70] width 86 height 14
type input "[PHONE_NUMBER]"
click at [224, 148] on span "Save" at bounding box center [223, 146] width 9 height 4
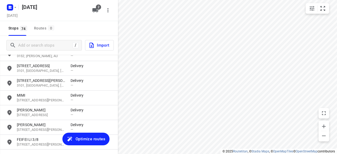
scroll to position [421, 0]
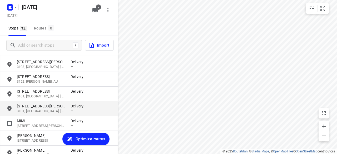
click at [23, 108] on p "[STREET_ADDRESS][PERSON_NAME]" at bounding box center [41, 106] width 48 height 5
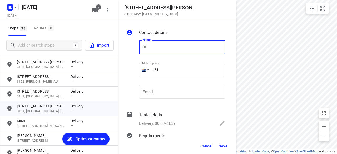
type input "[PERSON_NAME]"
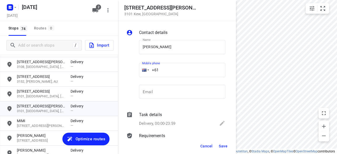
drag, startPoint x: 161, startPoint y: 69, endPoint x: 140, endPoint y: 69, distance: 21.3
click at [141, 69] on div "+61" at bounding box center [182, 70] width 86 height 14
paste input "403131881"
type input "[PHONE_NUMBER]"
click at [226, 150] on button "Save" at bounding box center [223, 146] width 13 height 9
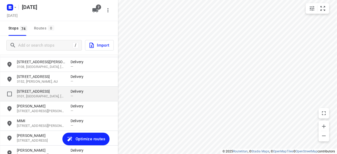
click at [28, 95] on p "3101, [GEOGRAPHIC_DATA], [GEOGRAPHIC_DATA]" at bounding box center [41, 96] width 48 height 5
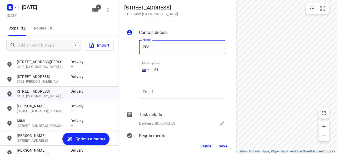
type input "[PERSON_NAME] 302/369"
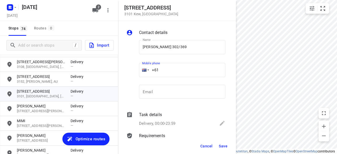
click at [167, 67] on input "+61" at bounding box center [182, 70] width 86 height 14
paste input "400738882"
click at [160, 74] on input "[PHONE_NUMBER]" at bounding box center [182, 70] width 86 height 14
type input "[PHONE_NUMBER]"
click at [217, 145] on div "Cancel Save" at bounding box center [177, 146] width 118 height 16
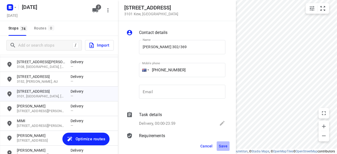
click at [223, 146] on span "Save" at bounding box center [223, 146] width 9 height 4
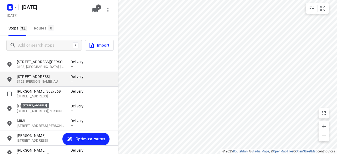
click at [26, 79] on p "[STREET_ADDRESS]" at bounding box center [41, 76] width 48 height 5
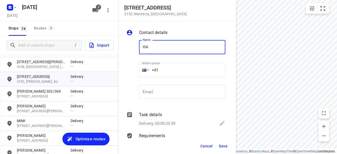
type input "[PERSON_NAME]"
click at [167, 73] on input "+61" at bounding box center [182, 70] width 86 height 14
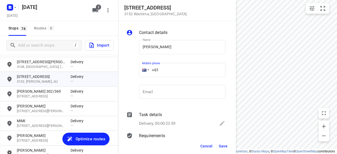
paste input "0433807353"
click at [161, 71] on input "[PHONE_NUMBER]" at bounding box center [182, 70] width 86 height 14
type input "[PHONE_NUMBER]"
click at [223, 147] on span "Save" at bounding box center [223, 146] width 9 height 4
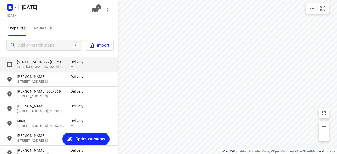
click at [31, 64] on p "[STREET_ADDRESS][PERSON_NAME]" at bounding box center [41, 61] width 48 height 5
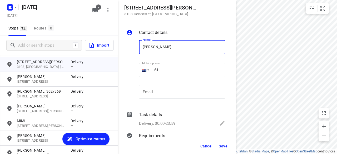
type input "[PERSON_NAME] 3/4"
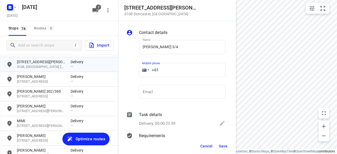
drag, startPoint x: 170, startPoint y: 67, endPoint x: 135, endPoint y: 69, distance: 35.1
click at [135, 68] on div "Name [PERSON_NAME] 3/4 Name Mobile phone +61 ​ Email Email" at bounding box center [175, 71] width 101 height 70
paste input "437493631"
type input "[PHONE_NUMBER]"
click at [229, 146] on button "Save" at bounding box center [223, 146] width 13 height 9
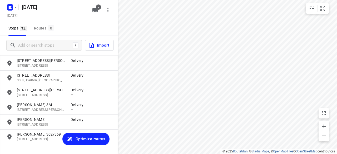
scroll to position [342, 0]
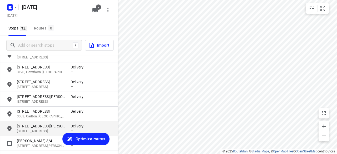
click at [28, 129] on p "[STREET_ADDRESS]" at bounding box center [41, 131] width 48 height 5
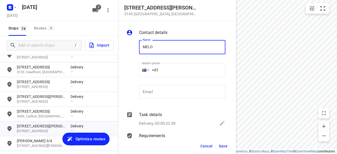
type input "[PERSON_NAME]"
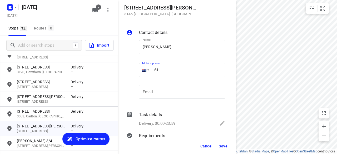
drag, startPoint x: 170, startPoint y: 70, endPoint x: 150, endPoint y: 80, distance: 21.8
click at [143, 71] on div "+61" at bounding box center [182, 70] width 86 height 14
paste input "434505885"
type input "[PHONE_NUMBER]"
click at [224, 147] on span "Save" at bounding box center [223, 146] width 9 height 4
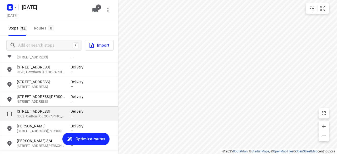
click at [33, 115] on p "3053, Carlton, [GEOGRAPHIC_DATA]" at bounding box center [41, 116] width 48 height 5
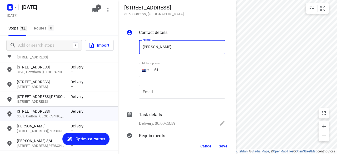
type input "[PERSON_NAME]"
click at [165, 69] on input "+61" at bounding box center [182, 70] width 86 height 14
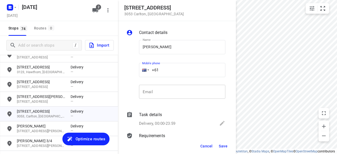
paste input "423218427"
type input "[PHONE_NUMBER]"
click at [226, 153] on div "Cancel Save" at bounding box center [177, 146] width 118 height 16
click at [223, 146] on span "Save" at bounding box center [223, 146] width 9 height 4
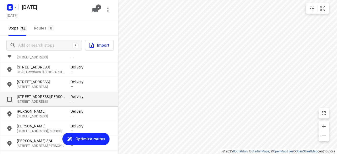
click at [33, 99] on p "[STREET_ADDRESS][PERSON_NAME]" at bounding box center [41, 96] width 48 height 5
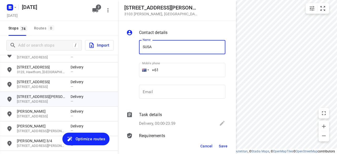
type input "[PERSON_NAME]"
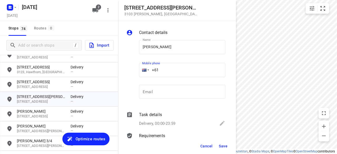
drag, startPoint x: 159, startPoint y: 71, endPoint x: 133, endPoint y: 72, distance: 25.8
click at [133, 71] on div "Name [PERSON_NAME] Name Mobile phone +61 ​ Email Email" at bounding box center [175, 71] width 101 height 70
paste input "424327728"
type input "[PHONE_NUMBER]"
click at [228, 143] on button "Save" at bounding box center [223, 146] width 13 height 9
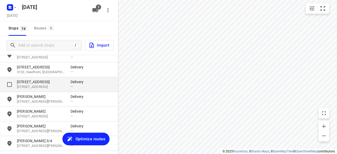
click at [25, 80] on p "[STREET_ADDRESS]" at bounding box center [41, 81] width 48 height 5
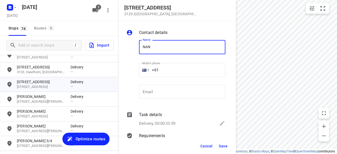
type input "[PERSON_NAME]"
click at [168, 70] on input "+61" at bounding box center [182, 70] width 86 height 14
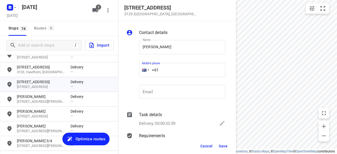
paste input "61422427284"
drag, startPoint x: 206, startPoint y: 73, endPoint x: 124, endPoint y: 77, distance: 81.5
click at [124, 77] on div "Contact details Name [PERSON_NAME] CE Name Mobile phone [PHONE_NUMBER] ​ Email …" at bounding box center [177, 79] width 118 height 117
paste input "tel"
type input "[PHONE_NUMBER]"
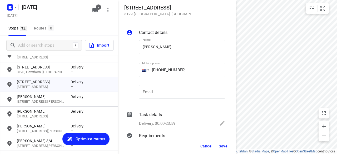
click at [223, 140] on div "Cancel Save" at bounding box center [177, 146] width 118 height 16
click at [223, 145] on span "Save" at bounding box center [223, 146] width 9 height 4
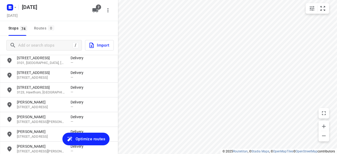
scroll to position [316, 0]
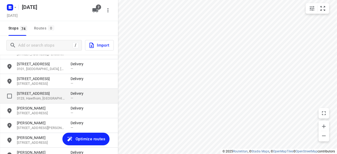
click at [38, 100] on p "3123, Hawthorn, [GEOGRAPHIC_DATA]" at bounding box center [41, 98] width 48 height 5
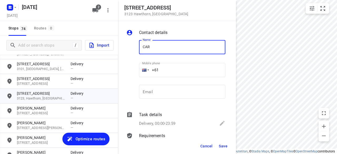
type input "[PERSON_NAME] [PERSON_NAME]"
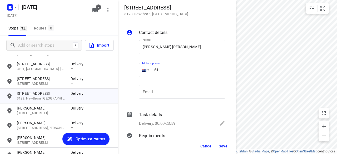
drag, startPoint x: 159, startPoint y: 72, endPoint x: 134, endPoint y: 72, distance: 25.0
click at [134, 72] on div "Name [PERSON_NAME] [PERSON_NAME] Name Mobile phone +61 ​ Email Email" at bounding box center [175, 71] width 101 height 70
paste input "404009188"
type input "[PHONE_NUMBER]"
click at [229, 147] on button "Save" at bounding box center [223, 146] width 13 height 9
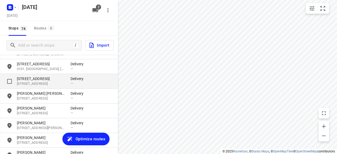
click at [44, 77] on p "[STREET_ADDRESS]" at bounding box center [41, 78] width 48 height 5
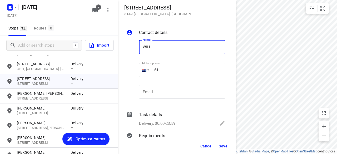
type input "[PERSON_NAME]"
drag, startPoint x: 143, startPoint y: 72, endPoint x: 139, endPoint y: 72, distance: 4.2
click at [139, 72] on div "Mobile phone +61 ​" at bounding box center [182, 72] width 91 height 24
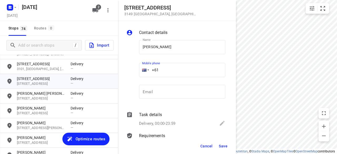
paste input "433038828"
type input "[PHONE_NUMBER]"
click at [222, 147] on span "Save" at bounding box center [223, 146] width 9 height 4
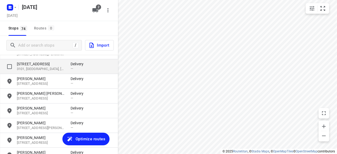
click at [31, 65] on p "[STREET_ADDRESS]" at bounding box center [41, 63] width 48 height 5
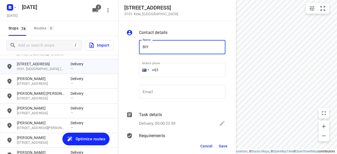
type input "BIYATI"
click at [144, 69] on div "+61" at bounding box center [182, 70] width 86 height 14
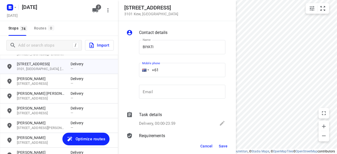
paste input "431022845"
type input "[PHONE_NUMBER]"
click at [222, 144] on span "Save" at bounding box center [223, 146] width 9 height 4
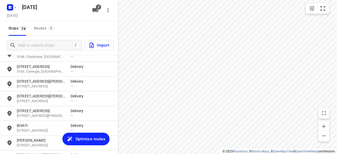
scroll to position [237, 0]
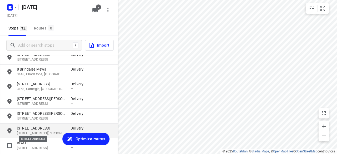
click at [30, 128] on p "[STREET_ADDRESS]" at bounding box center [41, 128] width 48 height 5
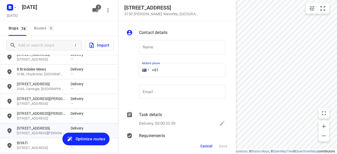
drag, startPoint x: 170, startPoint y: 74, endPoint x: 133, endPoint y: 74, distance: 37.7
click at [133, 74] on div "Name Name Mobile phone +61 ​ Email Email" at bounding box center [175, 71] width 101 height 70
paste input "425178884"
type input "[PHONE_NUMBER]"
click at [162, 45] on input "text" at bounding box center [182, 47] width 86 height 14
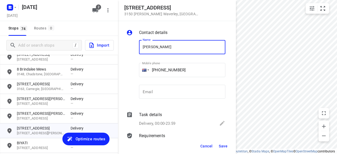
type input "[PERSON_NAME]"
click at [220, 147] on span "Save" at bounding box center [223, 146] width 9 height 4
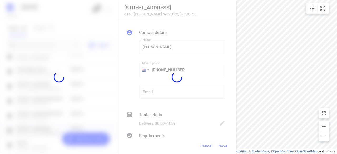
click at [231, 153] on div at bounding box center [177, 77] width 118 height 154
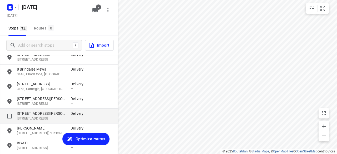
click at [37, 117] on p "[STREET_ADDRESS]" at bounding box center [41, 118] width 48 height 5
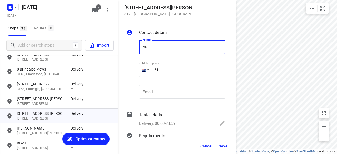
type input "[PERSON_NAME]"
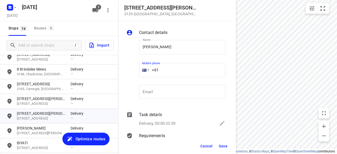
paste input "433016221"
drag, startPoint x: 152, startPoint y: 70, endPoint x: 142, endPoint y: 72, distance: 10.0
click at [142, 72] on div "+61" at bounding box center [182, 70] width 86 height 14
type input "[PHONE_NUMBER]"
click at [219, 143] on button "Save" at bounding box center [223, 146] width 13 height 9
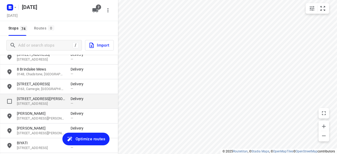
click at [28, 99] on p "[STREET_ADDRESS][PERSON_NAME]" at bounding box center [41, 98] width 48 height 5
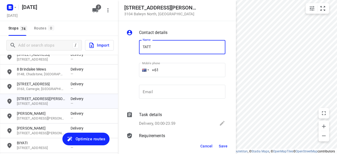
type input "TATT [PERSON_NAME]"
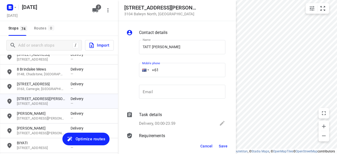
drag, startPoint x: 154, startPoint y: 71, endPoint x: 128, endPoint y: 72, distance: 26.4
click at [128, 72] on div "Name TATT [PERSON_NAME] SAW Name Mobile phone +61 ​ Email Email" at bounding box center [175, 71] width 101 height 70
paste input "401262845"
type input "[PHONE_NUMBER]"
click at [218, 147] on button "Save" at bounding box center [223, 146] width 13 height 9
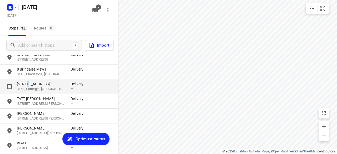
click at [26, 82] on p "[STREET_ADDRESS]" at bounding box center [41, 83] width 48 height 5
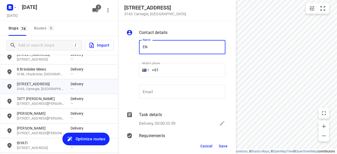
click at [144, 45] on input "EN" at bounding box center [182, 47] width 86 height 14
click at [142, 45] on input "EN" at bounding box center [182, 47] width 86 height 14
drag, startPoint x: 153, startPoint y: 46, endPoint x: 166, endPoint y: 53, distance: 14.7
click at [153, 47] on input "WEN" at bounding box center [182, 47] width 86 height 14
type input "[PERSON_NAME] 2/16"
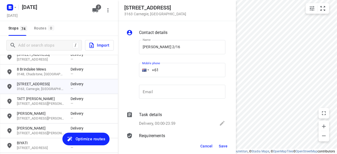
drag, startPoint x: 158, startPoint y: 69, endPoint x: 135, endPoint y: 74, distance: 22.9
click at [129, 71] on div "Name [PERSON_NAME] 2/16 Name Mobile phone +61 ​ Email Email" at bounding box center [175, 71] width 101 height 70
paste input "430809577"
type input "[PHONE_NUMBER]"
click at [224, 148] on span "Save" at bounding box center [223, 146] width 9 height 4
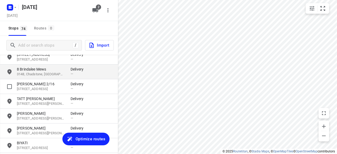
click at [26, 71] on p "8 Brindalee Mews" at bounding box center [41, 69] width 48 height 5
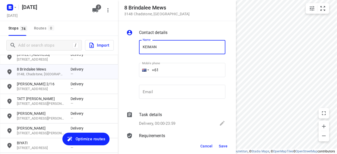
drag, startPoint x: 128, startPoint y: 50, endPoint x: 98, endPoint y: 53, distance: 30.4
click at [104, 53] on div "8 Brindalee Mews 3148 [GEOGRAPHIC_DATA] , [GEOGRAPHIC_DATA] Contact details Nam…" at bounding box center [59, 77] width 118 height 154
type input "[PERSON_NAME]"
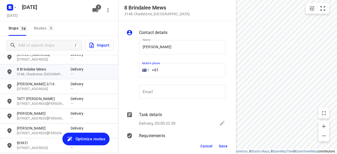
drag, startPoint x: 162, startPoint y: 68, endPoint x: 135, endPoint y: 71, distance: 26.5
click at [135, 71] on div "Name [PERSON_NAME] Name Mobile phone +61 ​ Email Email" at bounding box center [175, 71] width 101 height 70
paste input "tel"
paste input "497209603"
type input "[PHONE_NUMBER]"
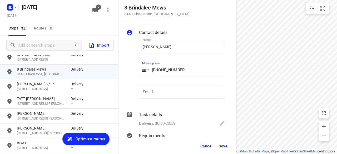
click at [228, 146] on button "Save" at bounding box center [223, 146] width 13 height 9
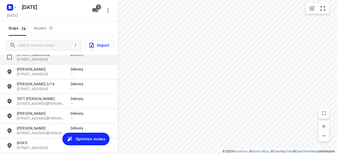
click at [36, 58] on p "[STREET_ADDRESS]" at bounding box center [41, 59] width 48 height 5
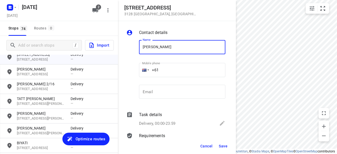
type input "[PERSON_NAME] 1/87"
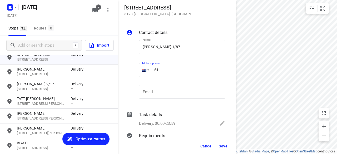
click at [164, 70] on input "+61" at bounding box center [182, 70] width 86 height 14
paste input "61452295658"
drag, startPoint x: 130, startPoint y: 76, endPoint x: 116, endPoint y: 77, distance: 13.4
click at [117, 77] on div "[STREET_ADDRESS] Contact details Name [PERSON_NAME] 1/87 Name Mobile phone [PHO…" at bounding box center [59, 77] width 118 height 154
paste input "tel"
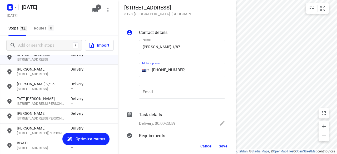
type input "[PHONE_NUMBER]"
click at [220, 148] on button "Save" at bounding box center [223, 146] width 13 height 9
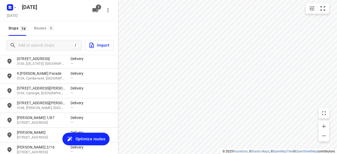
scroll to position [131, 0]
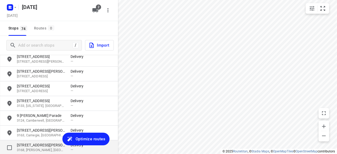
click at [27, 143] on p "[STREET_ADDRESS][PERSON_NAME]" at bounding box center [41, 145] width 48 height 5
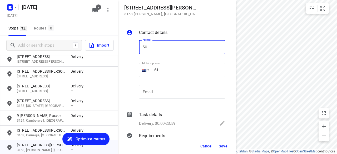
type input "SU CHOO"
drag, startPoint x: 158, startPoint y: 70, endPoint x: 137, endPoint y: 71, distance: 21.4
click at [137, 71] on div "Mobile phone +61 ​" at bounding box center [182, 72] width 91 height 24
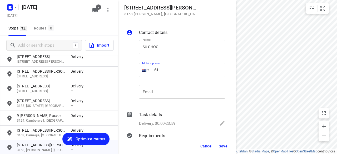
paste input "412464420"
type input "[PHONE_NUMBER]"
click at [225, 143] on button "Save" at bounding box center [223, 146] width 13 height 9
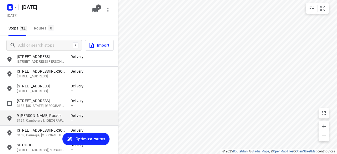
click at [29, 114] on p "9 [PERSON_NAME] Parade" at bounding box center [41, 115] width 48 height 5
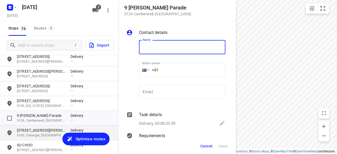
click at [30, 128] on p "[STREET_ADDRESS][PERSON_NAME]" at bounding box center [41, 130] width 48 height 5
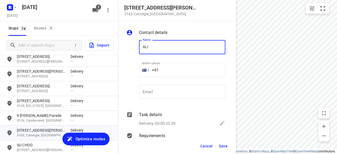
type input "[PERSON_NAME]"
click at [163, 71] on input "+61" at bounding box center [182, 70] width 86 height 14
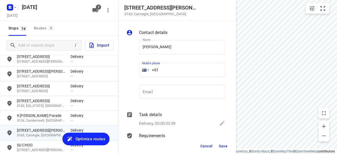
paste input "422791989"
type input "[PHONE_NUMBER]"
click at [226, 149] on button "Save" at bounding box center [223, 146] width 13 height 9
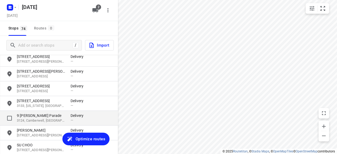
click at [35, 112] on div "[STREET_ADDRESS][PERSON_NAME] Delivery —" at bounding box center [59, 118] width 118 height 15
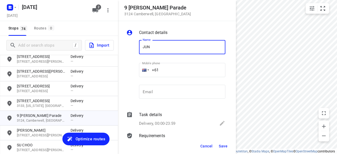
click at [157, 51] on input "JUN" at bounding box center [182, 47] width 86 height 14
type input "[PERSON_NAME]"
drag, startPoint x: 167, startPoint y: 72, endPoint x: 162, endPoint y: 73, distance: 5.1
click at [167, 72] on input "+61" at bounding box center [182, 70] width 86 height 14
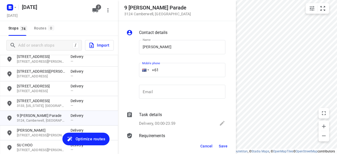
paste input "0403231456"
click at [161, 71] on input "[PHONE_NUMBER]" at bounding box center [182, 70] width 86 height 14
type input "[PHONE_NUMBER]"
click at [220, 147] on span "Save" at bounding box center [223, 146] width 9 height 4
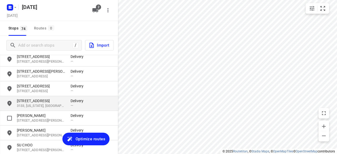
click at [35, 101] on p "[STREET_ADDRESS]" at bounding box center [41, 100] width 48 height 5
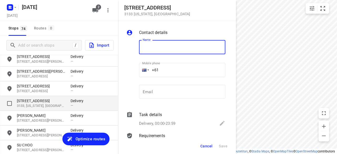
type input "F"
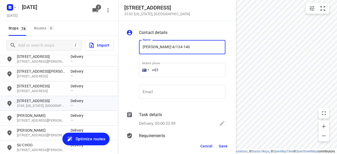
paste input "449850651"
type input "[PERSON_NAME] 4/134-140449850651"
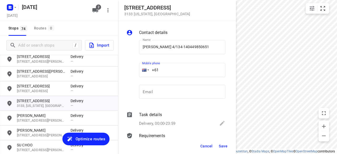
click at [170, 71] on input "+61" at bounding box center [182, 70] width 86 height 14
paste input "449850651"
type input "[PHONE_NUMBER]"
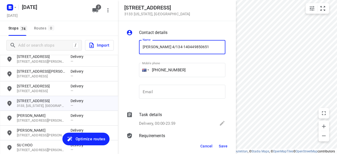
drag, startPoint x: 209, startPoint y: 41, endPoint x: 181, endPoint y: 47, distance: 28.7
click at [181, 47] on input "[PERSON_NAME] 4/134-140449850651" at bounding box center [182, 47] width 86 height 14
type input "[PERSON_NAME] 4/134-140"
click at [220, 146] on span "Save" at bounding box center [223, 146] width 9 height 4
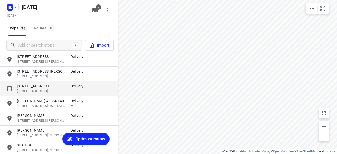
click at [30, 86] on p "[STREET_ADDRESS]" at bounding box center [41, 86] width 48 height 5
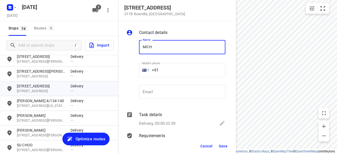
type input "[PERSON_NAME] 2/3"
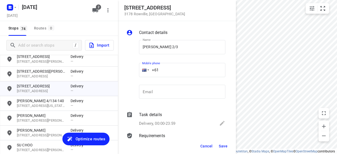
click at [168, 69] on input "+61" at bounding box center [182, 70] width 86 height 14
paste input "478128899"
type input "[PHONE_NUMBER]"
click at [226, 147] on span "Save" at bounding box center [223, 146] width 9 height 4
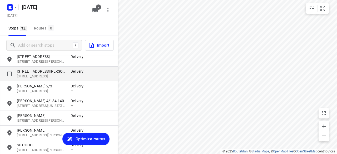
click at [23, 71] on p "[STREET_ADDRESS][PERSON_NAME]" at bounding box center [41, 71] width 48 height 5
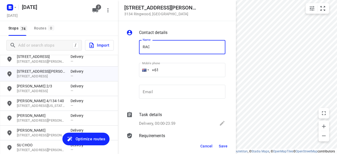
type input "[PERSON_NAME]"
click at [164, 70] on input "+61" at bounding box center [182, 70] width 86 height 14
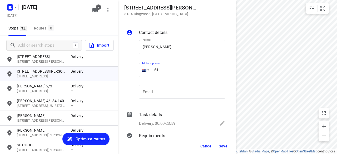
paste input "430081196"
type input "[PHONE_NUMBER]"
click at [226, 148] on span "Save" at bounding box center [223, 146] width 9 height 4
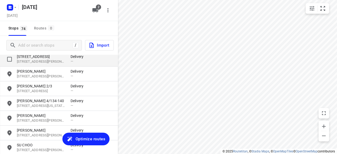
click at [27, 56] on p "[STREET_ADDRESS]" at bounding box center [41, 56] width 48 height 5
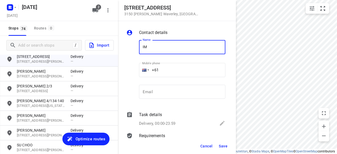
type input "IMEIA"
click at [158, 70] on input "+61" at bounding box center [182, 70] width 86 height 14
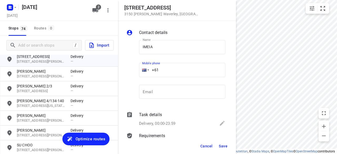
click at [163, 74] on input "+61" at bounding box center [182, 70] width 86 height 14
paste input "0422270088"
click at [156, 71] on input "[PHONE_NUMBER]" at bounding box center [182, 70] width 86 height 14
click at [160, 69] on input "[PHONE_NUMBER]" at bounding box center [182, 70] width 86 height 14
click at [164, 71] on input "[PHONE_NUMBER]" at bounding box center [182, 70] width 86 height 14
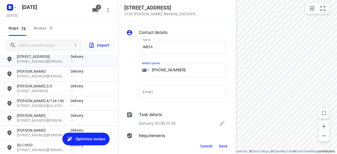
click at [163, 71] on input "[PHONE_NUMBER]" at bounding box center [182, 70] width 86 height 14
click at [162, 70] on input "[PHONE_NUMBER]" at bounding box center [182, 70] width 86 height 14
type input "[PHONE_NUMBER]"
click at [232, 150] on div "Cancel Save" at bounding box center [177, 146] width 118 height 16
click at [225, 149] on button "Save" at bounding box center [223, 146] width 13 height 9
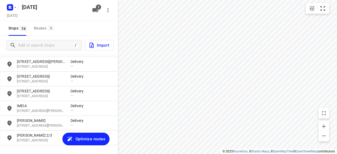
scroll to position [52, 0]
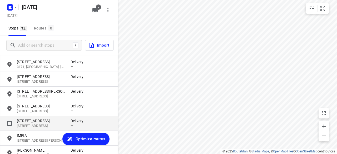
click at [25, 124] on p "[STREET_ADDRESS]" at bounding box center [41, 126] width 48 height 5
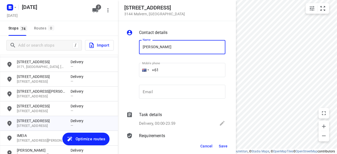
type input "[PERSON_NAME]"
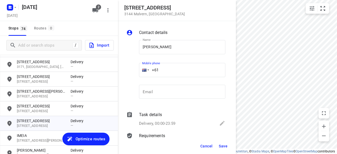
click at [167, 72] on input "+61" at bounding box center [182, 70] width 86 height 14
paste input "451175117"
type input "[PHONE_NUMBER]"
click at [226, 145] on span "Save" at bounding box center [223, 146] width 9 height 4
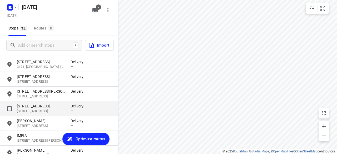
click at [31, 112] on p "[STREET_ADDRESS]" at bounding box center [41, 111] width 48 height 5
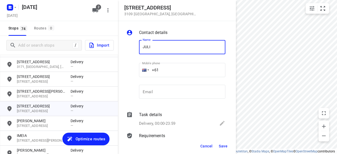
type input "[PERSON_NAME]"
click at [159, 72] on input "+61" at bounding box center [182, 70] width 86 height 14
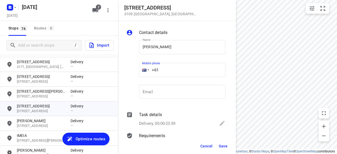
paste input "421077917"
type input "[PHONE_NUMBER]"
click at [220, 145] on span "Save" at bounding box center [223, 146] width 9 height 4
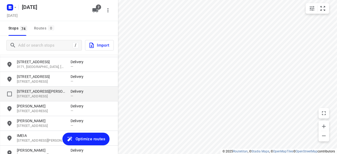
click at [29, 92] on p "[STREET_ADDRESS][PERSON_NAME]" at bounding box center [41, 91] width 48 height 5
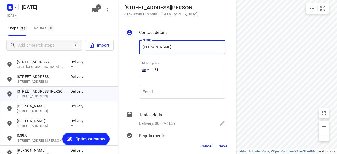
type input "[PERSON_NAME]"
click at [173, 66] on input "+61" at bounding box center [182, 70] width 86 height 14
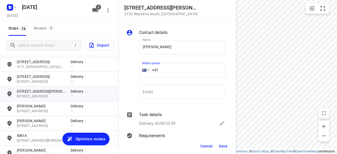
paste input "430194923"
type input "[PHONE_NUMBER]"
click at [221, 147] on span "Save" at bounding box center [223, 146] width 9 height 4
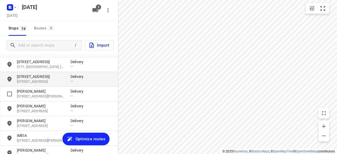
click at [36, 79] on p "[STREET_ADDRESS]" at bounding box center [41, 81] width 48 height 5
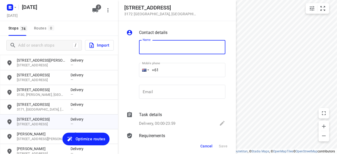
scroll to position [0, 0]
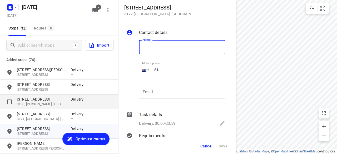
type input "A"
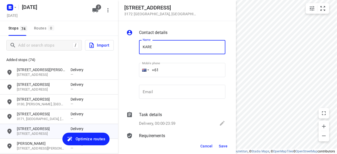
type input "[PERSON_NAME]"
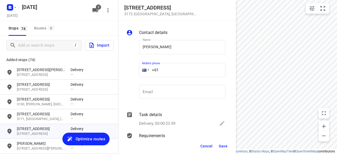
click at [163, 68] on input "+61" at bounding box center [182, 70] width 86 height 14
paste input "421531028"
type input "[PHONE_NUMBER]"
click at [226, 146] on span "Save" at bounding box center [223, 146] width 9 height 4
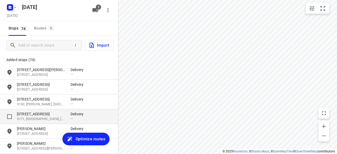
click at [31, 121] on p "3171, [GEOGRAPHIC_DATA], [GEOGRAPHIC_DATA]" at bounding box center [41, 119] width 48 height 5
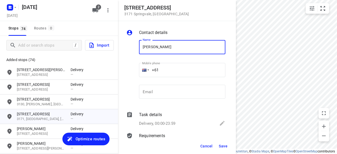
type input "[PERSON_NAME]"
click at [163, 72] on input "+61" at bounding box center [182, 70] width 86 height 14
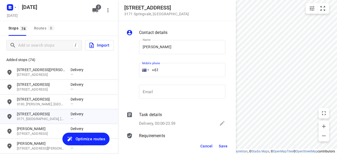
paste input "401496694"
type input "[PHONE_NUMBER]"
click at [225, 148] on span "Save" at bounding box center [223, 146] width 9 height 4
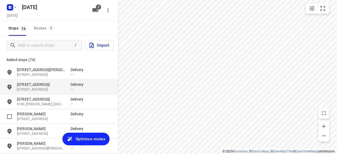
click at [36, 94] on div "[STREET_ADDRESS] Delivery —" at bounding box center [59, 87] width 118 height 15
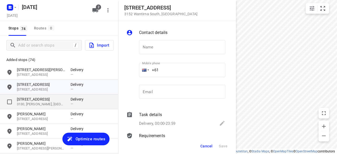
click at [36, 99] on p "[STREET_ADDRESS]" at bounding box center [41, 99] width 48 height 5
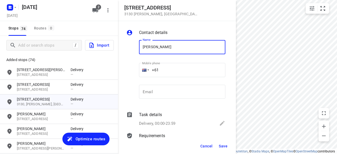
type input "[PERSON_NAME] 1/39"
click at [172, 62] on div "Mobile phone +61 ​" at bounding box center [182, 71] width 86 height 21
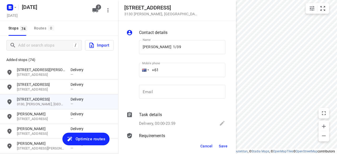
click at [170, 70] on input "+61" at bounding box center [182, 70] width 86 height 14
paste input "412999567"
type input "[PHONE_NUMBER]"
click at [225, 148] on span "Save" at bounding box center [223, 146] width 9 height 4
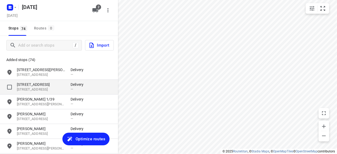
click at [29, 83] on p "[STREET_ADDRESS]" at bounding box center [41, 84] width 48 height 5
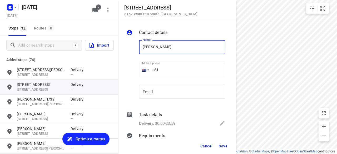
type input "[PERSON_NAME]"
click at [165, 72] on input "+61" at bounding box center [182, 70] width 86 height 14
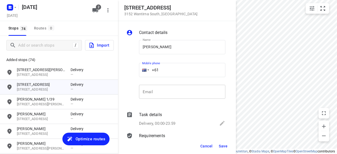
paste input "424610042"
type input "[PHONE_NUMBER]"
click at [222, 141] on div "Cancel Save" at bounding box center [177, 146] width 118 height 16
click at [222, 143] on button "Save" at bounding box center [223, 146] width 13 height 9
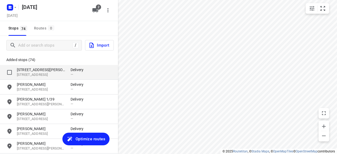
click at [39, 71] on p "[STREET_ADDRESS][PERSON_NAME]" at bounding box center [41, 69] width 48 height 5
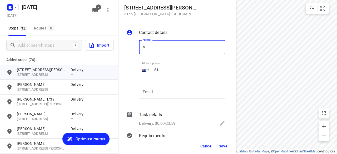
type input "[PERSON_NAME]"
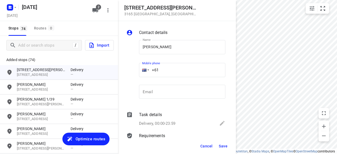
click at [168, 74] on input "+61" at bounding box center [182, 70] width 86 height 14
paste input "0433015553"
click at [163, 70] on input "[PHONE_NUMBER]" at bounding box center [182, 70] width 86 height 14
click at [161, 70] on input "[PHONE_NUMBER]" at bounding box center [182, 70] width 86 height 14
type input "[PHONE_NUMBER]"
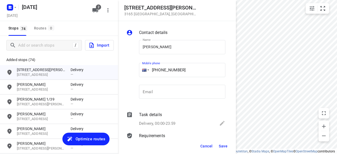
click at [227, 152] on div "Cancel Save" at bounding box center [177, 146] width 118 height 16
click at [225, 147] on span "Save" at bounding box center [223, 146] width 9 height 4
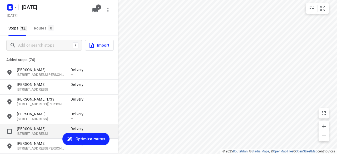
click at [95, 132] on div "grid" at bounding box center [98, 131] width 25 height 10
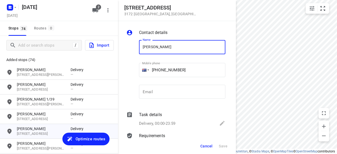
click at [88, 136] on span "Optimize routes" at bounding box center [91, 139] width 30 height 7
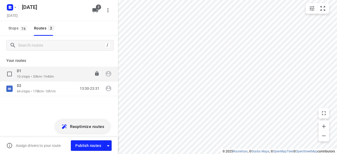
click at [35, 77] on p "10 stops • 33km • 1h40m" at bounding box center [35, 76] width 37 height 5
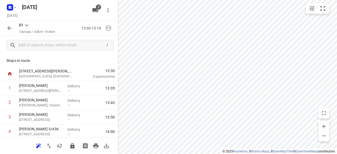
click at [9, 26] on icon "button" at bounding box center [9, 28] width 6 height 6
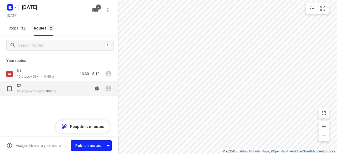
click at [37, 88] on div "D2" at bounding box center [36, 86] width 39 height 6
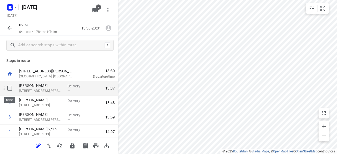
click at [10, 87] on input "checkbox" at bounding box center [9, 88] width 11 height 11
checkbox input "true"
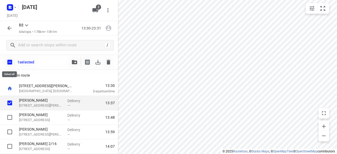
click at [9, 60] on input "checkbox" at bounding box center [9, 62] width 11 height 11
checkbox input "true"
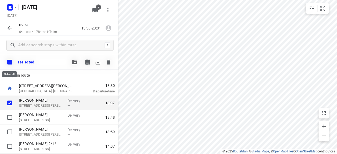
checkbox input "true"
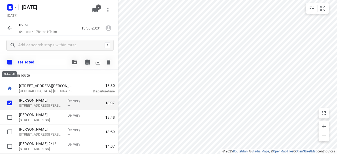
checkbox input "true"
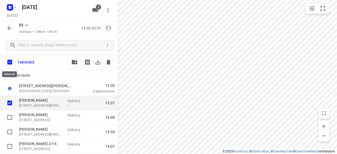
checkbox input "true"
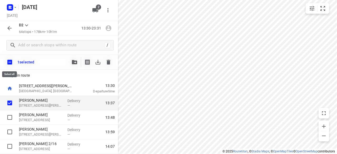
checkbox input "true"
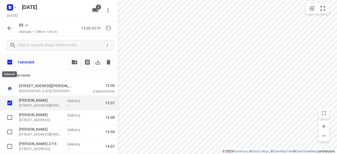
checkbox input "true"
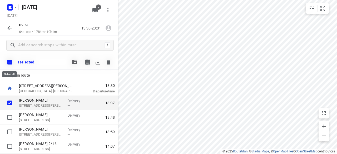
checkbox input "true"
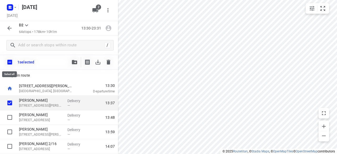
checkbox input "true"
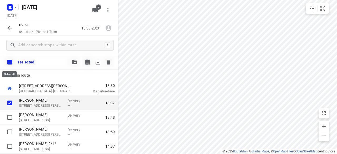
checkbox input "true"
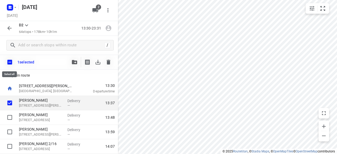
checkbox input "true"
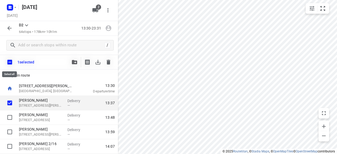
checkbox input "true"
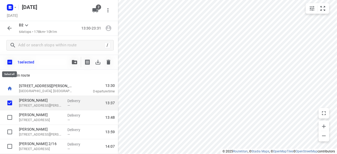
checkbox input "true"
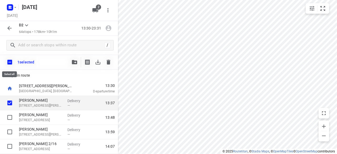
checkbox input "true"
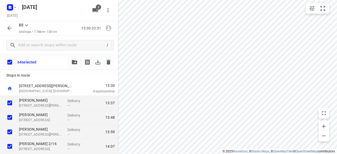
click at [81, 61] on div at bounding box center [91, 62] width 45 height 11
click at [76, 61] on icon "button" at bounding box center [74, 62] width 5 height 4
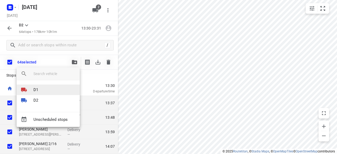
click at [32, 89] on div at bounding box center [27, 90] width 13 height 6
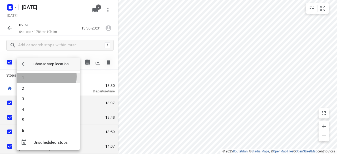
click at [30, 77] on li "1" at bounding box center [48, 78] width 63 height 11
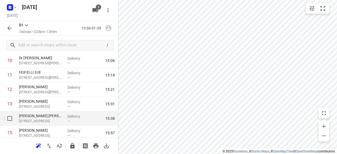
scroll to position [184, 0]
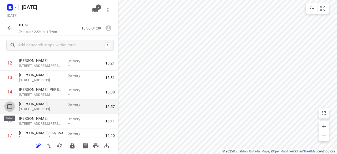
click at [10, 108] on input "checkbox" at bounding box center [9, 106] width 11 height 11
checkbox input "true"
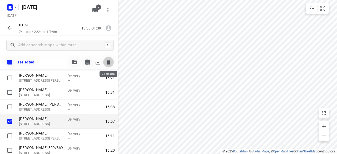
click at [109, 62] on icon "button" at bounding box center [109, 62] width 4 height 5
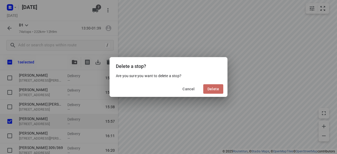
click at [211, 87] on span "Delete" at bounding box center [214, 89] width 12 height 4
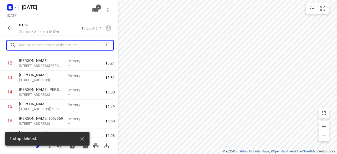
click at [65, 44] on input "text" at bounding box center [60, 45] width 84 height 8
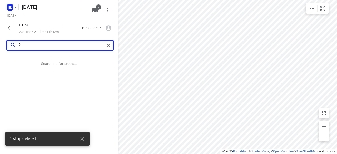
scroll to position [0, 0]
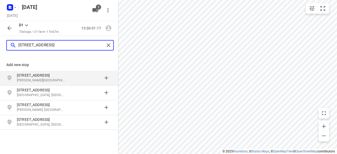
type input "[STREET_ADDRESS]"
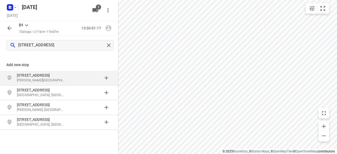
click at [42, 77] on p "[STREET_ADDRESS]" at bounding box center [41, 75] width 48 height 5
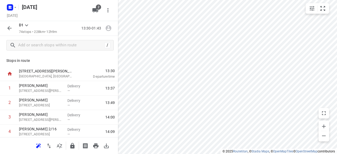
click at [177, 53] on div at bounding box center [168, 77] width 337 height 154
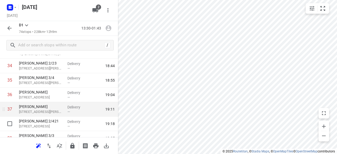
scroll to position [606, 0]
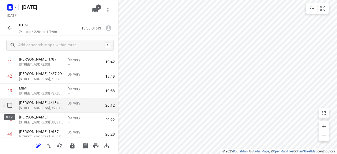
click at [11, 105] on input "checkbox" at bounding box center [9, 105] width 11 height 11
checkbox input "true"
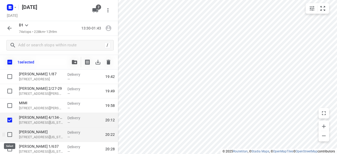
click at [8, 133] on input "checkbox" at bounding box center [9, 134] width 11 height 11
checkbox input "true"
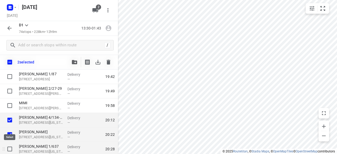
click at [13, 146] on input "checkbox" at bounding box center [9, 149] width 11 height 11
checkbox input "true"
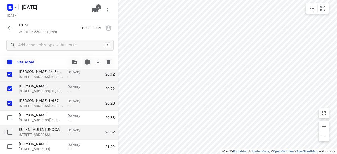
scroll to position [659, 0]
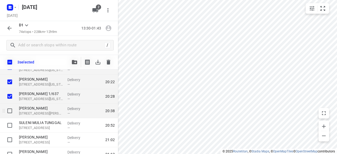
click at [10, 114] on input "checkbox" at bounding box center [9, 111] width 11 height 11
checkbox input "true"
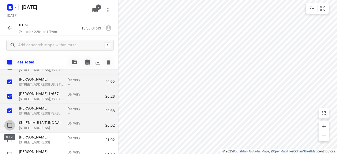
click at [12, 126] on input "checkbox" at bounding box center [9, 125] width 11 height 11
checkbox input "true"
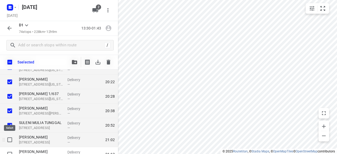
click at [9, 138] on input "checkbox" at bounding box center [9, 140] width 11 height 11
checkbox input "true"
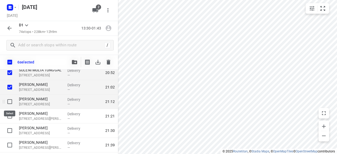
click at [12, 101] on input "checkbox" at bounding box center [9, 101] width 11 height 11
checkbox input "true"
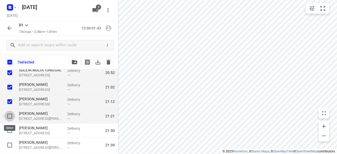
click at [11, 114] on input "checkbox" at bounding box center [9, 116] width 11 height 11
checkbox input "true"
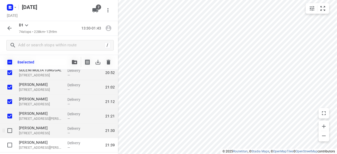
click at [12, 125] on div at bounding box center [8, 131] width 17 height 14
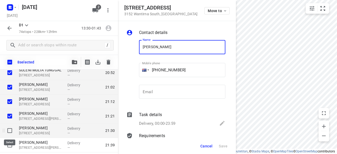
drag, startPoint x: 11, startPoint y: 130, endPoint x: 27, endPoint y: 129, distance: 15.3
click at [11, 130] on input "checkbox" at bounding box center [9, 130] width 11 height 11
checkbox input "true"
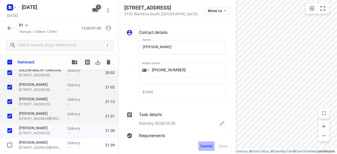
click at [207, 146] on span "Cancel" at bounding box center [207, 146] width 12 height 4
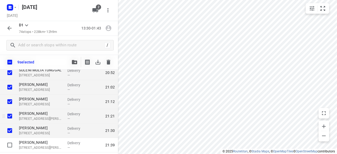
scroll to position [791, 0]
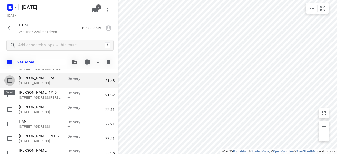
click at [7, 77] on input "checkbox" at bounding box center [9, 80] width 11 height 11
checkbox input "true"
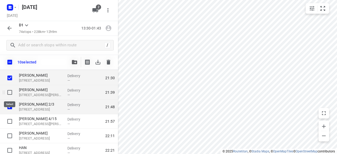
click at [9, 91] on input "checkbox" at bounding box center [9, 92] width 11 height 11
checkbox input "true"
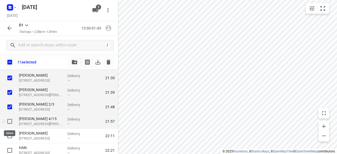
click at [8, 120] on input "checkbox" at bounding box center [9, 121] width 11 height 11
checkbox input "true"
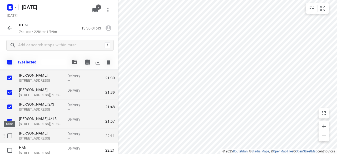
click at [9, 136] on input "checkbox" at bounding box center [9, 136] width 11 height 11
checkbox input "true"
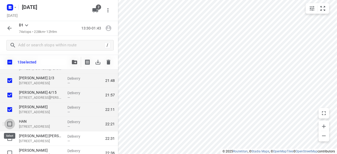
click at [10, 126] on input "checkbox" at bounding box center [9, 124] width 11 height 11
checkbox input "true"
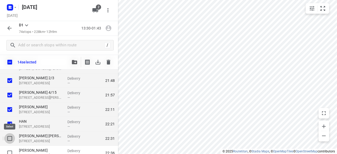
click at [10, 138] on input "checkbox" at bounding box center [9, 138] width 11 height 11
checkbox input "true"
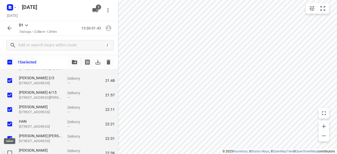
click at [9, 153] on input "checkbox" at bounding box center [9, 153] width 11 height 11
checkbox input "true"
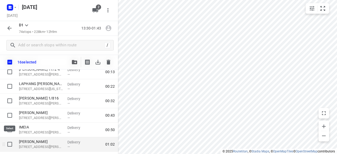
scroll to position [976, 0]
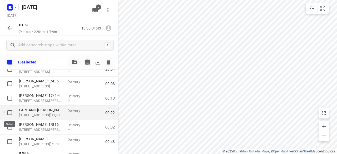
click at [9, 109] on input "checkbox" at bounding box center [9, 113] width 11 height 11
checkbox input "true"
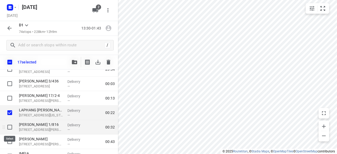
click at [9, 126] on input "checkbox" at bounding box center [9, 127] width 11 height 11
checkbox input "true"
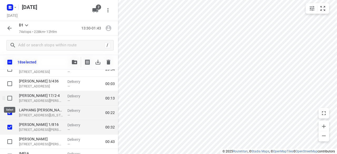
click at [12, 97] on input "checkbox" at bounding box center [9, 98] width 11 height 11
checkbox input "true"
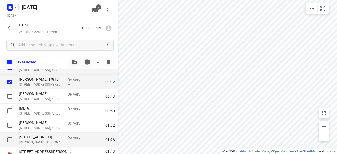
scroll to position [1028, 0]
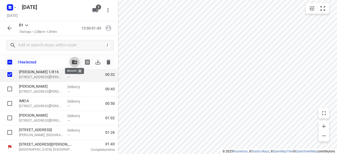
click at [79, 62] on button "button" at bounding box center [74, 62] width 11 height 11
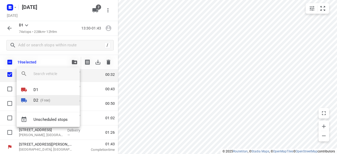
click at [36, 101] on p "D2" at bounding box center [35, 101] width 5 height 6
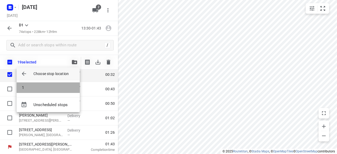
click at [27, 86] on li "1" at bounding box center [48, 87] width 63 height 11
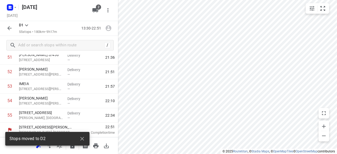
scroll to position [755, 0]
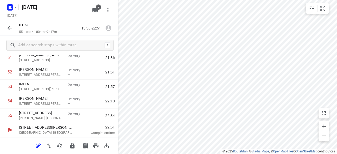
click at [4, 27] on div "D1 55 stops • 180km • 9h17m 13:30-22:51" at bounding box center [59, 28] width 118 height 15
click at [4, 28] on button "button" at bounding box center [9, 28] width 11 height 11
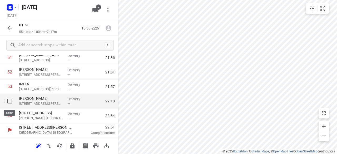
click at [11, 99] on input "checkbox" at bounding box center [9, 101] width 11 height 11
checkbox input "true"
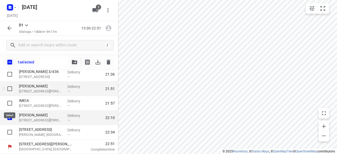
scroll to position [753, 0]
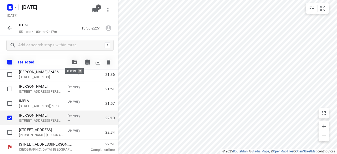
click at [74, 63] on icon "button" at bounding box center [74, 62] width 5 height 4
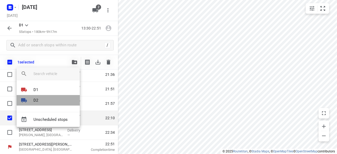
click at [42, 98] on li "D2" at bounding box center [48, 100] width 63 height 11
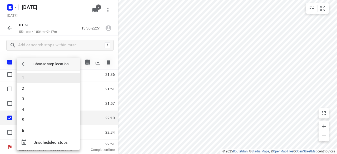
click at [33, 80] on li "1" at bounding box center [48, 78] width 63 height 11
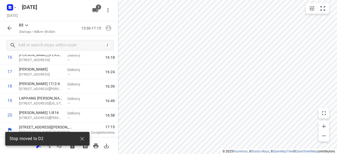
scroll to position [248, 0]
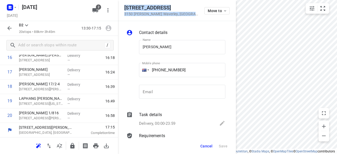
drag, startPoint x: 174, startPoint y: 14, endPoint x: 122, endPoint y: 7, distance: 52.9
click at [122, 7] on div "[STREET_ADDRESS][PERSON_NAME] Move to" at bounding box center [177, 10] width 118 height 21
copy div "[STREET_ADDRESS][PERSON_NAME]"
click at [97, 9] on span "2" at bounding box center [98, 6] width 5 height 5
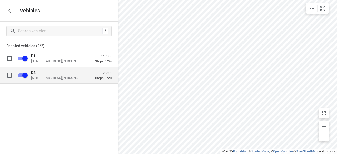
click at [39, 82] on div "D2 [STREET_ADDRESS][PERSON_NAME] 13:30- Stops 0/20" at bounding box center [63, 75] width 97 height 17
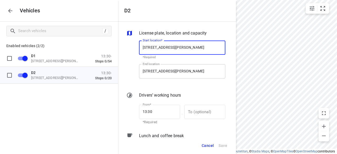
click at [185, 70] on input "[STREET_ADDRESS][PERSON_NAME]" at bounding box center [182, 71] width 86 height 14
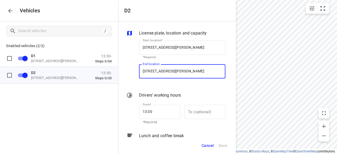
paste input "[STREET_ADDRESS][PERSON_NAME]"
type input "[STREET_ADDRESS][PERSON_NAME]"
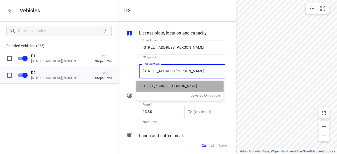
click at [163, 91] on div "[STREET_ADDRESS][PERSON_NAME]" at bounding box center [180, 86] width 87 height 11
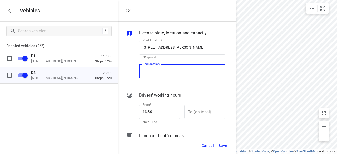
type input "[STREET_ADDRESS][PERSON_NAME]"
click at [221, 147] on span "Save" at bounding box center [223, 146] width 9 height 7
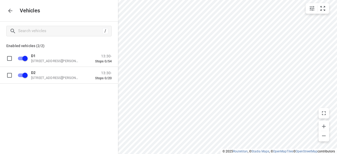
click at [16, 12] on p "Vehicles" at bounding box center [28, 11] width 25 height 6
click at [13, 12] on button "button" at bounding box center [10, 11] width 11 height 11
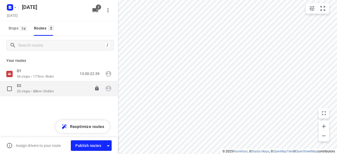
click at [30, 86] on div "D2" at bounding box center [35, 86] width 37 height 6
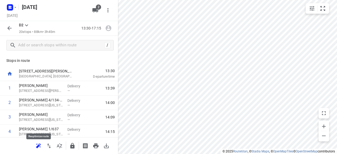
click at [41, 146] on icon "button" at bounding box center [38, 146] width 6 height 6
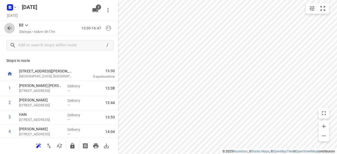
click at [11, 30] on icon "button" at bounding box center [9, 28] width 6 height 6
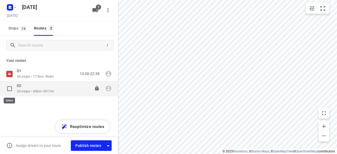
click at [12, 88] on input "checkbox" at bounding box center [9, 89] width 11 height 11
checkbox input "true"
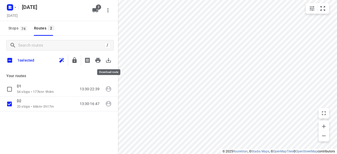
click at [109, 62] on icon "button" at bounding box center [108, 60] width 5 height 5
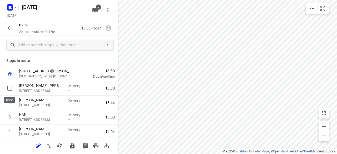
click at [7, 90] on input "checkbox" at bounding box center [9, 88] width 11 height 11
checkbox input "true"
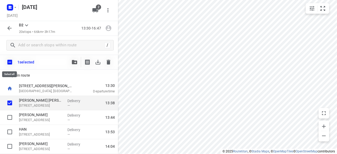
click at [9, 62] on input "checkbox" at bounding box center [9, 62] width 11 height 11
checkbox input "true"
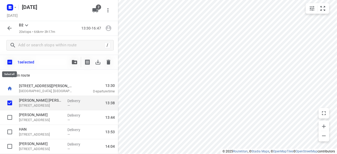
checkbox input "true"
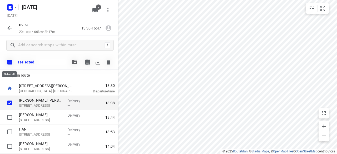
checkbox input "true"
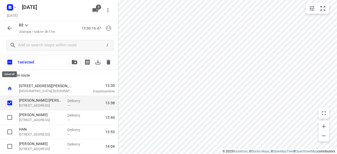
checkbox input "true"
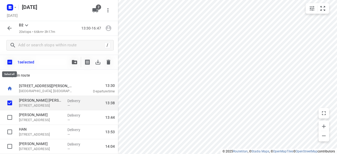
checkbox input "true"
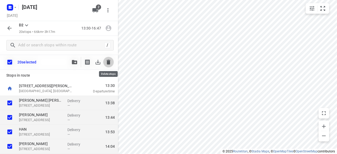
click at [110, 61] on icon "button" at bounding box center [108, 62] width 6 height 6
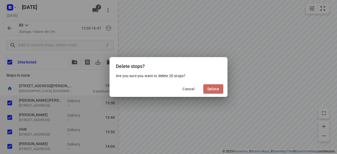
click at [216, 86] on button "Delete" at bounding box center [213, 88] width 20 height 9
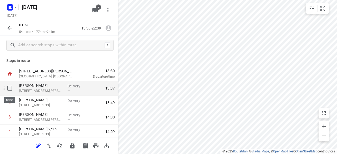
click at [11, 88] on input "checkbox" at bounding box center [9, 88] width 11 height 11
checkbox input "true"
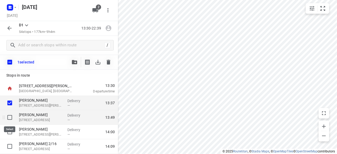
click at [7, 120] on input "checkbox" at bounding box center [9, 117] width 11 height 11
checkbox input "true"
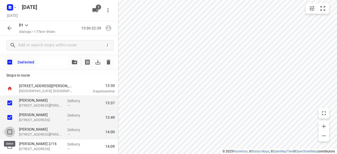
click at [9, 131] on input "checkbox" at bounding box center [9, 132] width 11 height 11
checkbox input "true"
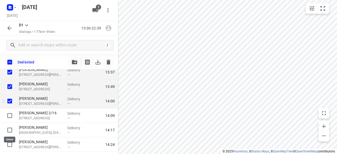
scroll to position [53, 0]
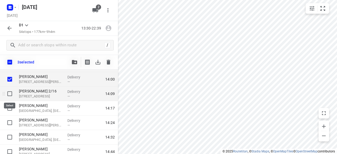
click at [9, 96] on input "checkbox" at bounding box center [9, 94] width 11 height 11
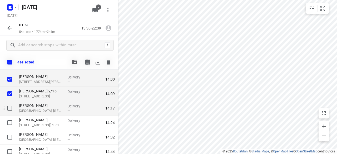
click at [9, 113] on input "checkbox" at bounding box center [9, 108] width 11 height 11
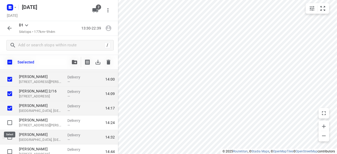
drag, startPoint x: 9, startPoint y: 121, endPoint x: 11, endPoint y: 132, distance: 11.0
click at [9, 122] on input "checkbox" at bounding box center [9, 123] width 11 height 11
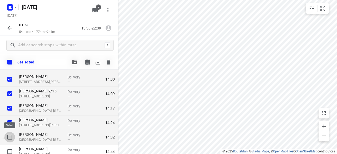
click at [11, 138] on input "checkbox" at bounding box center [9, 137] width 11 height 11
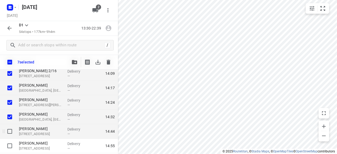
scroll to position [79, 0]
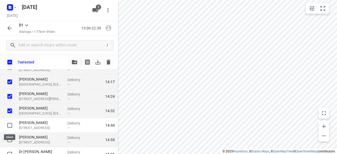
click at [8, 124] on input "checkbox" at bounding box center [9, 125] width 11 height 11
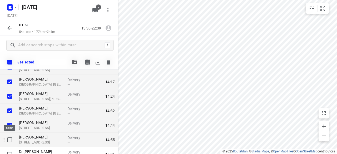
click at [12, 139] on input "checkbox" at bounding box center [9, 140] width 11 height 11
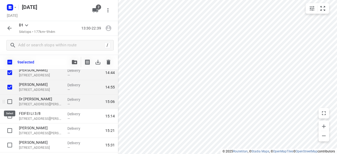
click at [11, 99] on input "checkbox" at bounding box center [9, 101] width 11 height 11
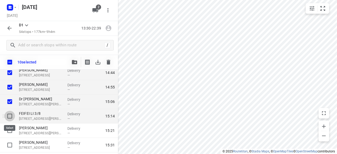
click at [8, 116] on input "checkbox" at bounding box center [9, 116] width 11 height 11
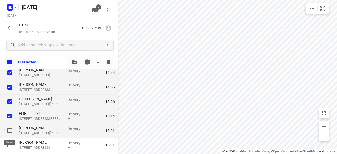
click at [9, 131] on input "checkbox" at bounding box center [9, 130] width 11 height 11
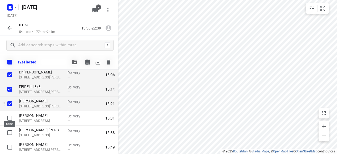
scroll to position [184, 0]
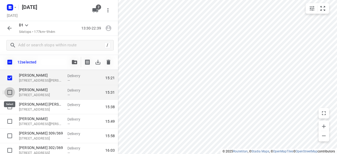
click at [11, 91] on input "checkbox" at bounding box center [9, 92] width 11 height 11
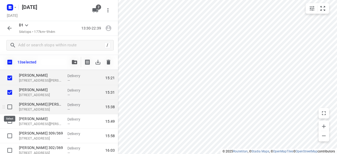
click at [11, 107] on input "checkbox" at bounding box center [9, 107] width 11 height 11
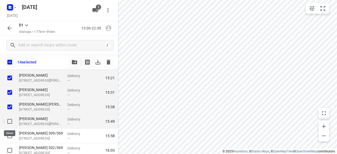
click at [10, 118] on input "checkbox" at bounding box center [9, 121] width 11 height 11
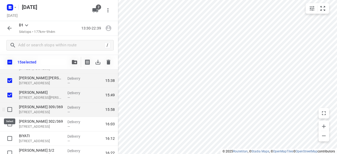
click at [9, 113] on input "checkbox" at bounding box center [9, 109] width 11 height 11
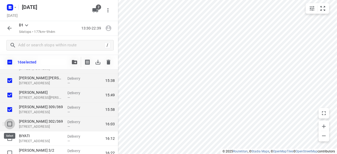
click at [8, 121] on input "checkbox" at bounding box center [9, 124] width 11 height 11
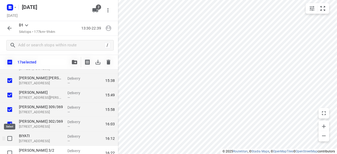
click at [10, 136] on input "checkbox" at bounding box center [9, 138] width 11 height 11
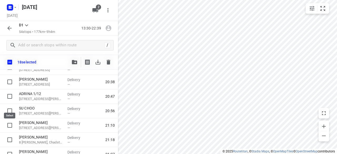
scroll to position [739, 0]
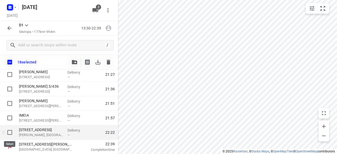
click at [11, 131] on input "checkbox" at bounding box center [9, 132] width 11 height 11
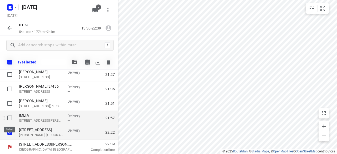
click at [9, 117] on input "checkbox" at bounding box center [9, 118] width 11 height 11
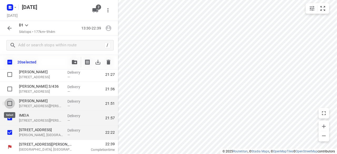
click at [10, 104] on input "checkbox" at bounding box center [9, 103] width 11 height 11
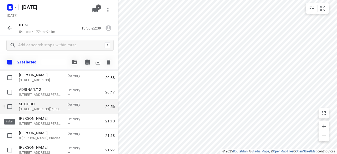
scroll to position [660, 0]
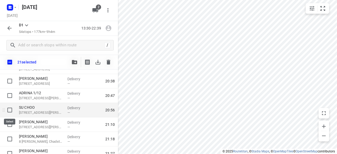
click at [11, 107] on input "checkbox" at bounding box center [9, 110] width 11 height 11
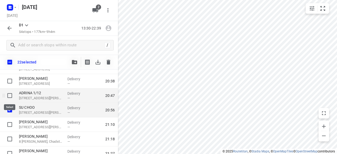
drag, startPoint x: 11, startPoint y: 95, endPoint x: 10, endPoint y: 92, distance: 2.7
click at [11, 94] on input "checkbox" at bounding box center [9, 95] width 11 height 11
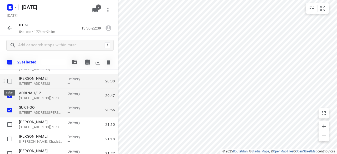
click at [10, 80] on input "checkbox" at bounding box center [9, 81] width 11 height 11
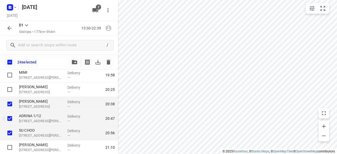
scroll to position [633, 0]
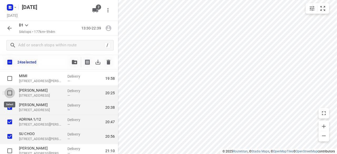
click at [9, 96] on input "checkbox" at bounding box center [9, 93] width 11 height 11
click at [71, 64] on button "button" at bounding box center [74, 62] width 11 height 11
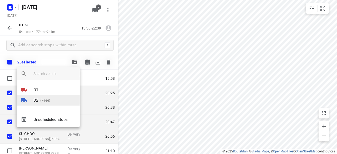
click at [40, 101] on p "(Free)" at bounding box center [44, 101] width 12 height 6
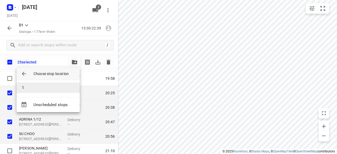
click at [31, 85] on li "1" at bounding box center [48, 87] width 63 height 11
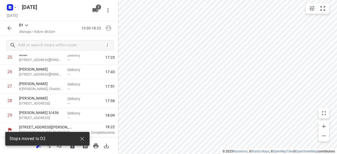
scroll to position [378, 0]
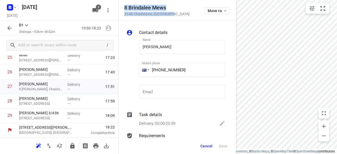
drag, startPoint x: 173, startPoint y: 17, endPoint x: 121, endPoint y: 7, distance: 52.7
click at [121, 7] on div "[STREET_ADDRESS] Move to" at bounding box center [177, 10] width 118 height 21
copy div "[STREET_ADDRESS]"
click at [97, 8] on span "2" at bounding box center [98, 6] width 5 height 5
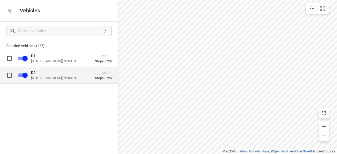
click at [39, 80] on p "[STREET_ADDRESS][PERSON_NAME]" at bounding box center [57, 78] width 53 height 4
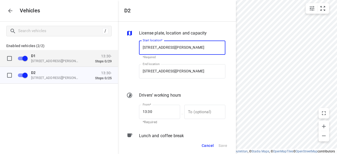
click at [44, 52] on div "D1 [STREET_ADDRESS][PERSON_NAME] 13:30- Stops 0/29" at bounding box center [63, 58] width 97 height 17
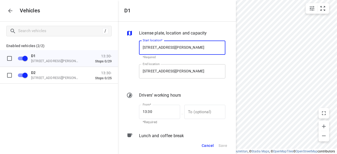
click at [141, 71] on input "[STREET_ADDRESS][PERSON_NAME]" at bounding box center [182, 71] width 86 height 14
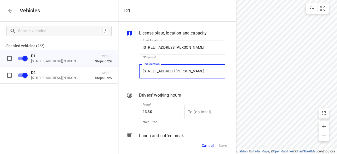
paste input "8 Brindalee Mews 3148 Chadstone"
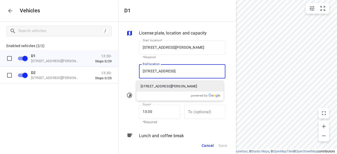
click at [153, 87] on p "[STREET_ADDRESS][PERSON_NAME]" at bounding box center [169, 86] width 57 height 5
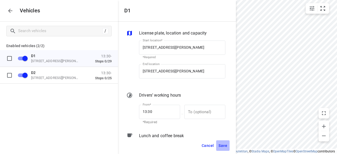
click at [225, 144] on span "Save" at bounding box center [223, 146] width 9 height 7
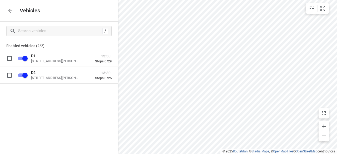
click at [8, 8] on icon "button" at bounding box center [10, 11] width 6 height 6
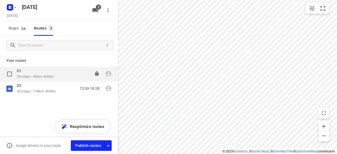
click at [31, 70] on div "D1" at bounding box center [35, 72] width 37 height 6
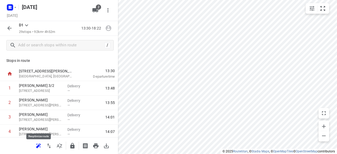
click at [40, 146] on icon "button" at bounding box center [38, 146] width 6 height 6
click at [6, 30] on button "button" at bounding box center [9, 28] width 11 height 11
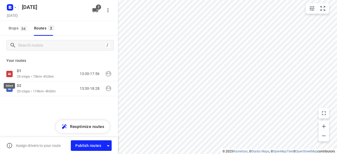
click at [0, 0] on input "checkbox" at bounding box center [0, 0] width 0 height 0
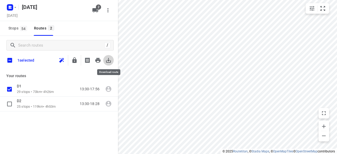
click at [108, 61] on icon "button" at bounding box center [108, 60] width 6 height 6
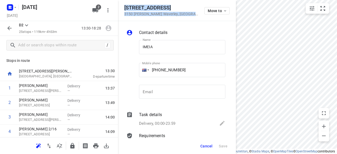
drag, startPoint x: 177, startPoint y: 12, endPoint x: 124, endPoint y: 8, distance: 52.7
click at [124, 8] on div "[STREET_ADDRESS][PERSON_NAME] Move to" at bounding box center [176, 10] width 105 height 11
copy div "[STREET_ADDRESS][PERSON_NAME]"
click at [94, 13] on icon "button" at bounding box center [95, 10] width 6 height 6
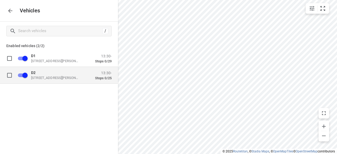
drag, startPoint x: 48, startPoint y: 75, endPoint x: 59, endPoint y: 76, distance: 11.1
click at [48, 75] on div "D2 [STREET_ADDRESS][PERSON_NAME]" at bounding box center [57, 74] width 53 height 9
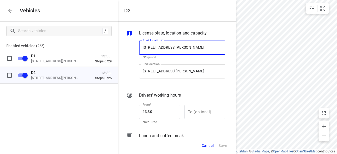
click at [171, 71] on input "[STREET_ADDRESS][PERSON_NAME]" at bounding box center [182, 71] width 86 height 14
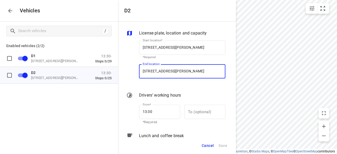
paste input "[STREET_ADDRESS][PERSON_NAME]"
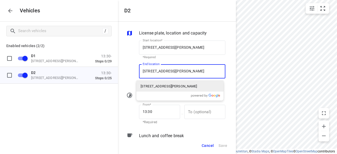
click at [146, 87] on p "[STREET_ADDRESS][PERSON_NAME]" at bounding box center [169, 86] width 57 height 5
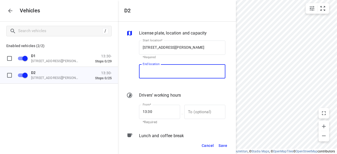
scroll to position [0, 0]
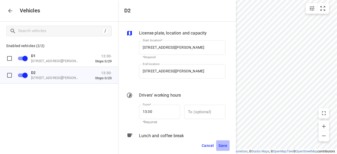
click at [228, 144] on button "Save" at bounding box center [222, 145] width 13 height 11
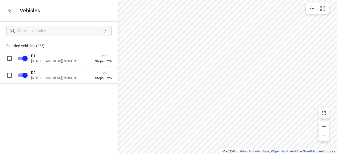
click at [3, 11] on div "Vehicles" at bounding box center [59, 10] width 118 height 21
click at [8, 11] on icon "button" at bounding box center [10, 11] width 6 height 6
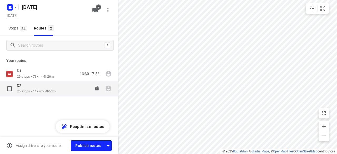
click at [30, 93] on p "25 stops • 119km • 4h53m" at bounding box center [36, 91] width 39 height 5
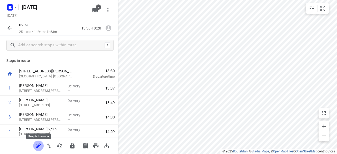
click at [39, 143] on icon "button" at bounding box center [38, 146] width 6 height 6
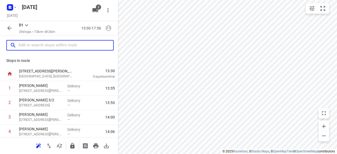
click at [26, 46] on input "text" at bounding box center [65, 45] width 95 height 8
paste input "[STREET_ADDRESS][PERSON_NAME][PERSON_NAME]"
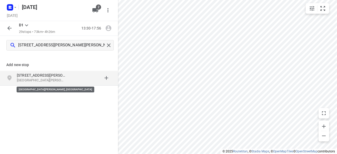
click at [42, 79] on p "[GEOGRAPHIC_DATA][PERSON_NAME], [GEOGRAPHIC_DATA]" at bounding box center [41, 80] width 48 height 5
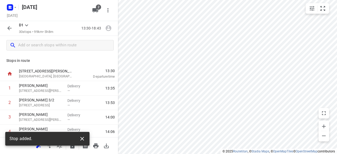
click at [80, 140] on icon "button" at bounding box center [82, 139] width 6 height 6
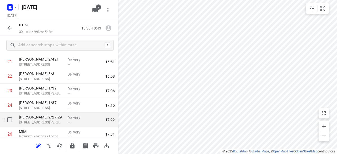
scroll to position [393, 0]
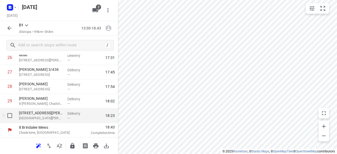
click at [39, 111] on p "[STREET_ADDRESS][PERSON_NAME]" at bounding box center [41, 112] width 44 height 5
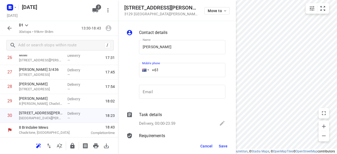
drag, startPoint x: 135, startPoint y: 72, endPoint x: 139, endPoint y: 76, distance: 5.8
click at [134, 72] on div "Name [PERSON_NAME] Name Mobile phone +61 ​ Email Email" at bounding box center [175, 71] width 101 height 70
paste input "406261785"
click at [223, 145] on span "Save" at bounding box center [223, 146] width 9 height 4
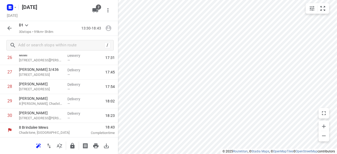
click at [42, 147] on button "button" at bounding box center [38, 146] width 11 height 11
click at [8, 27] on icon "button" at bounding box center [9, 28] width 6 height 6
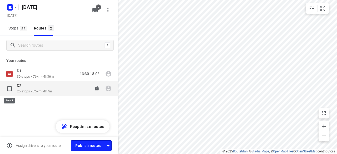
click at [9, 91] on input "checkbox" at bounding box center [9, 89] width 11 height 11
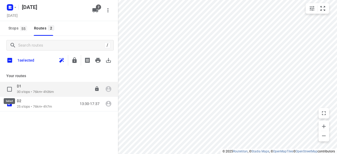
click at [11, 92] on input "checkbox" at bounding box center [9, 89] width 11 height 11
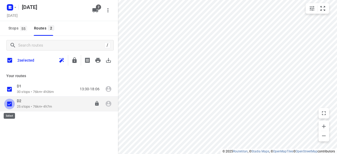
click at [11, 104] on input "checkbox" at bounding box center [9, 104] width 11 height 11
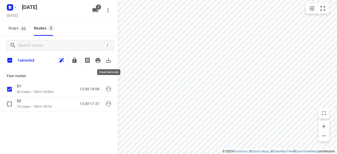
click at [109, 62] on icon "button" at bounding box center [108, 60] width 6 height 6
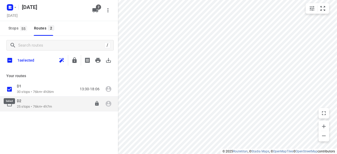
click at [24, 104] on div "D2" at bounding box center [34, 102] width 35 height 6
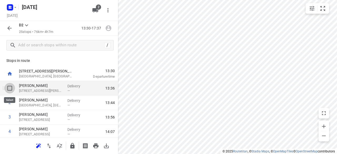
click at [9, 87] on input "checkbox" at bounding box center [9, 88] width 11 height 11
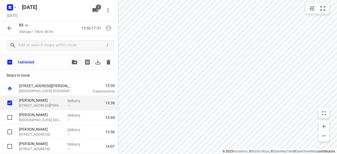
click at [11, 30] on icon "button" at bounding box center [9, 28] width 6 height 6
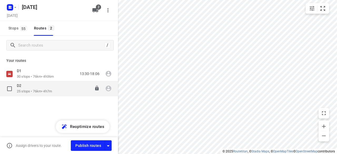
click at [6, 90] on input "checkbox" at bounding box center [9, 89] width 11 height 11
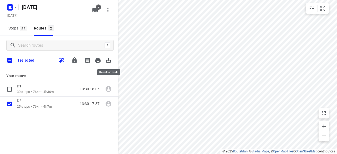
click at [107, 57] on icon "button" at bounding box center [108, 60] width 6 height 6
